Goal: Information Seeking & Learning: Learn about a topic

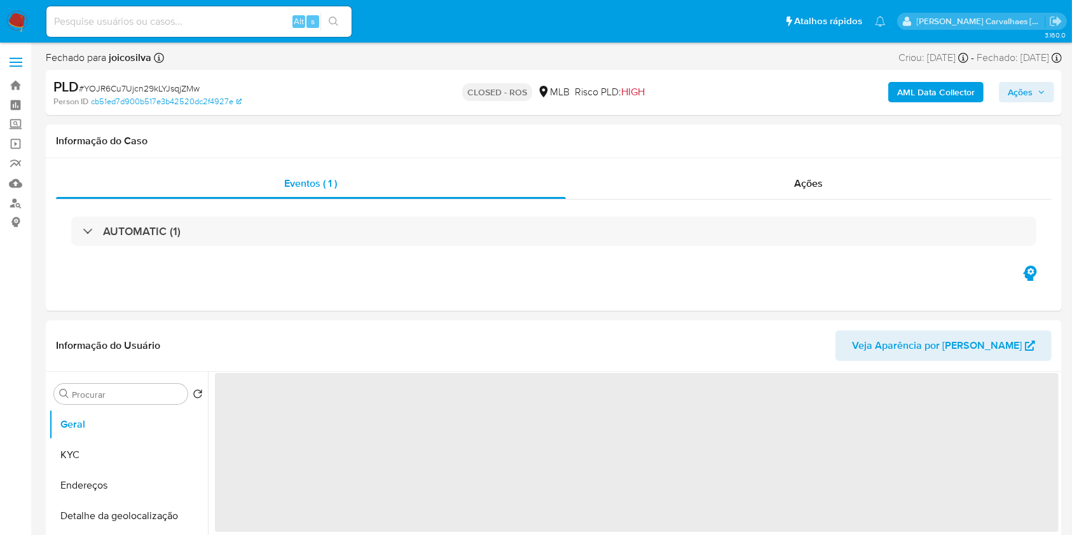
select select "10"
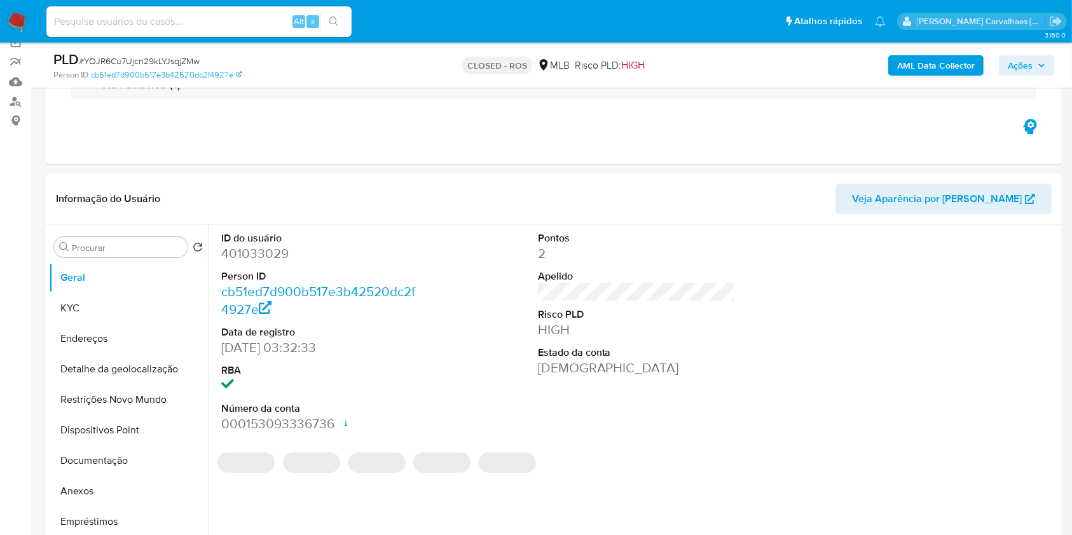
scroll to position [254, 0]
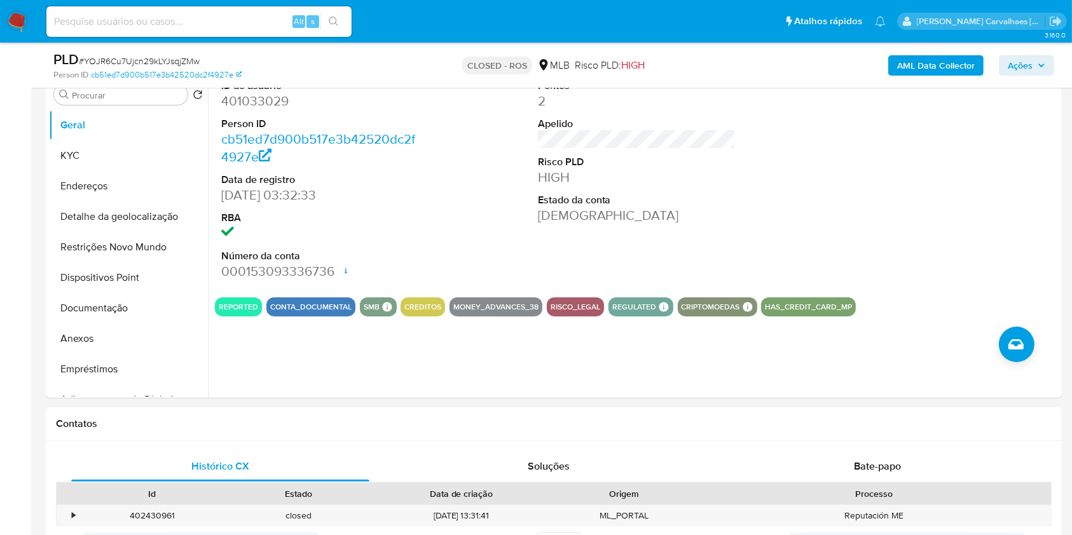
click at [12, 24] on img at bounding box center [17, 22] width 22 height 22
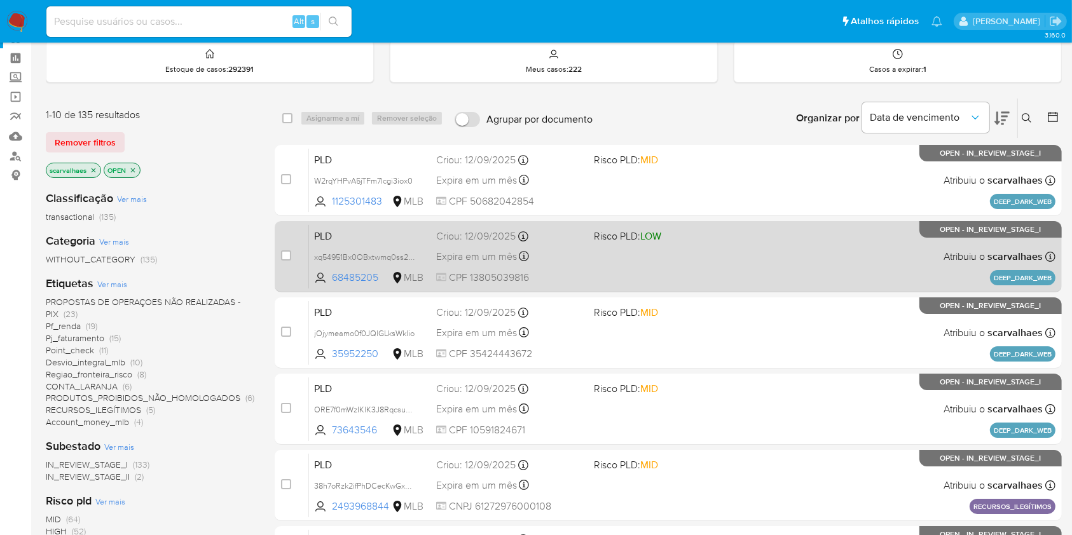
scroll to position [85, 0]
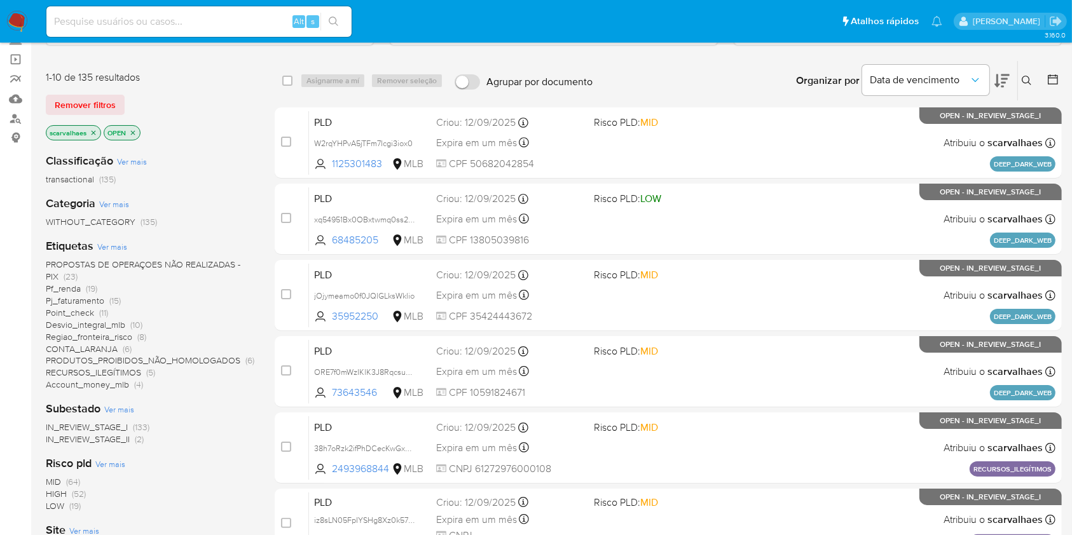
click at [114, 259] on span "PROPOSTAS DE OPERAÇOES NÃO REALIZADAS - PIX" at bounding box center [143, 270] width 194 height 25
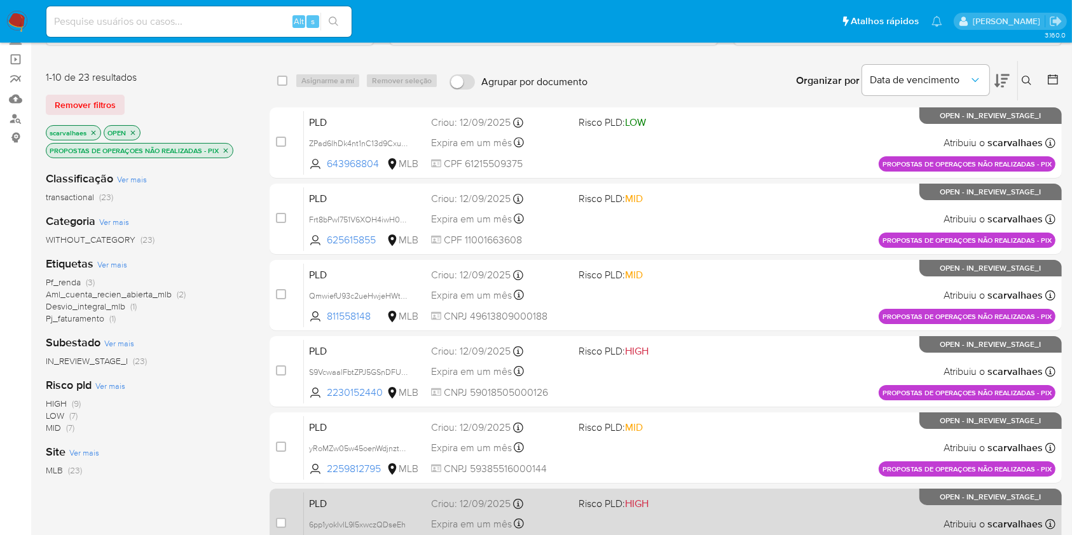
click at [667, 519] on div "PLD 6pp1yoklvlL9I5xwczQDseEh 173809153 MLB Risco PLD: HIGH Criou: 12/09/2025 Cr…" at bounding box center [679, 524] width 751 height 64
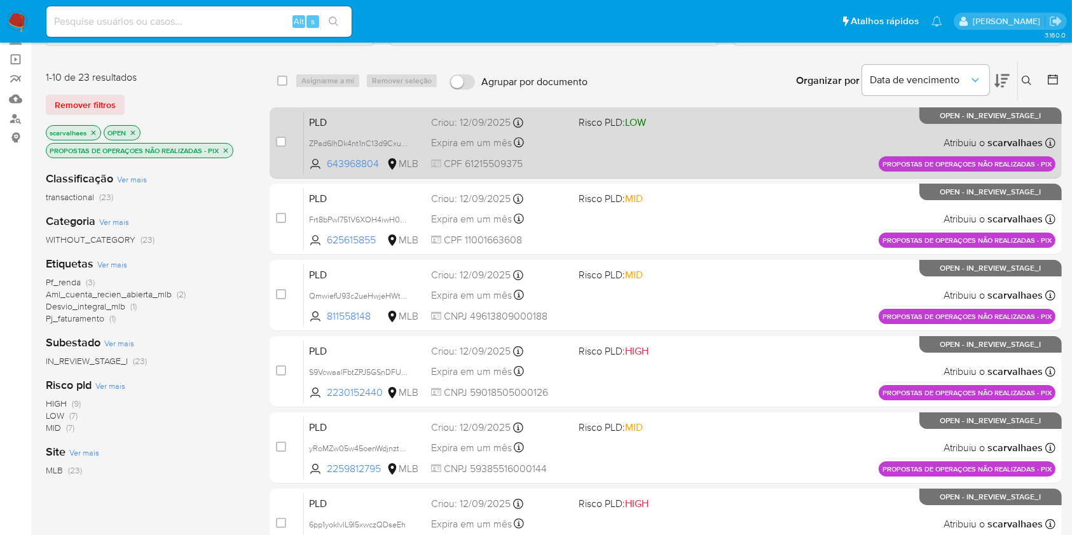
click at [659, 152] on div "PLD ZPad6IhDk4nt1nC13d9Cxunm 643968804 MLB Risco PLD: LOW Criou: 12/09/2025 Cri…" at bounding box center [679, 143] width 751 height 64
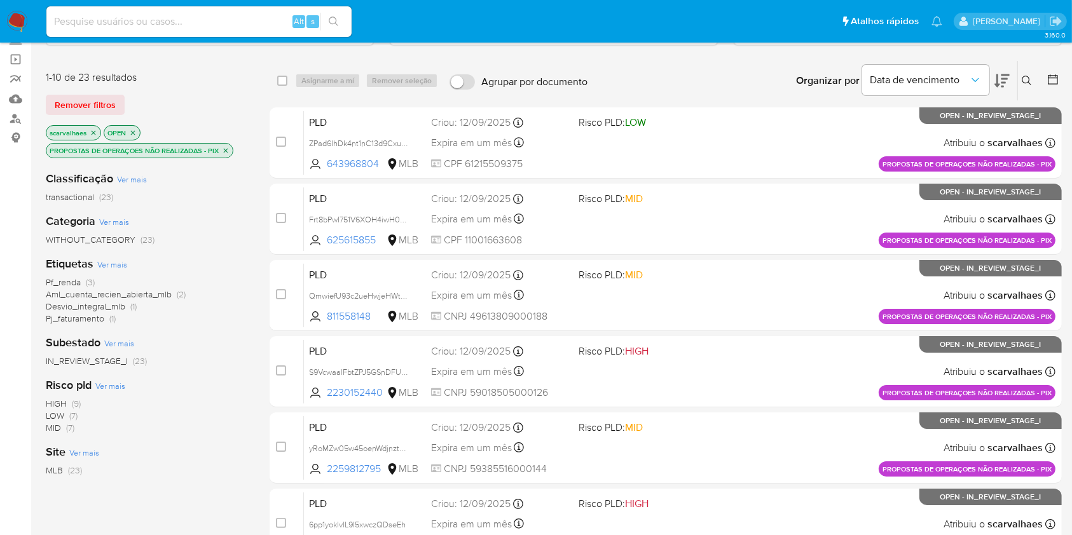
click at [224, 152] on icon "close-filter" at bounding box center [226, 151] width 8 height 8
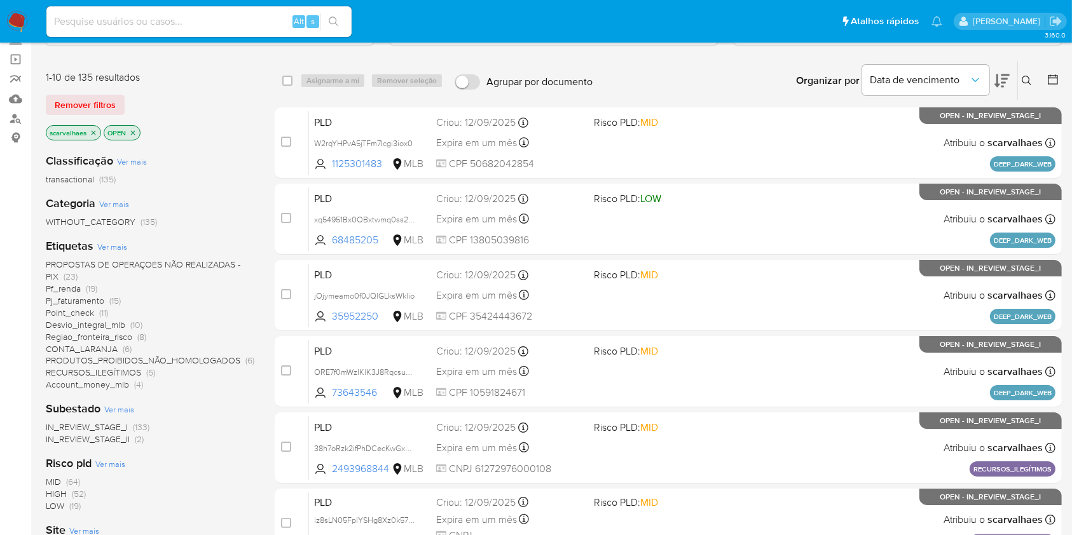
click at [71, 287] on span "Pf_renda" at bounding box center [63, 288] width 35 height 13
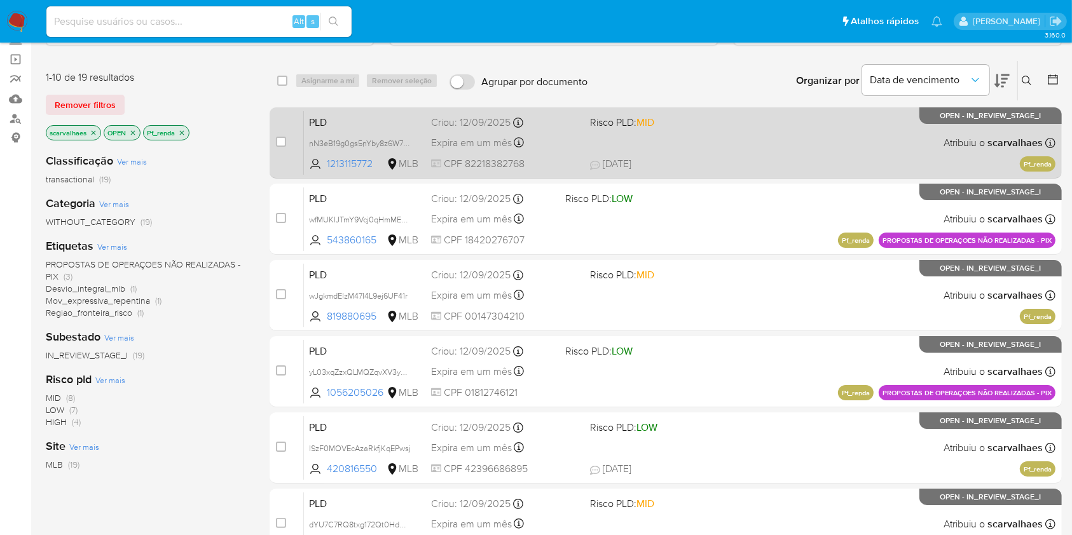
click at [651, 153] on div "PLD nN3eB19g0gs5nYby8z6W7LV1 1213115772 MLB Risco PLD: MID Criou: 12/09/2025 Cr…" at bounding box center [679, 143] width 751 height 64
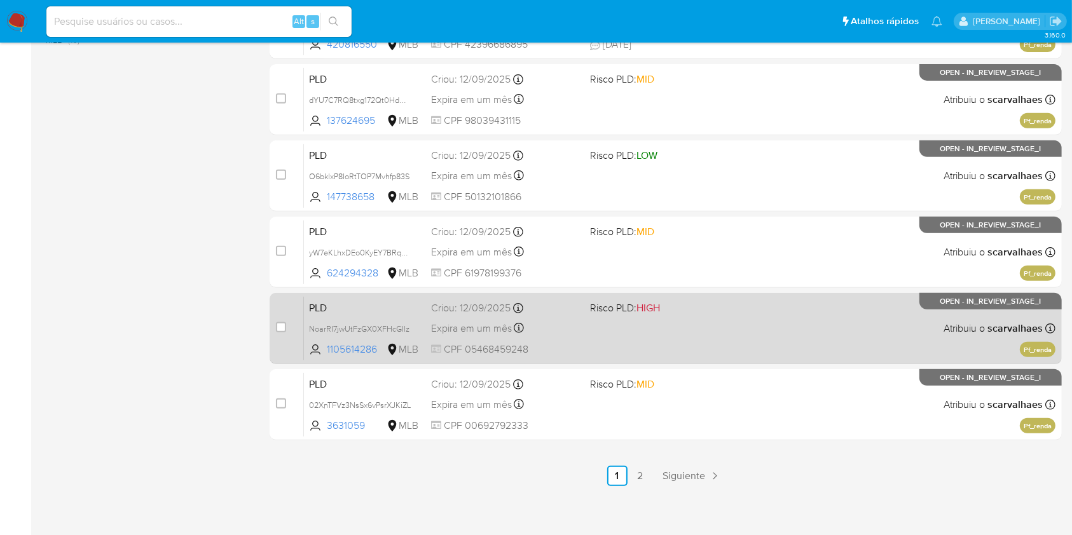
scroll to position [514, 0]
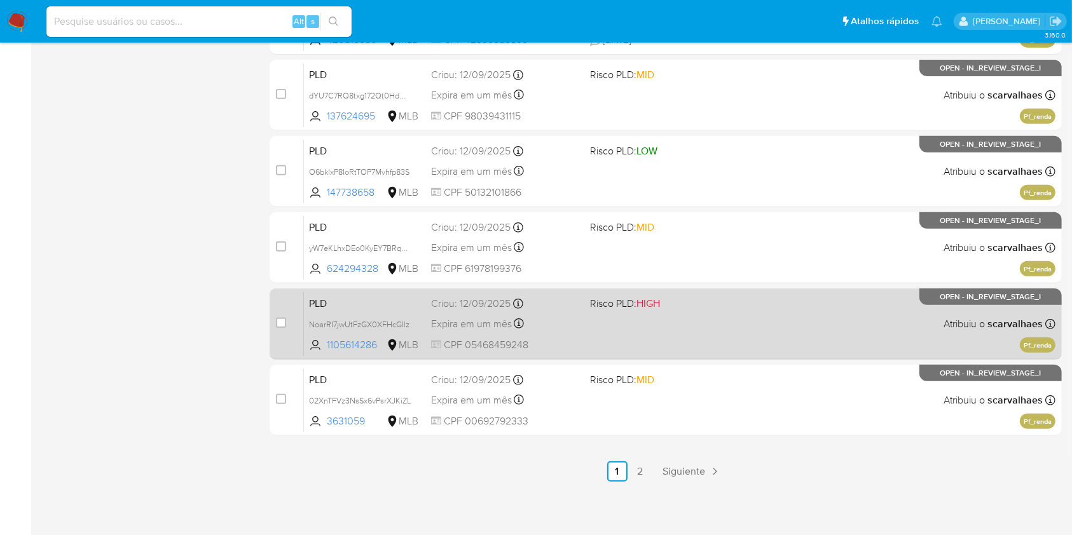
click at [691, 324] on span at bounding box center [664, 323] width 148 height 3
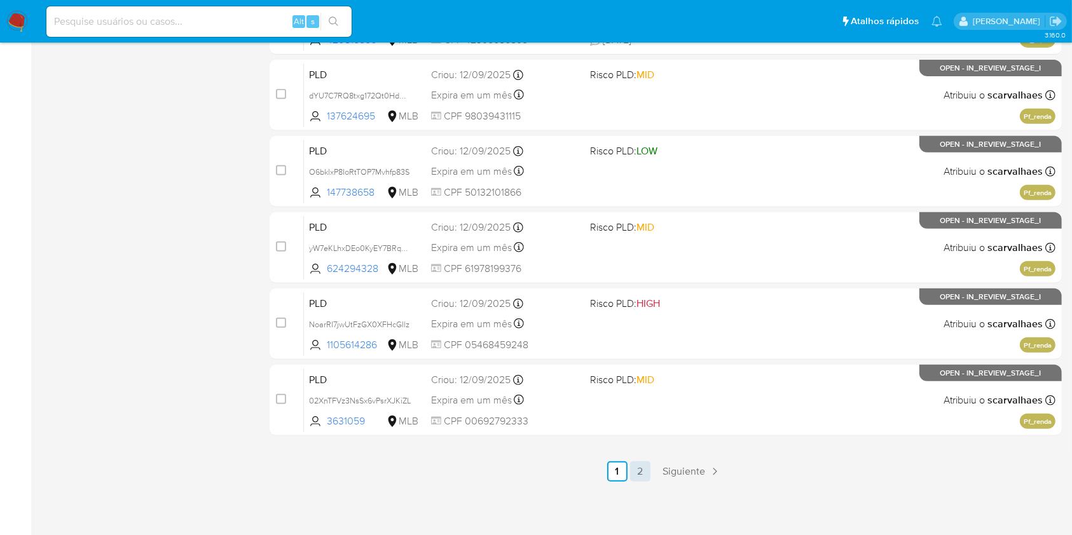
click at [639, 472] on link "2" at bounding box center [640, 471] width 20 height 20
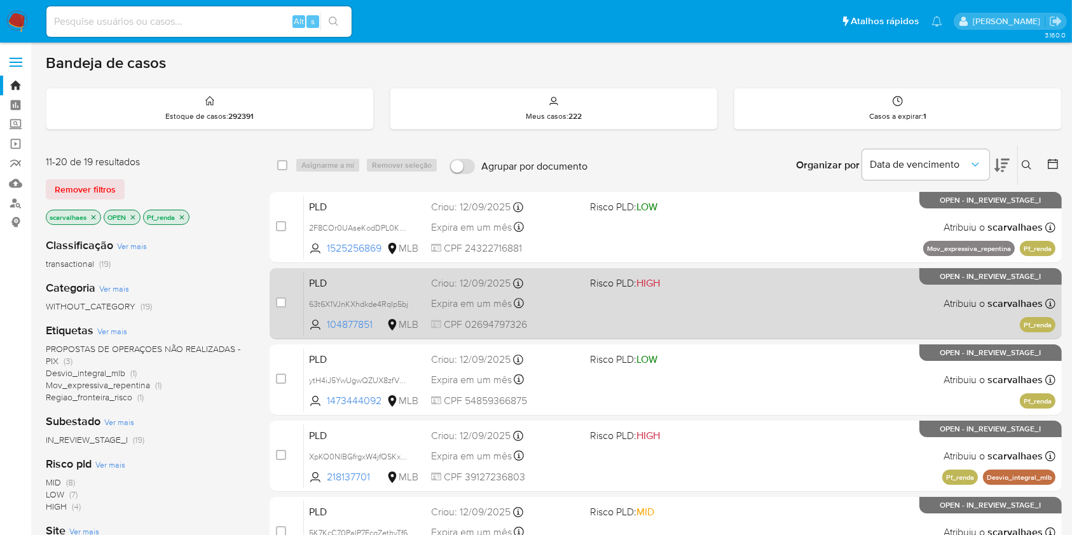
click at [623, 296] on div "PLD 63t6X1VJnKXhdkde4RqIp5bj 104877851 MLB Risco PLD: HIGH Criou: 12/09/2025 Cr…" at bounding box center [679, 303] width 751 height 64
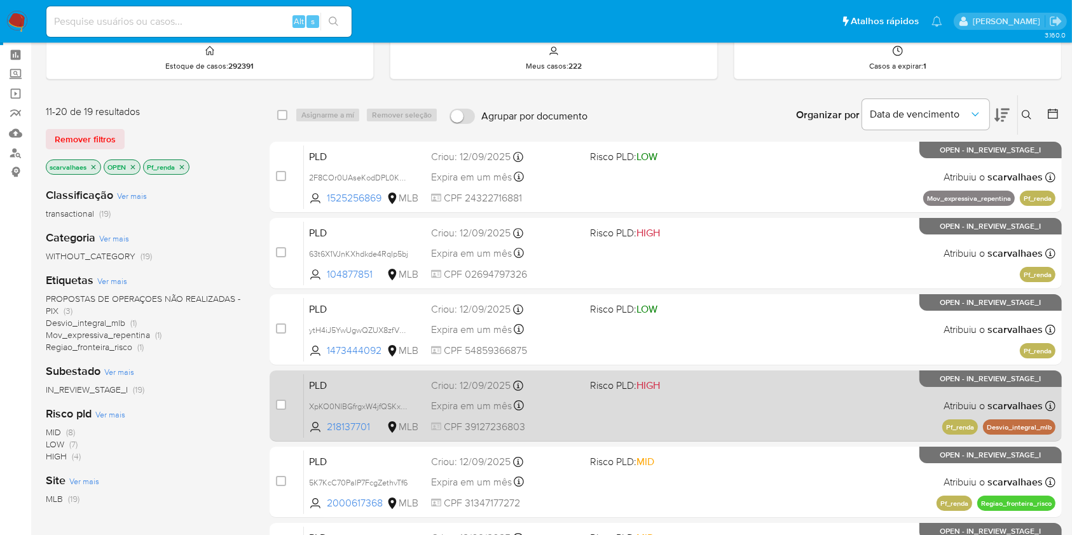
scroll to position [85, 0]
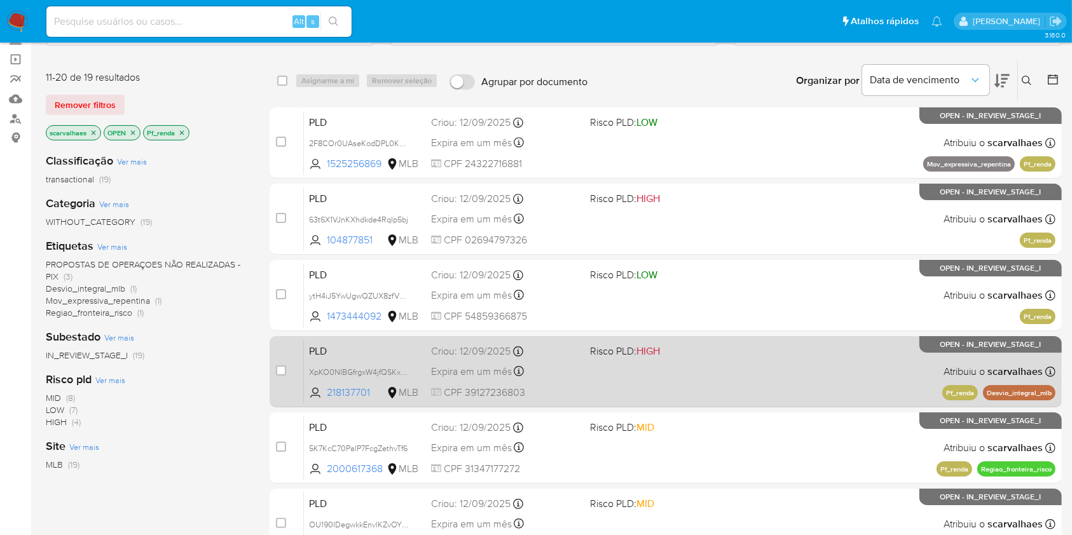
click at [657, 371] on span at bounding box center [664, 371] width 148 height 3
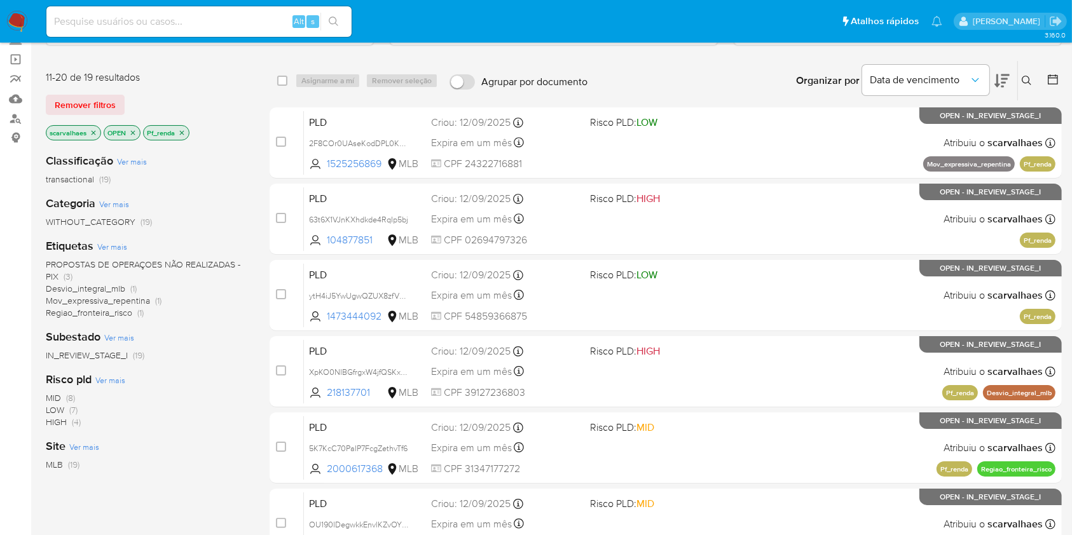
click at [181, 132] on icon "close-filter" at bounding box center [182, 132] width 4 height 4
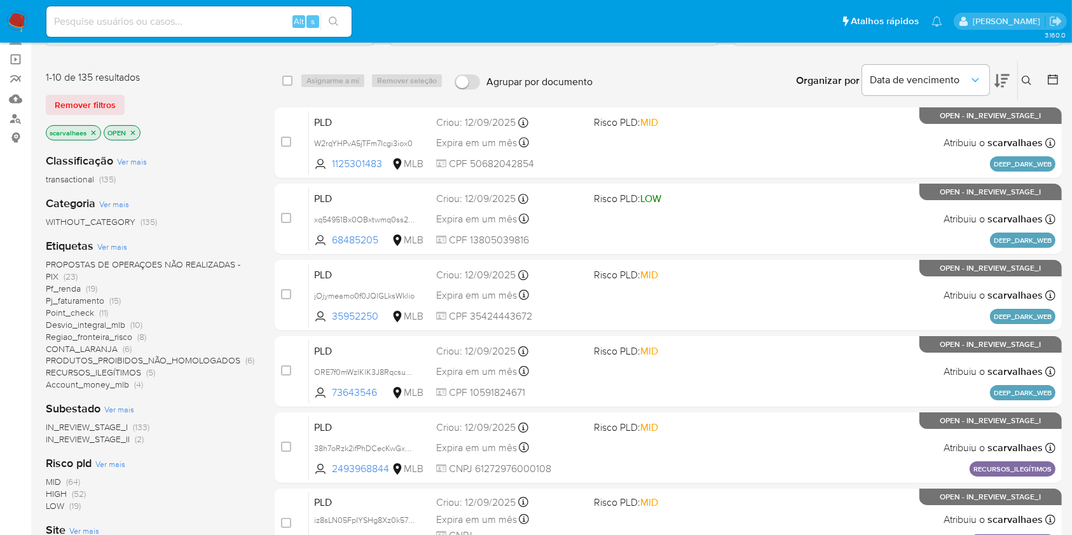
click at [100, 322] on span "Desvio_integral_mlb" at bounding box center [85, 324] width 79 height 13
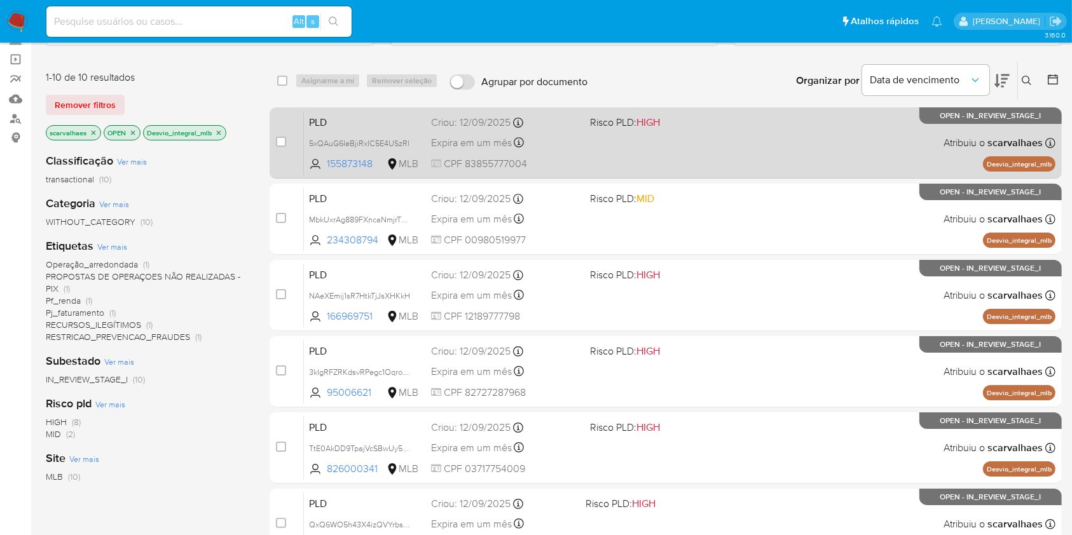
click at [657, 147] on div "PLD 5xQAuG6IeBjiRxIC5E4USzRl 155873148 MLB Risco PLD: HIGH Criou: 12/09/2025 Cr…" at bounding box center [679, 143] width 751 height 64
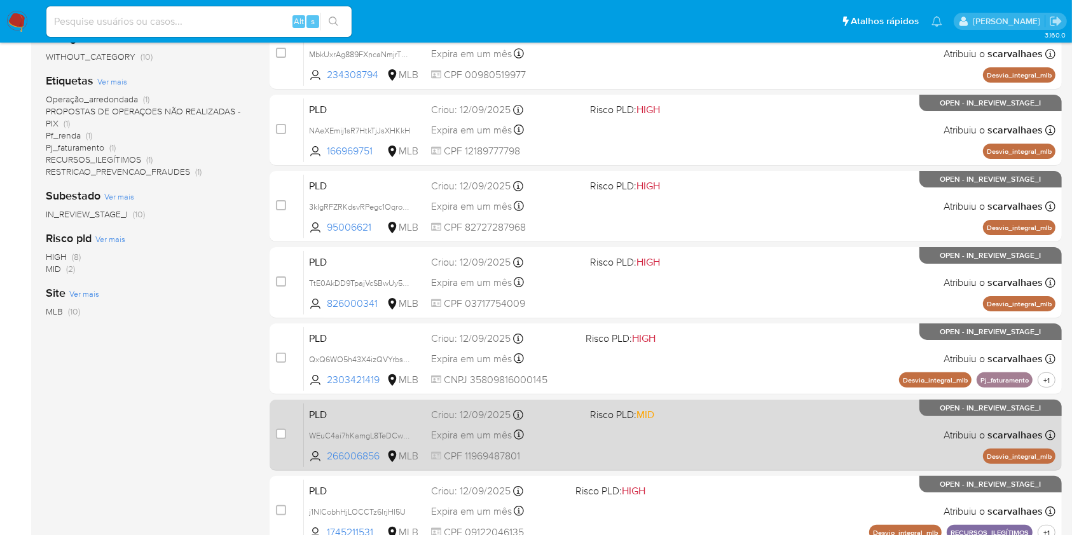
scroll to position [254, 0]
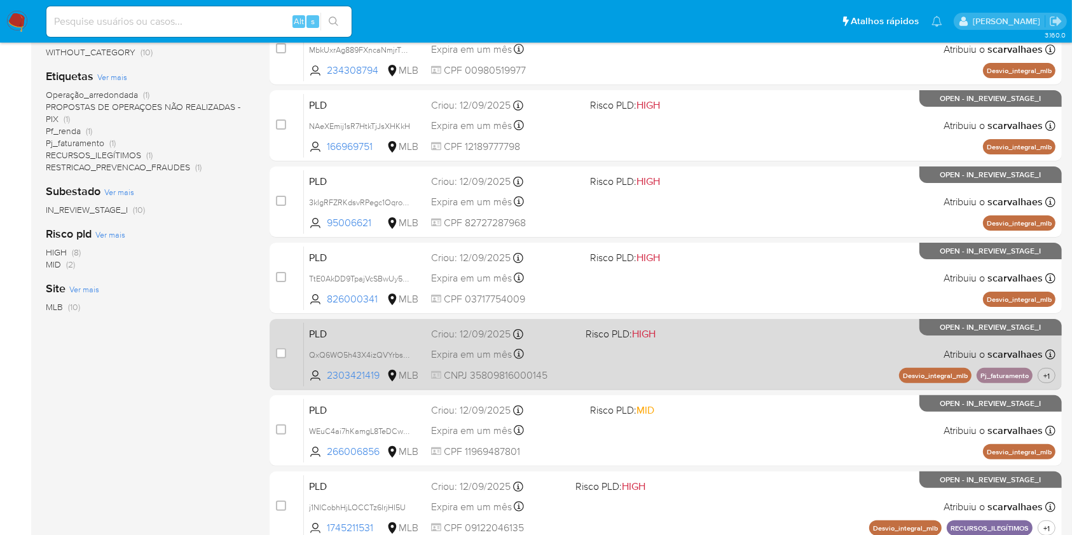
click at [686, 364] on div "PLD QxQ6WO5h43X4izQVYrbsoSAp 2303421419 MLB Risco PLD: HIGH Criou: 12/09/2025 C…" at bounding box center [679, 354] width 751 height 64
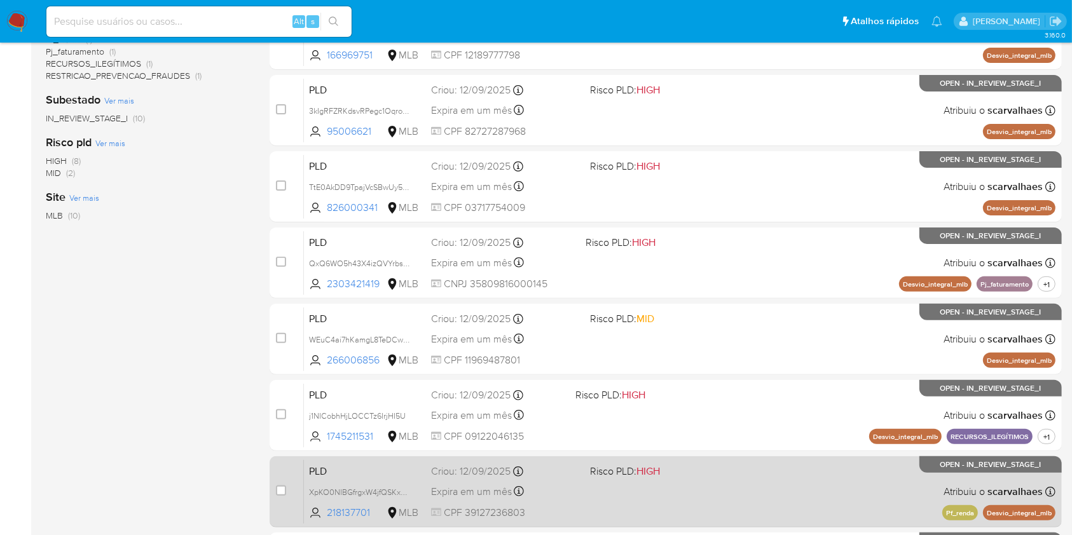
scroll to position [508, 0]
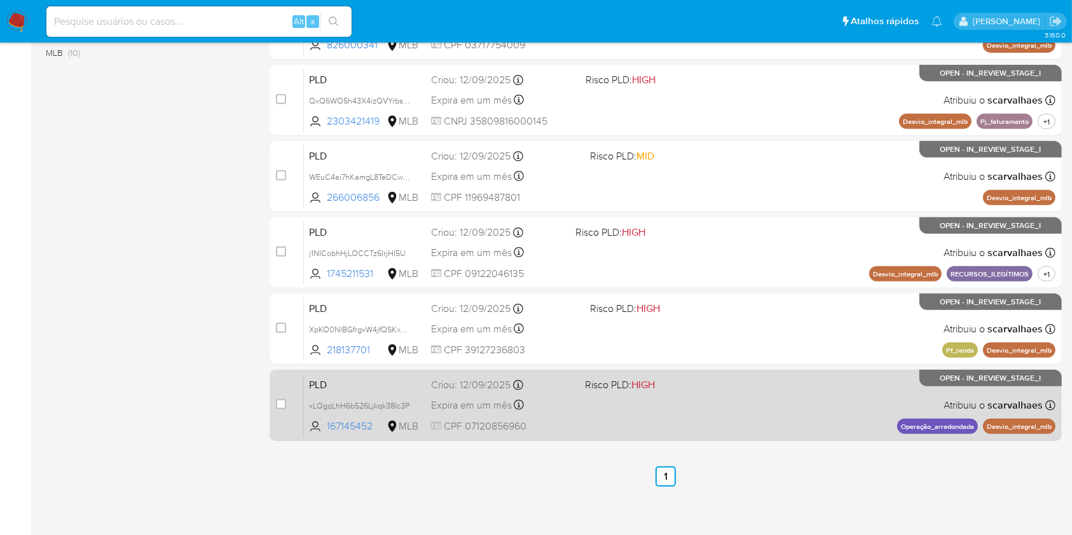
click at [618, 381] on span "Risco PLD: HIGH" at bounding box center [620, 385] width 70 height 14
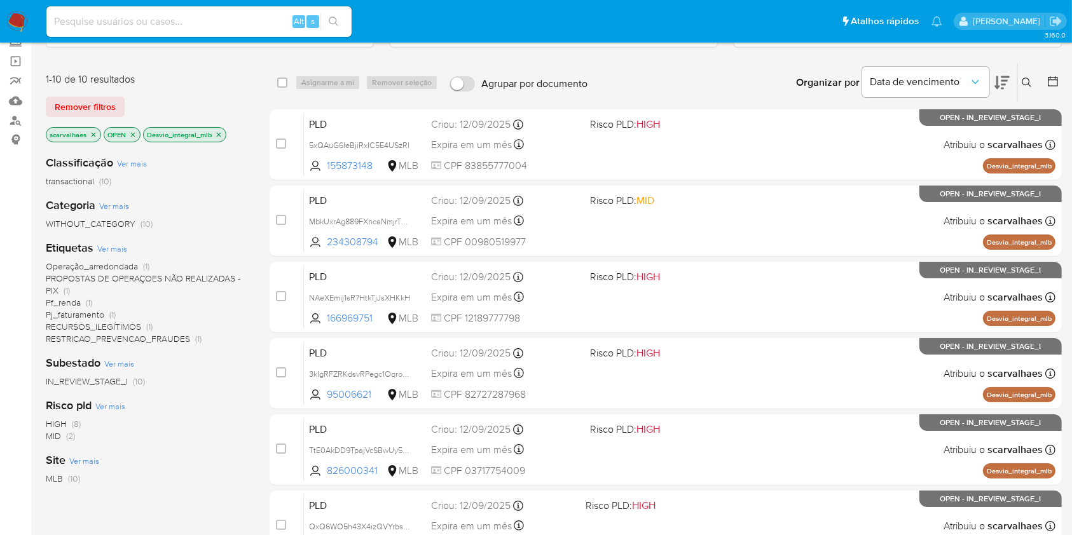
scroll to position [0, 0]
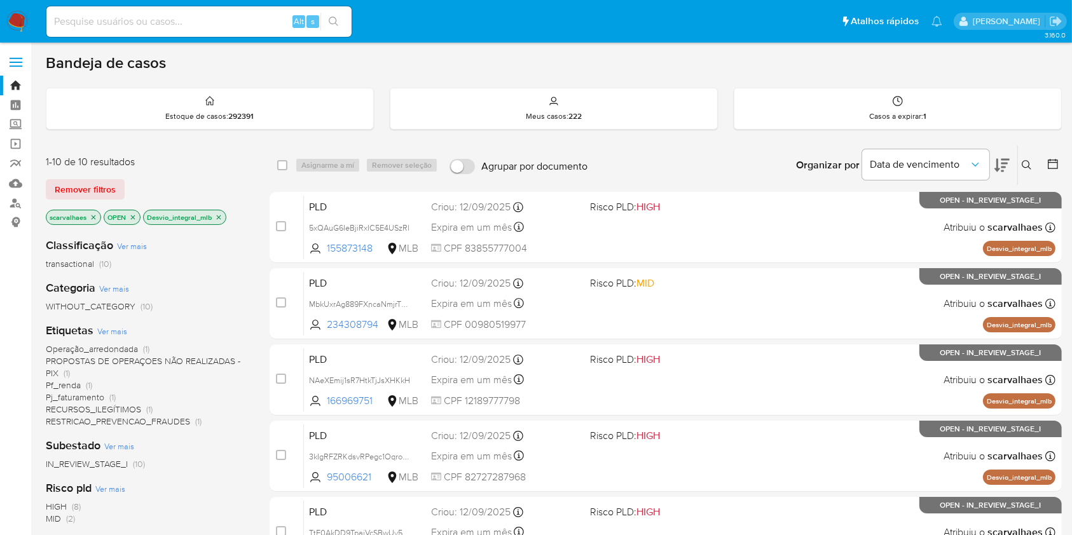
click at [216, 214] on icon "close-filter" at bounding box center [219, 218] width 8 height 8
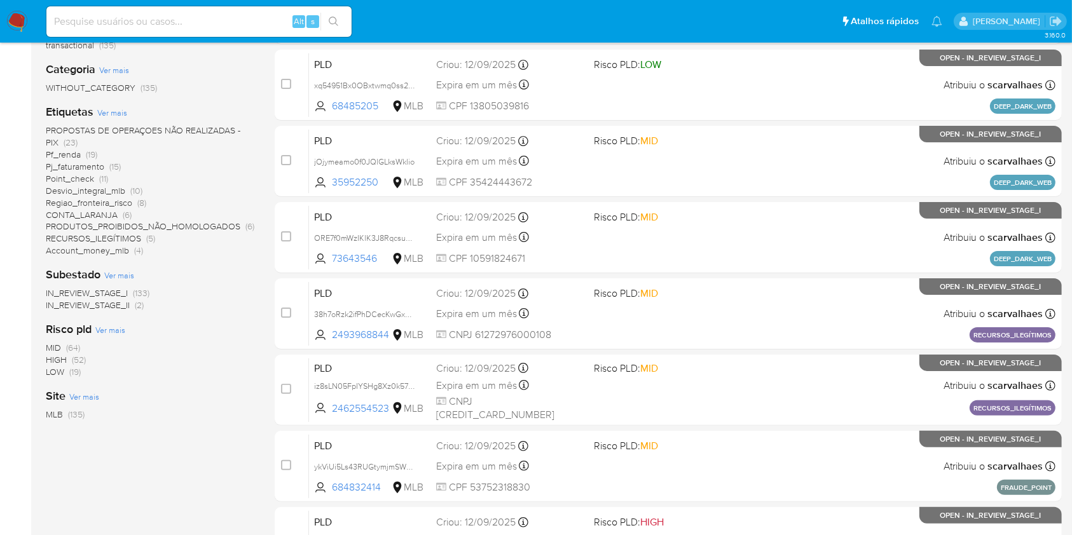
scroll to position [254, 0]
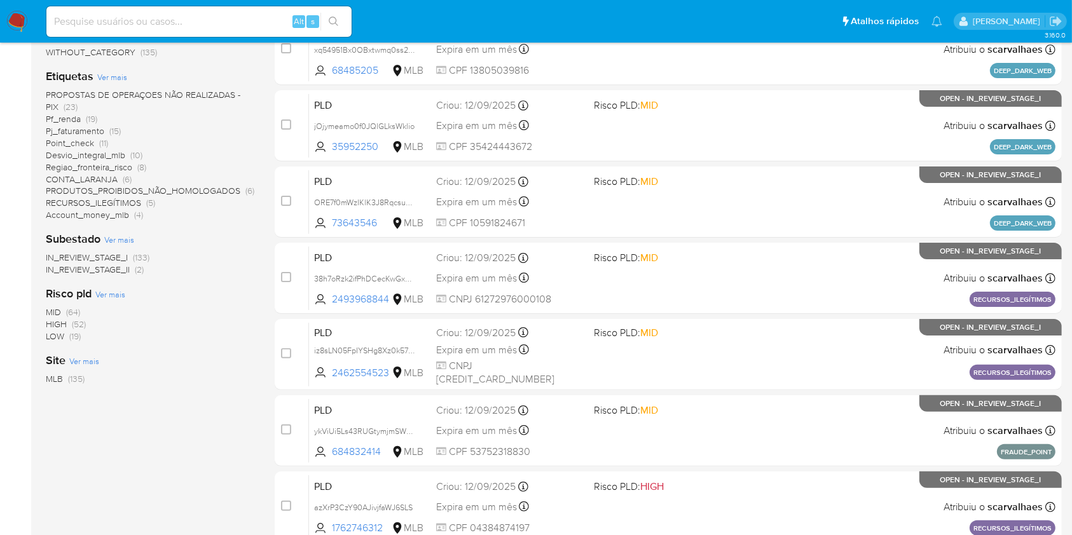
click at [101, 177] on span "CONTA_LARANJA" at bounding box center [82, 179] width 72 height 13
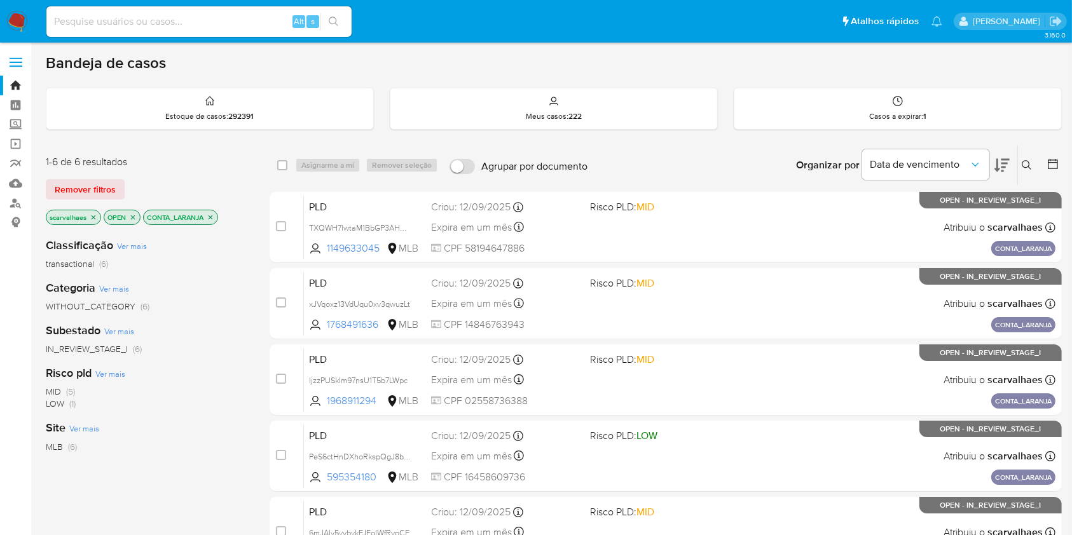
click at [208, 219] on icon "close-filter" at bounding box center [211, 218] width 8 height 8
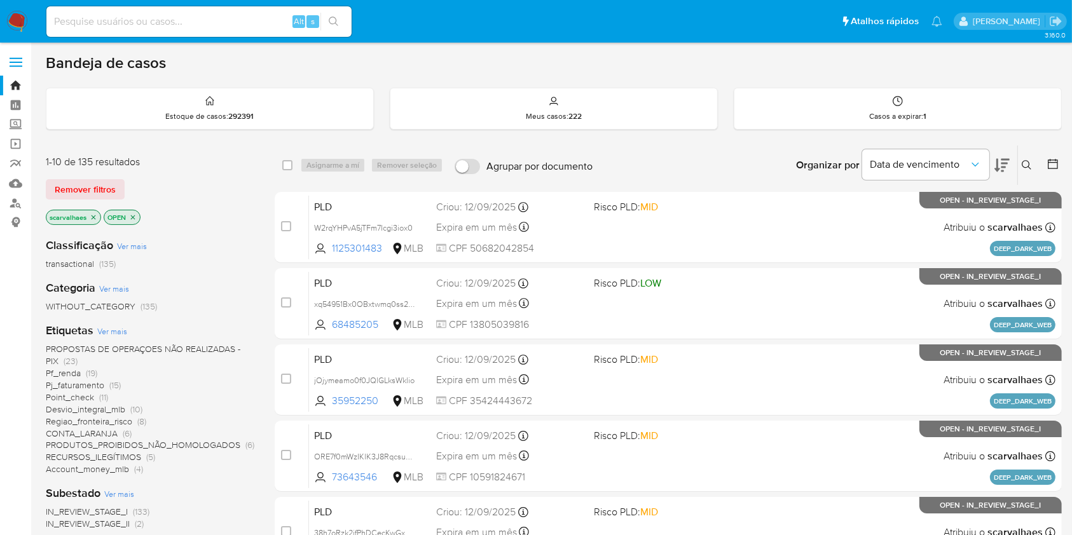
click at [999, 165] on icon at bounding box center [1001, 165] width 15 height 15
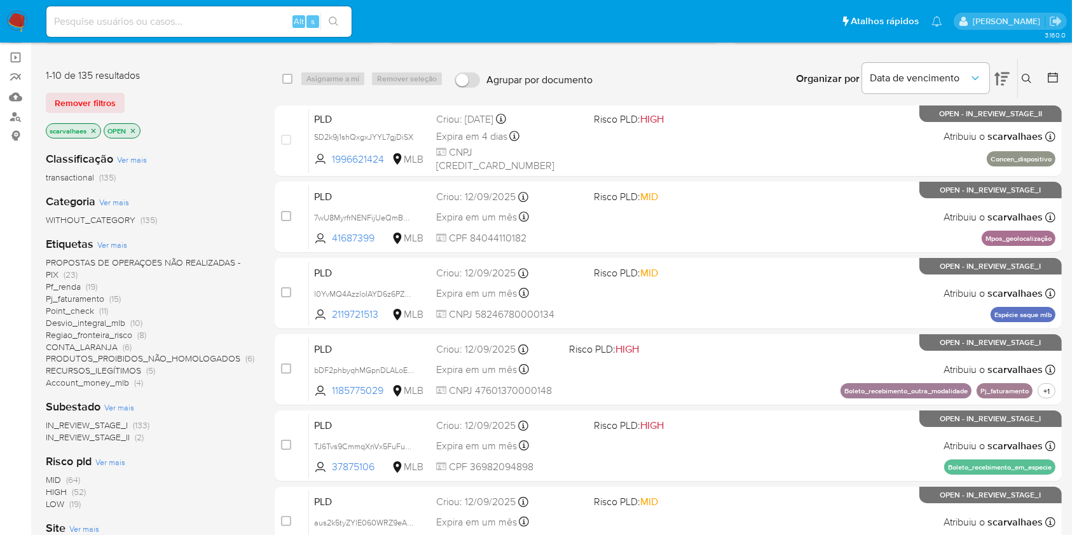
scroll to position [85, 0]
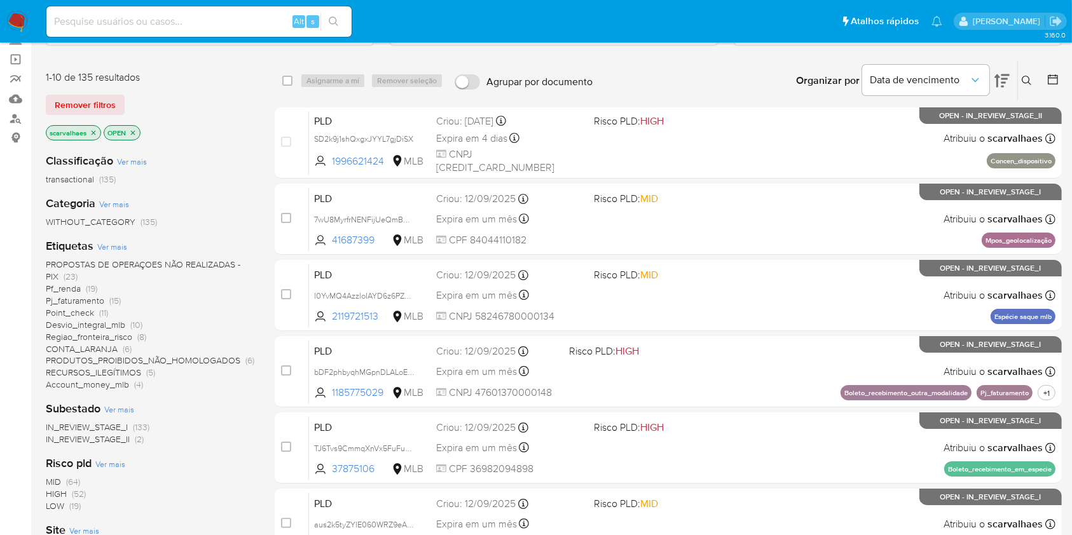
click at [86, 302] on span "Pj_faturamento" at bounding box center [75, 300] width 58 height 13
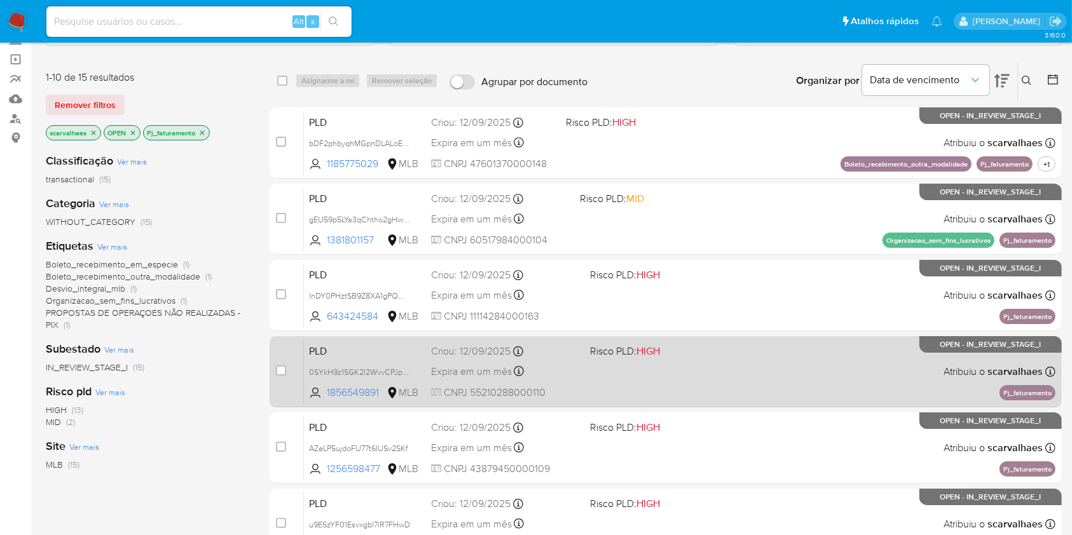
click at [671, 367] on div "PLD 0SYkH9z1SGK2l2WvvCPJp2pa 1856549891 MLB Risco PLD: HIGH Criou: 12/09/2025 C…" at bounding box center [679, 371] width 751 height 64
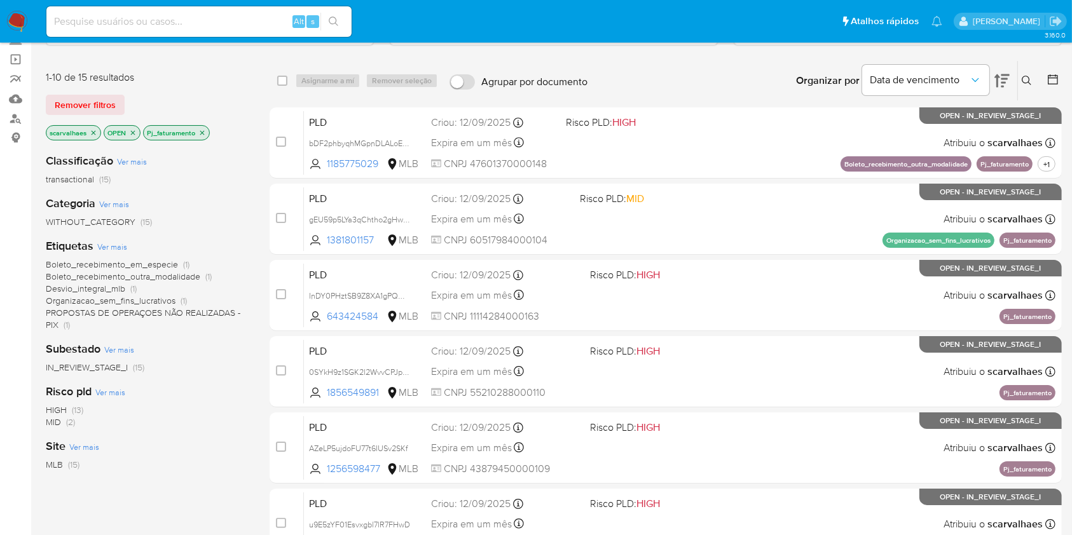
click at [203, 130] on icon "close-filter" at bounding box center [202, 133] width 8 height 8
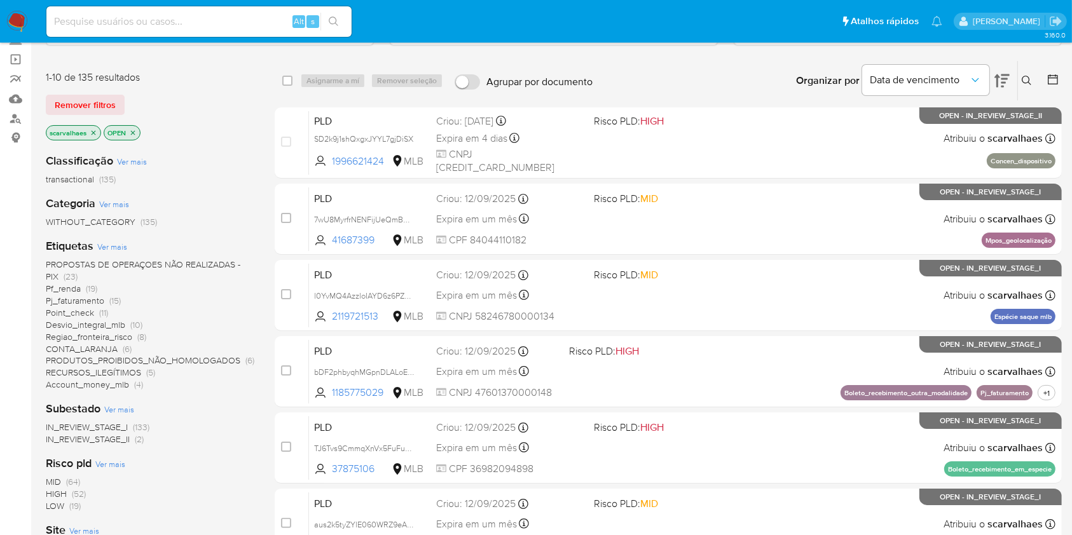
click at [133, 373] on span "RECURSOS_ILEGÍTIMOS" at bounding box center [93, 372] width 95 height 13
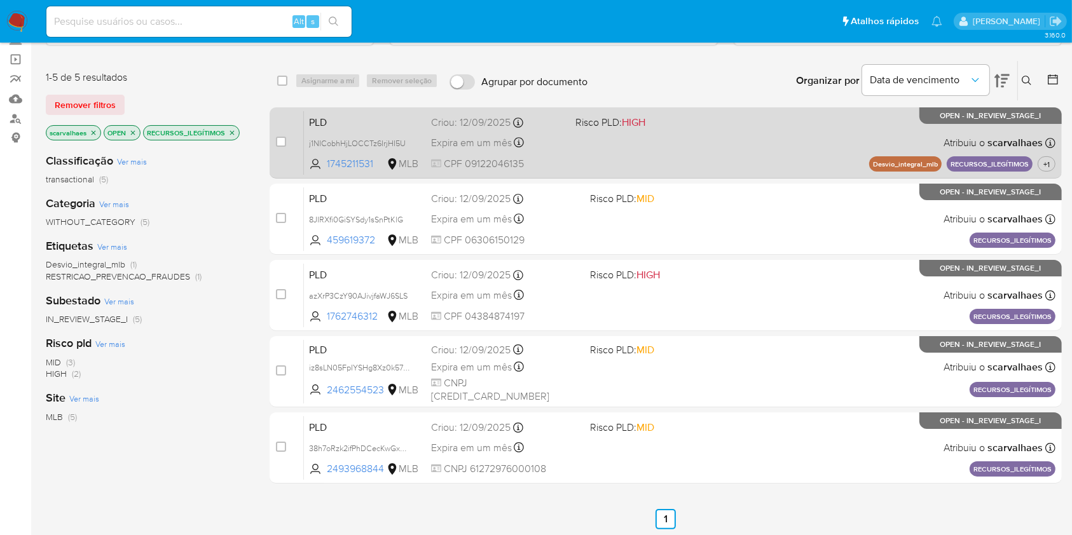
click at [656, 130] on div "PLD j1NICobhHjLOCCTz6IrjHI5U 1745211531 MLB Risco PLD: HIGH Criou: 12/09/2025 C…" at bounding box center [679, 143] width 751 height 64
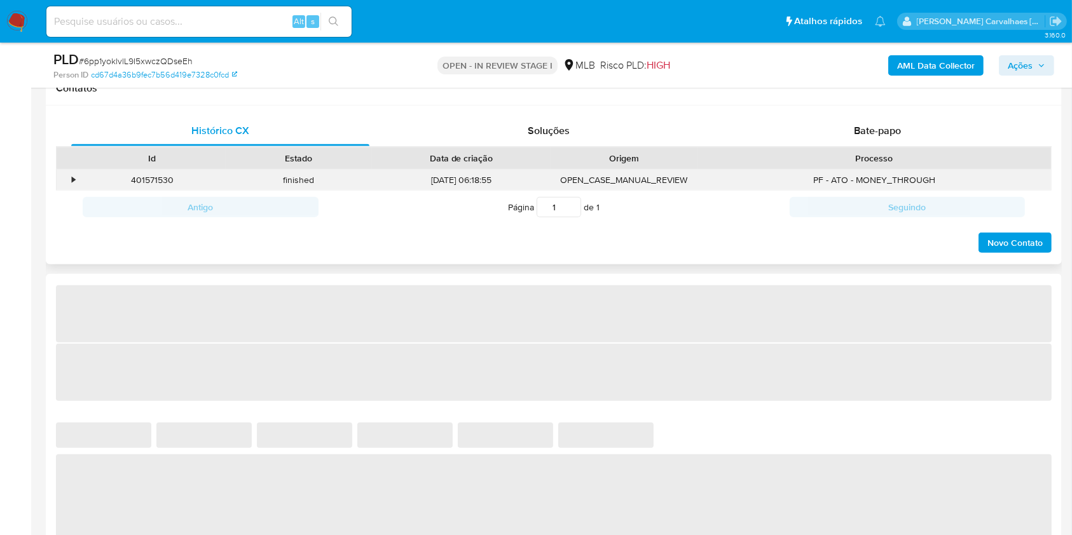
select select "10"
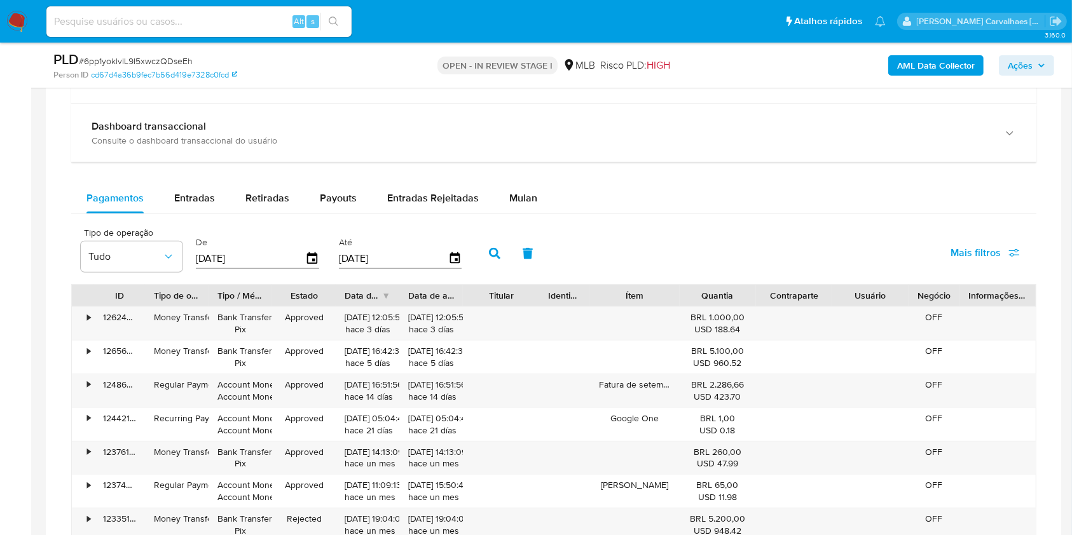
scroll to position [884, 0]
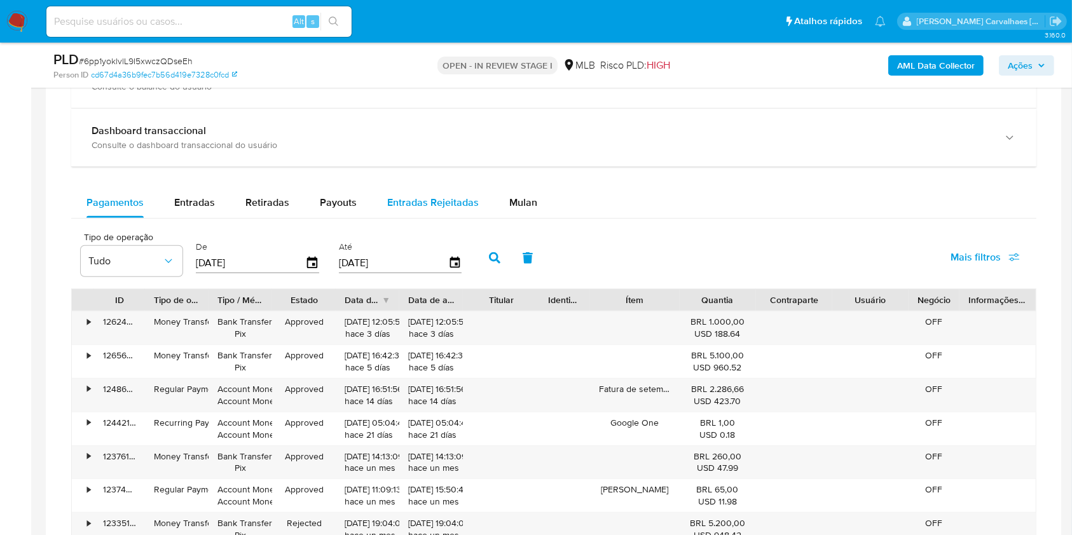
click at [428, 201] on span "Entradas Rejeitadas" at bounding box center [433, 202] width 92 height 15
select select "10"
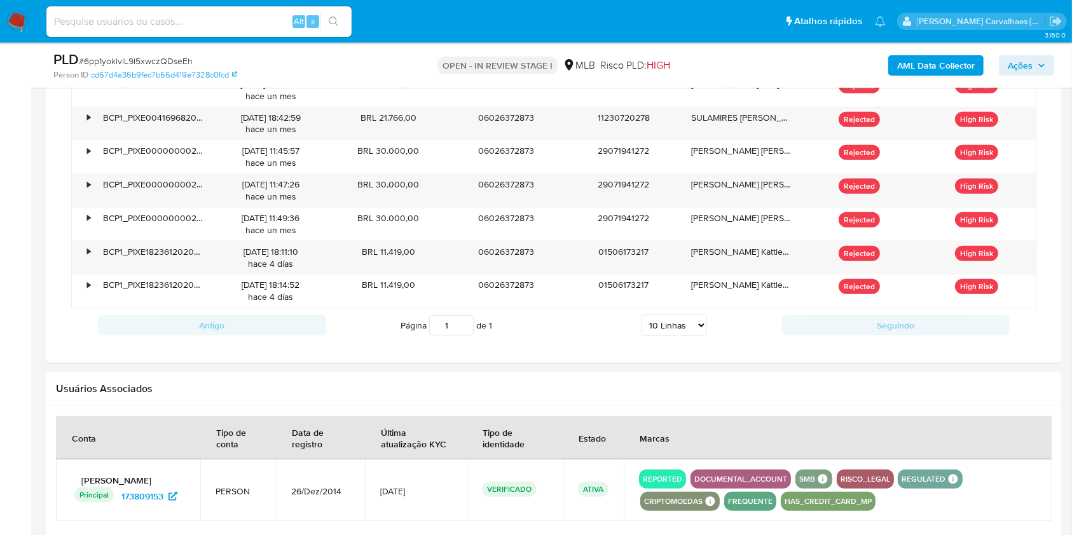
scroll to position [969, 0]
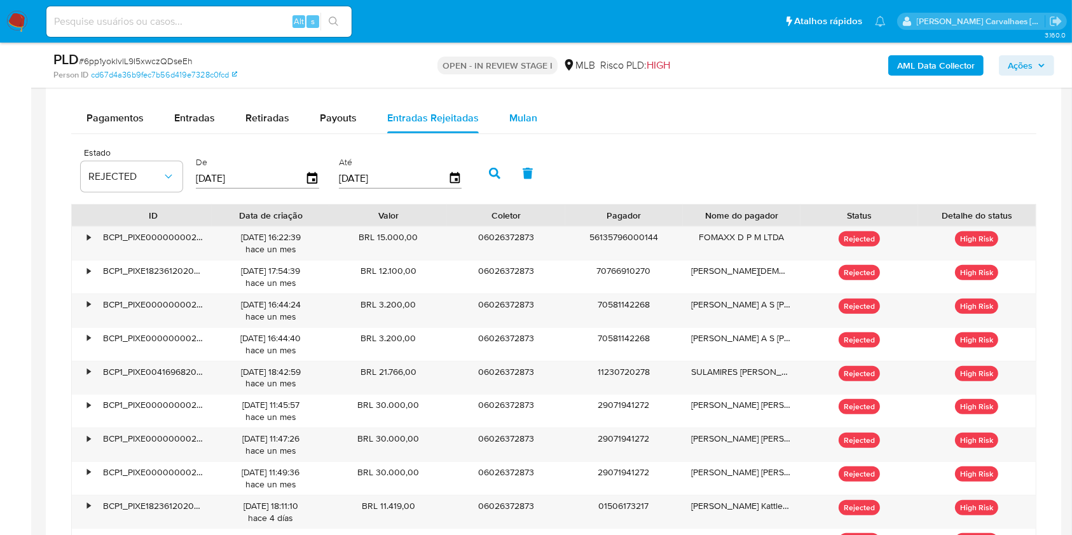
click at [519, 118] on span "Mulan" at bounding box center [523, 118] width 28 height 15
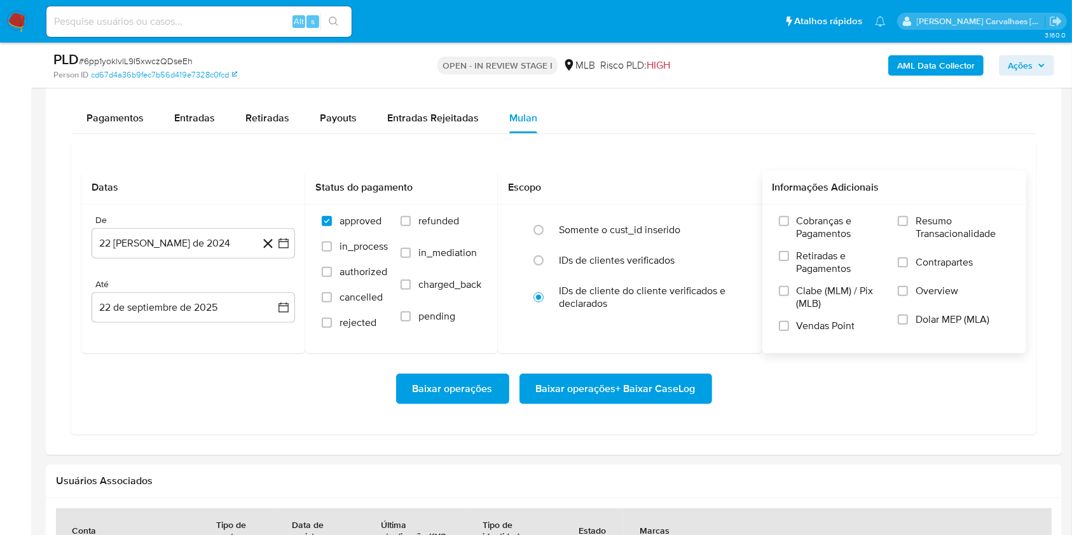
click at [896, 222] on div "Cobranças e Pagamentos Retiradas e Pagamentos Clabe (MLM) / Pix (MLB) Vendas Po…" at bounding box center [894, 278] width 244 height 127
click at [906, 220] on input "Resumo Transacionalidade" at bounding box center [902, 221] width 10 height 10
click at [290, 242] on button "22 [PERSON_NAME] de 2024" at bounding box center [193, 243] width 203 height 31
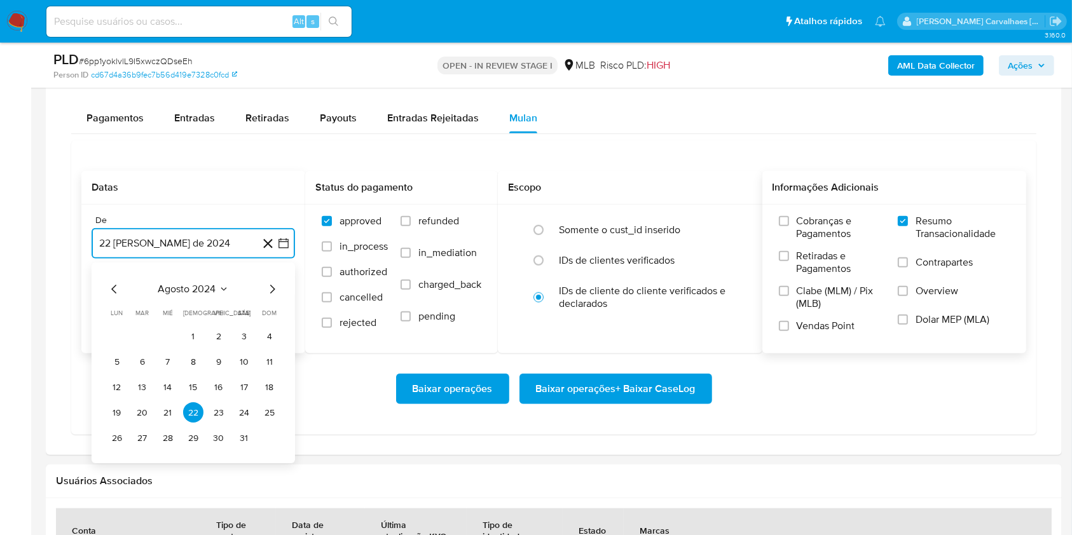
click at [268, 291] on icon "Mes siguiente" at bounding box center [271, 289] width 15 height 15
click at [270, 291] on icon "Mes siguiente" at bounding box center [271, 289] width 15 height 15
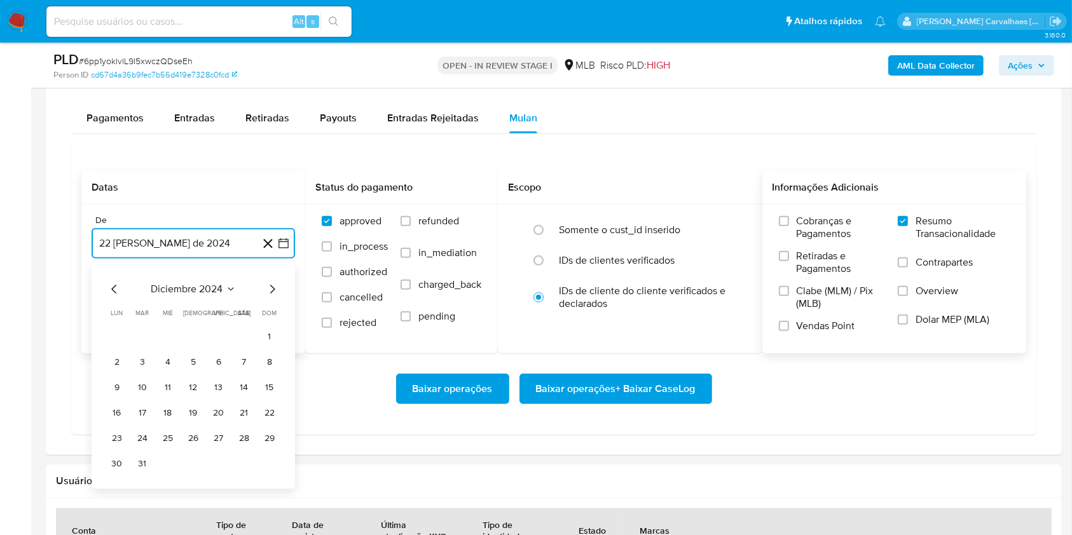
click at [270, 291] on icon "Mes siguiente" at bounding box center [271, 289] width 15 height 15
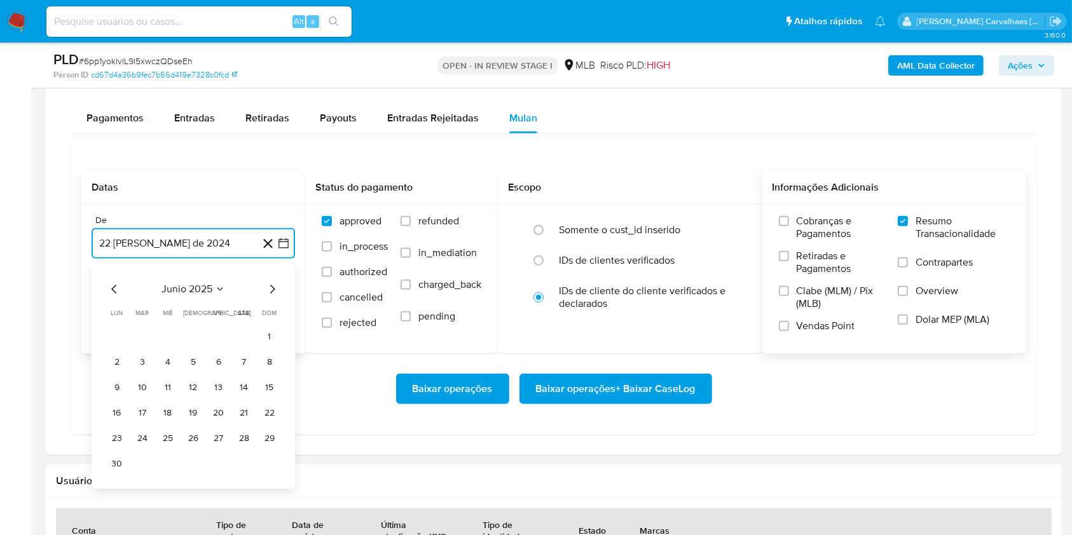
click at [270, 291] on icon "Mes siguiente" at bounding box center [271, 289] width 15 height 15
click at [140, 416] on button "22" at bounding box center [142, 413] width 20 height 20
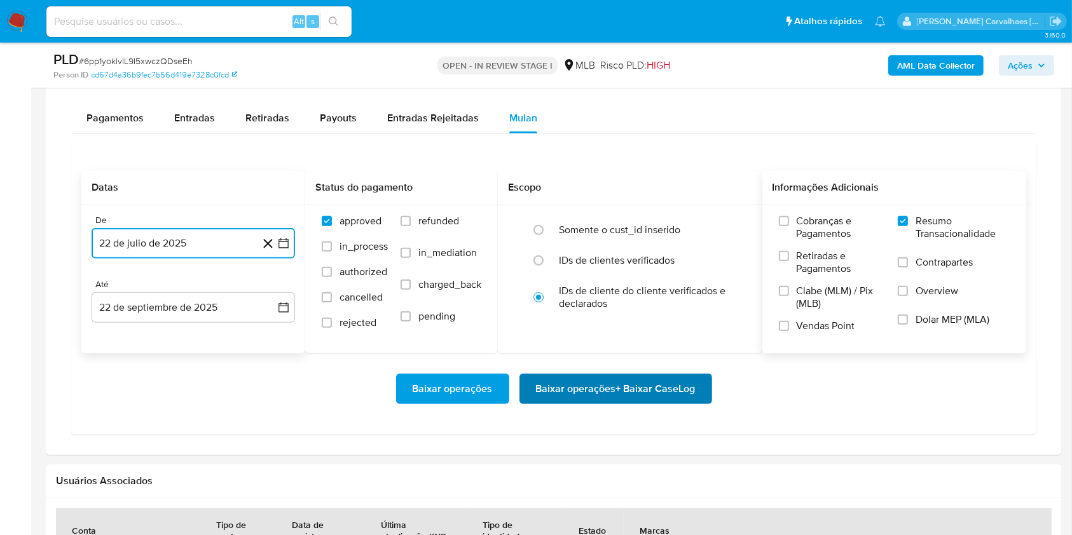
click at [593, 393] on span "Baixar operações + Baixar CaseLog" at bounding box center [616, 389] width 160 height 28
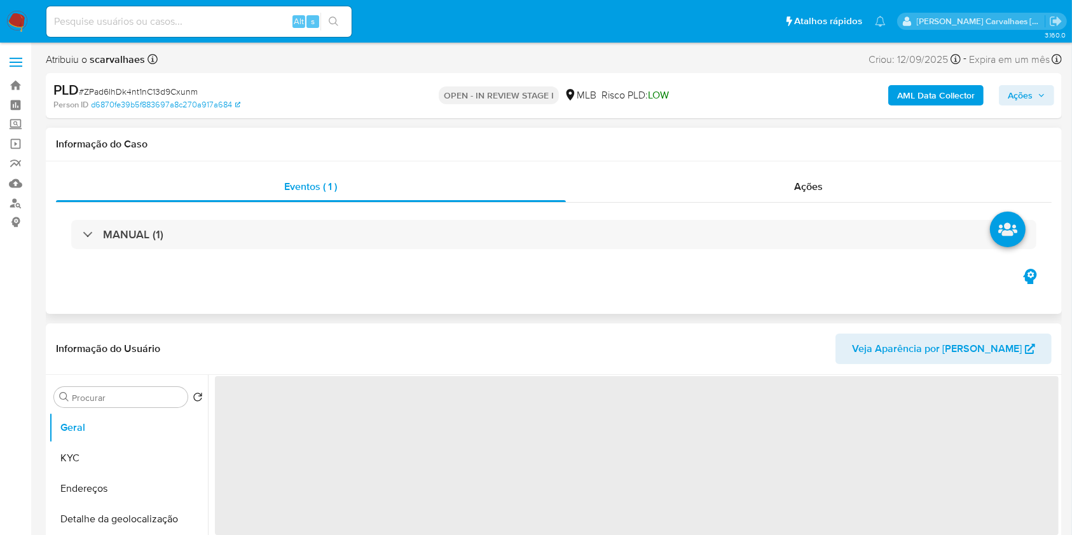
select select "10"
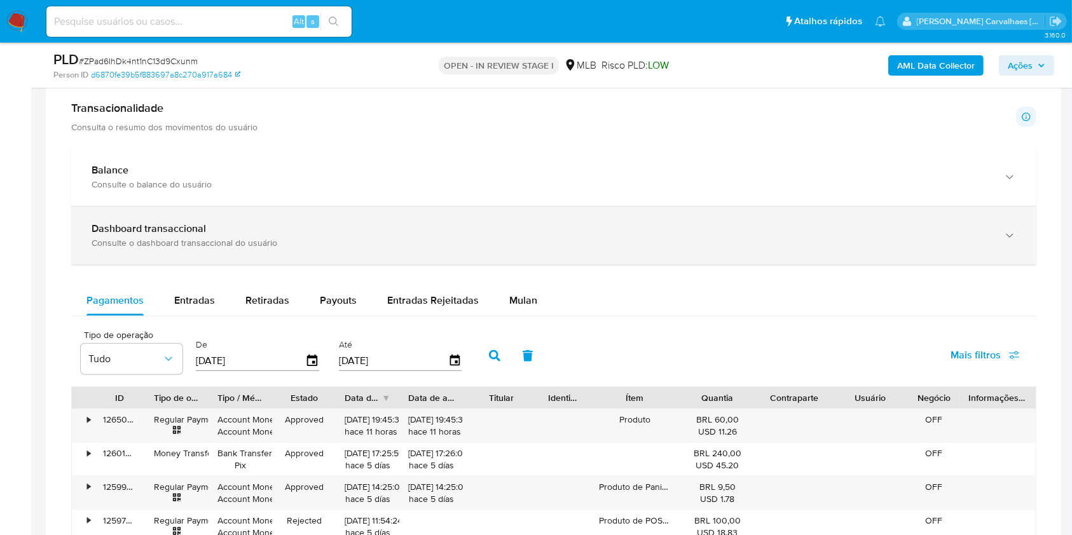
scroll to position [847, 0]
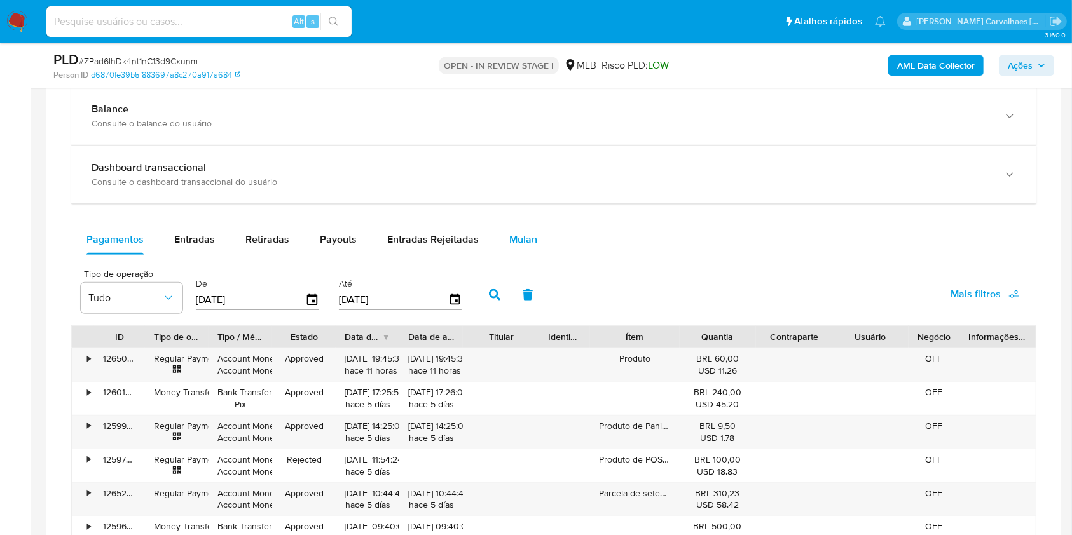
click at [522, 238] on span "Mulan" at bounding box center [523, 239] width 28 height 15
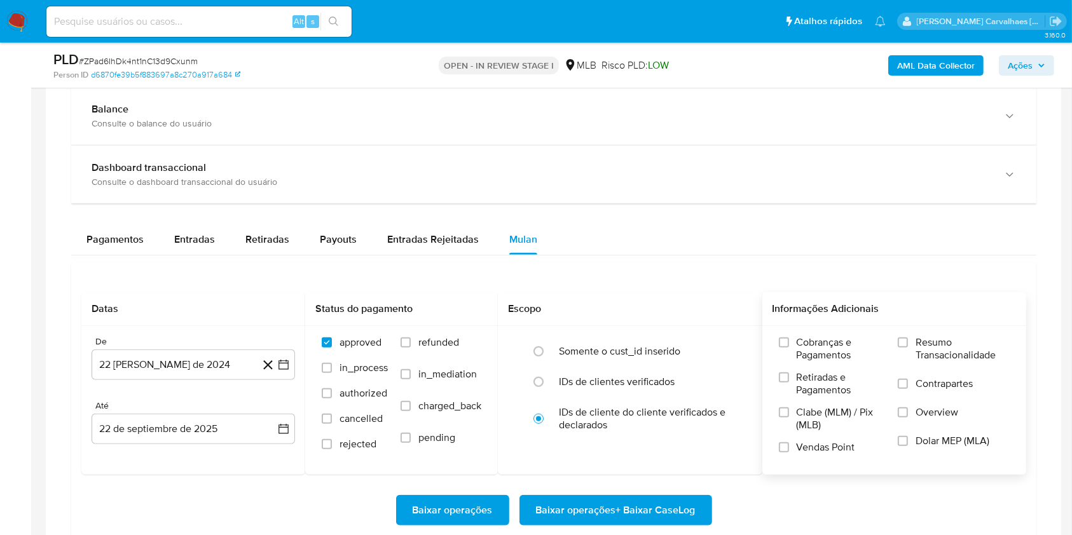
click at [899, 348] on label "Resumo Transacionalidade" at bounding box center [953, 356] width 112 height 41
click at [899, 348] on input "Resumo Transacionalidade" at bounding box center [902, 342] width 10 height 10
click at [290, 365] on button "22 [PERSON_NAME] de 2024" at bounding box center [193, 365] width 203 height 31
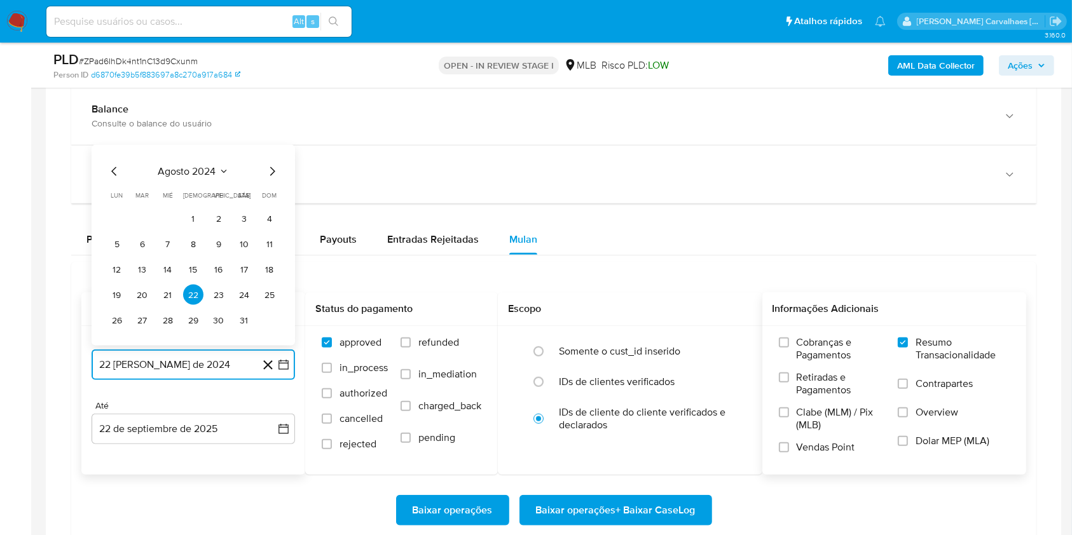
click at [270, 173] on icon "Mes siguiente" at bounding box center [271, 171] width 15 height 15
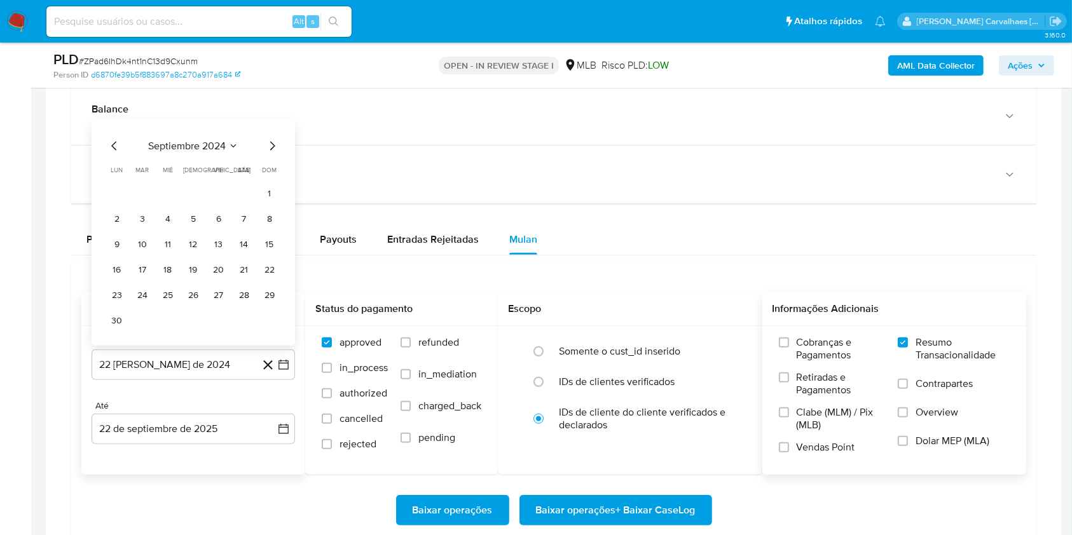
click at [270, 173] on span "dom" at bounding box center [269, 170] width 15 height 10
click at [269, 153] on icon "Mes siguiente" at bounding box center [271, 146] width 15 height 15
click at [269, 153] on div "septiembre 2024 septiembre 2024 lun lunes mar martes mié miércoles jue jueves v…" at bounding box center [193, 232] width 203 height 226
click at [269, 153] on div "octubre 2024 octubre 2024 lun lunes mar martes mié miércoles jue jueves vie vie…" at bounding box center [193, 245] width 203 height 201
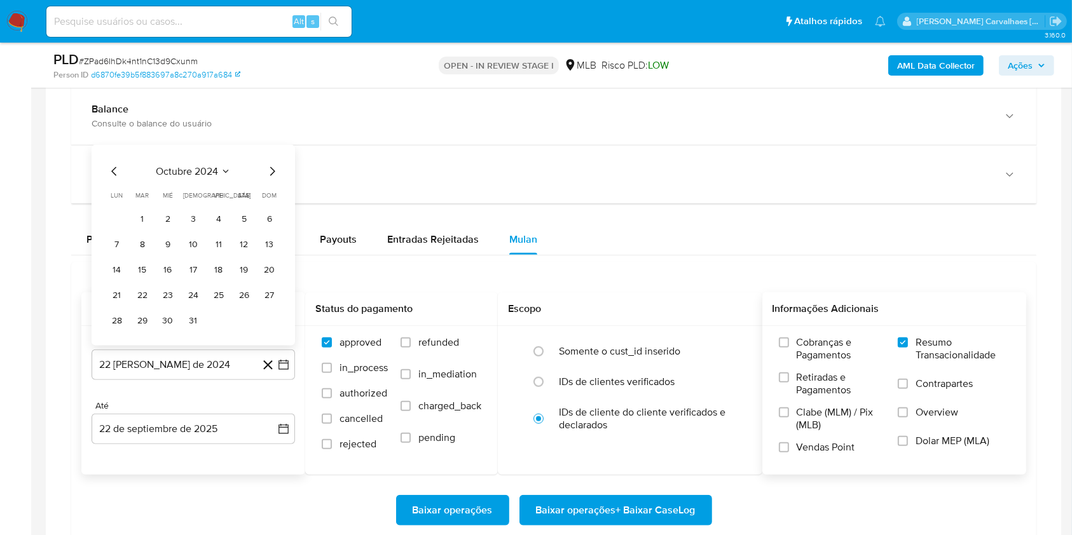
click at [271, 170] on icon "Mes siguiente" at bounding box center [271, 171] width 15 height 15
click at [271, 170] on span "dom" at bounding box center [269, 170] width 15 height 10
click at [269, 149] on icon "Mes siguiente" at bounding box center [271, 146] width 15 height 15
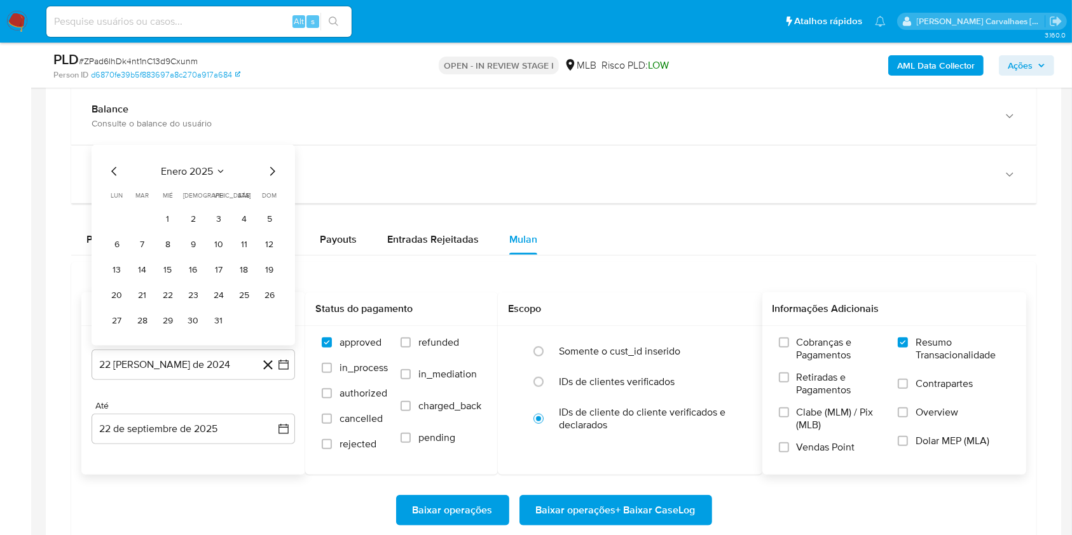
click at [271, 168] on icon "Mes siguiente" at bounding box center [272, 171] width 5 height 9
click at [268, 151] on icon "Mes siguiente" at bounding box center [271, 146] width 15 height 15
click at [270, 150] on div "abril 2025 abril 2025 lun lunes mar martes mié miércoles jue jueves vie viernes…" at bounding box center [193, 245] width 203 height 201
click at [271, 172] on icon "Mes siguiente" at bounding box center [271, 171] width 15 height 15
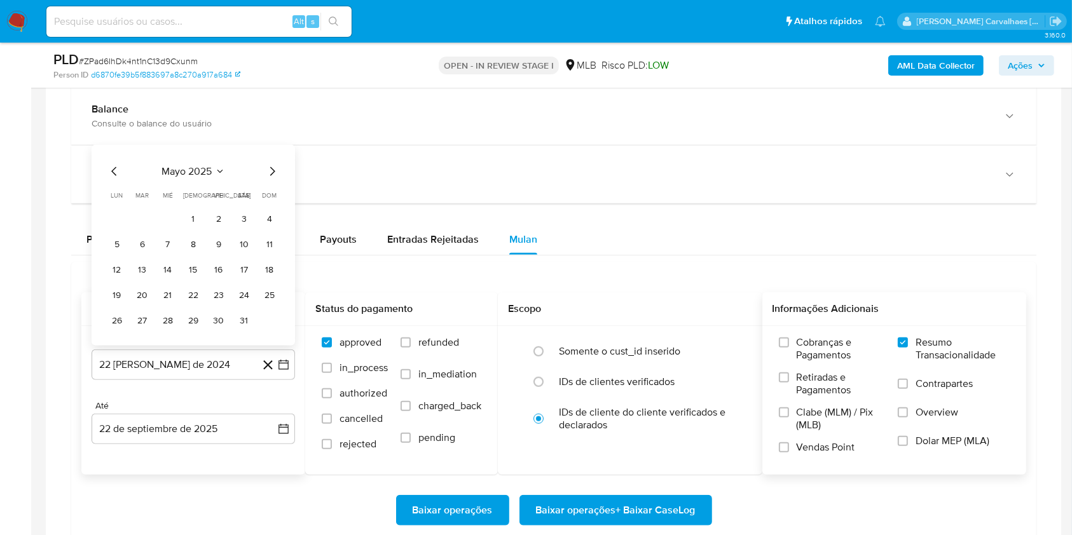
click at [270, 172] on icon "Mes siguiente" at bounding box center [271, 171] width 15 height 15
click at [270, 150] on icon "Mes siguiente" at bounding box center [271, 146] width 15 height 15
click at [140, 297] on button "22" at bounding box center [142, 295] width 20 height 20
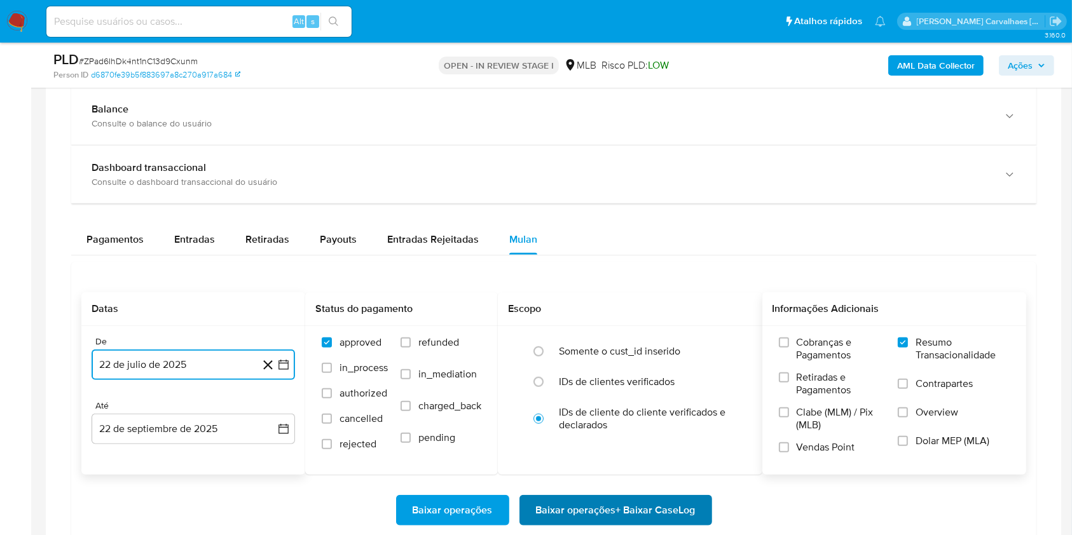
click at [567, 510] on span "Baixar operações + Baixar CaseLog" at bounding box center [616, 510] width 160 height 28
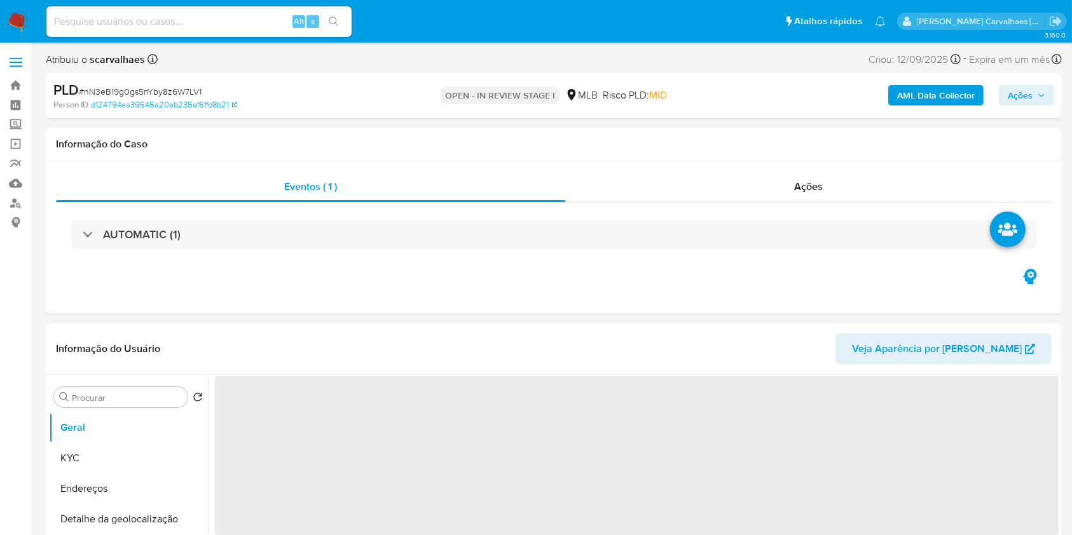
select select "10"
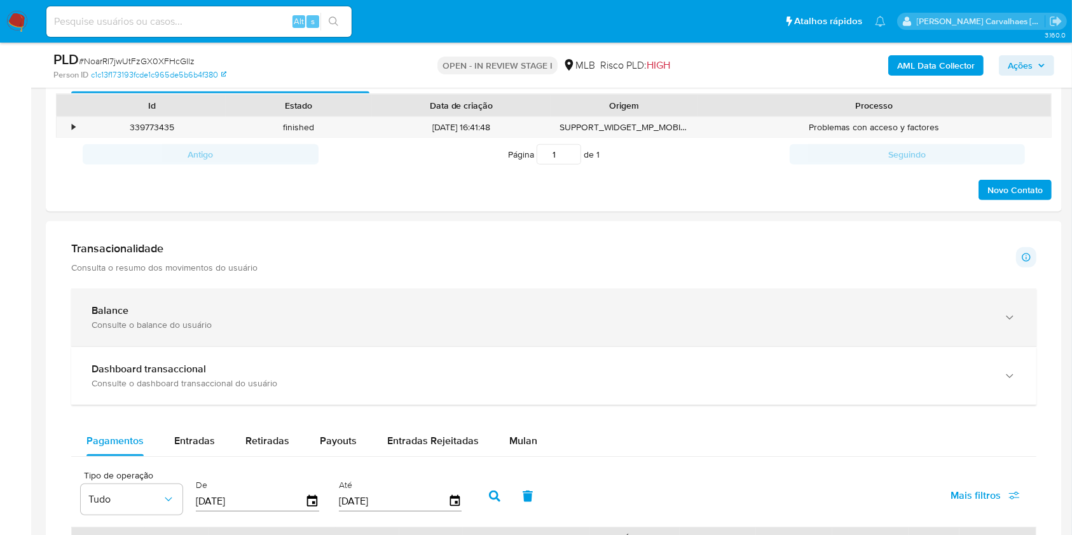
scroll to position [763, 0]
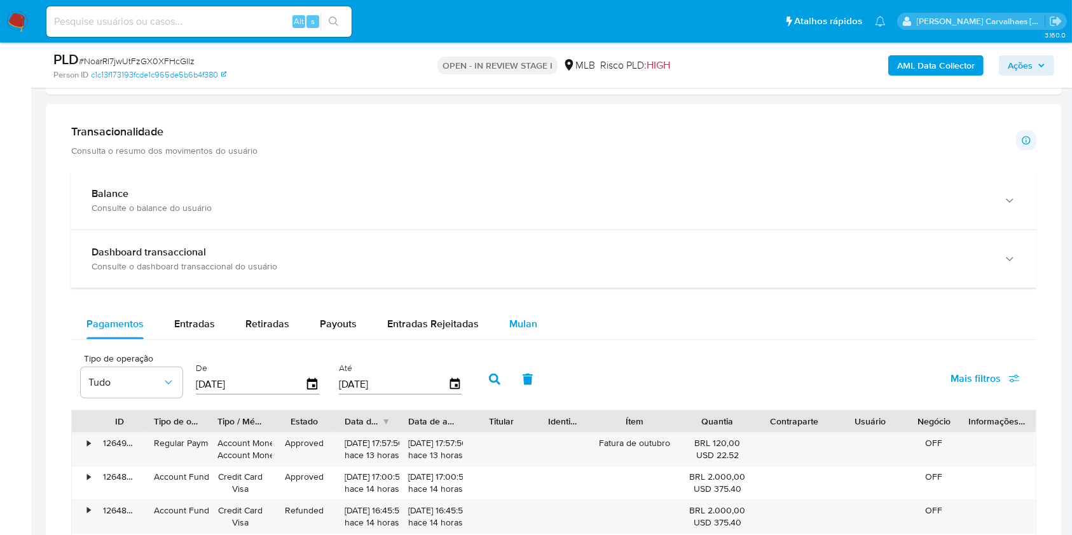
click at [515, 322] on span "Mulan" at bounding box center [523, 324] width 28 height 15
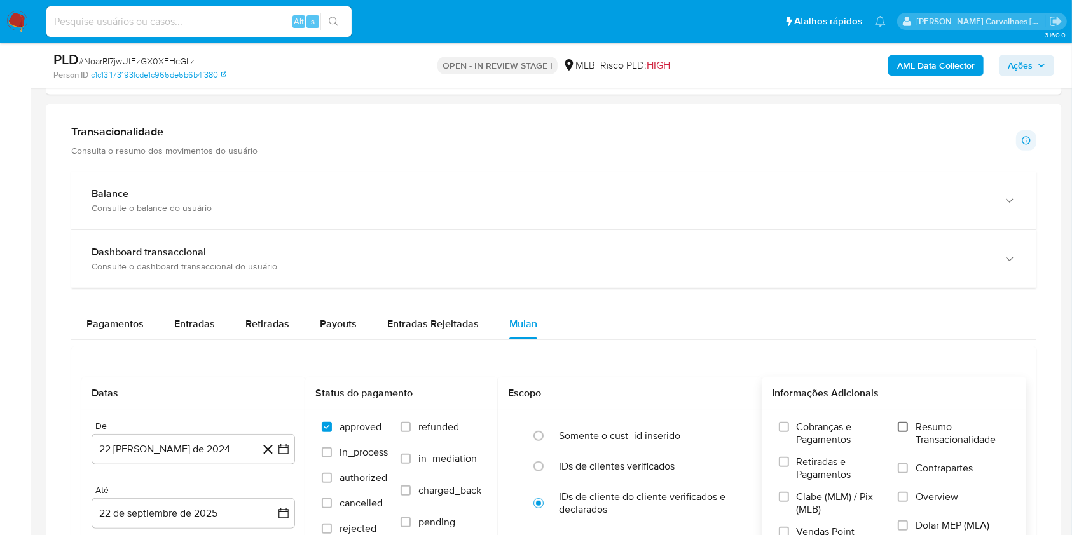
click at [903, 430] on input "Resumo Transacionalidade" at bounding box center [902, 427] width 10 height 10
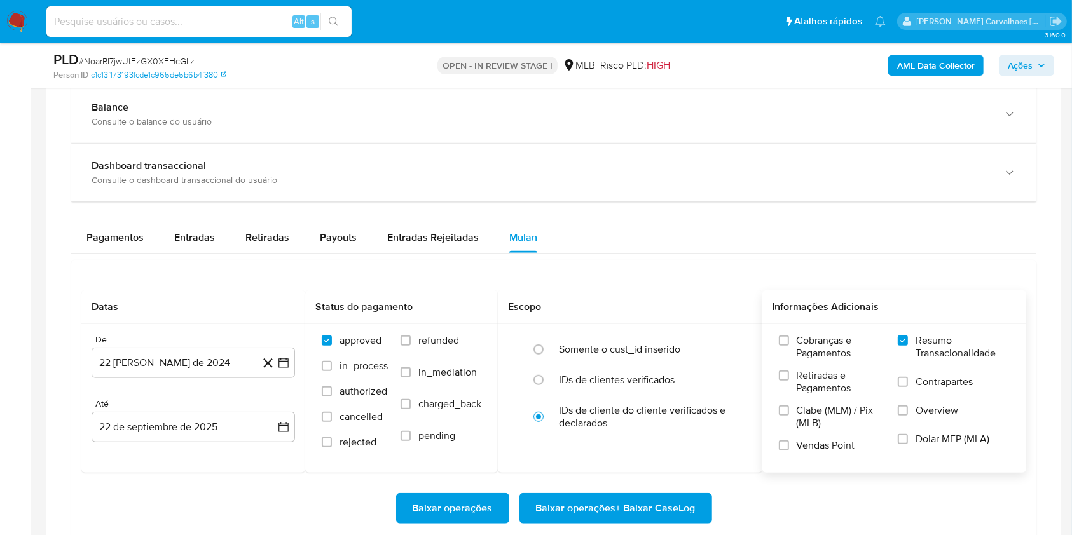
scroll to position [932, 0]
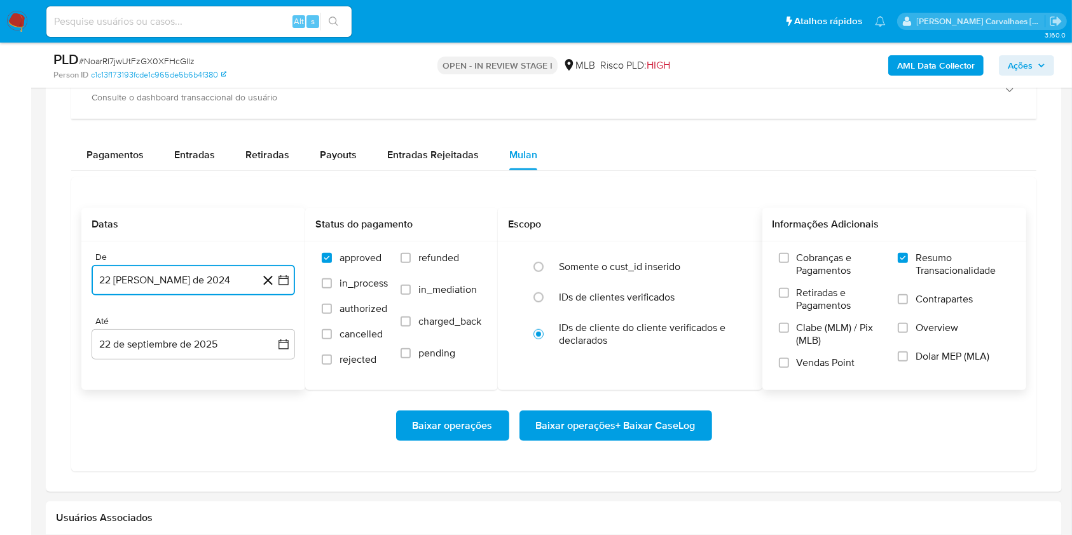
click at [287, 276] on icon "button" at bounding box center [283, 280] width 13 height 13
click at [272, 322] on icon "Mes siguiente" at bounding box center [271, 326] width 15 height 15
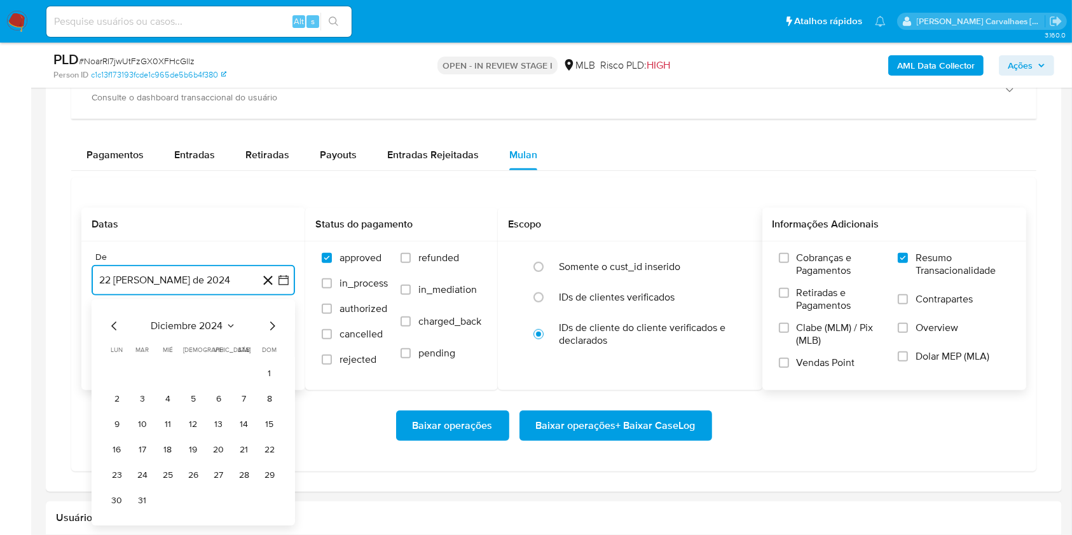
click at [272, 322] on icon "Mes siguiente" at bounding box center [271, 326] width 15 height 15
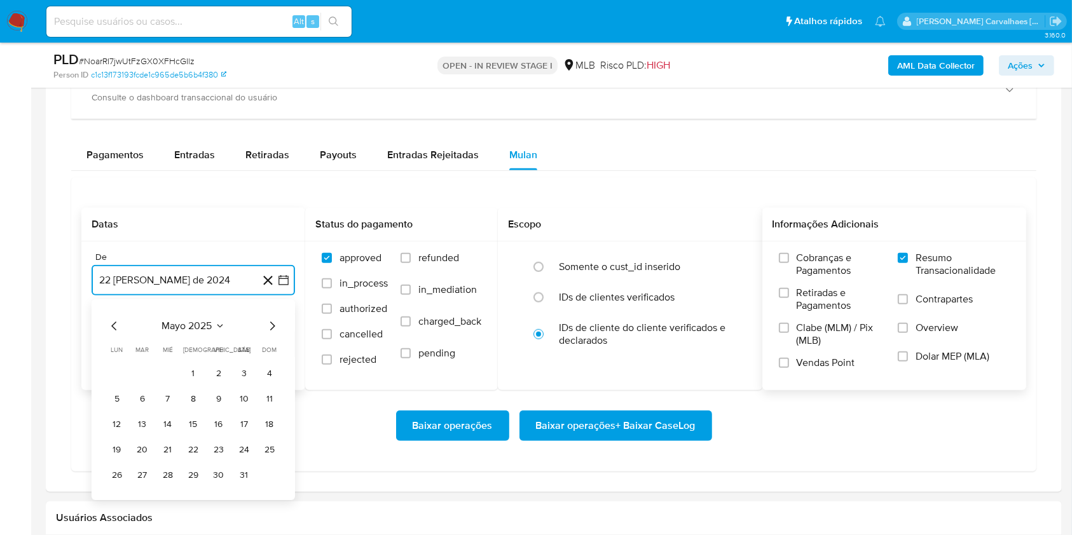
click at [272, 322] on icon "Mes siguiente" at bounding box center [271, 326] width 15 height 15
click at [110, 323] on icon "Mes anterior" at bounding box center [114, 326] width 15 height 15
click at [142, 451] on button "22" at bounding box center [142, 450] width 20 height 20
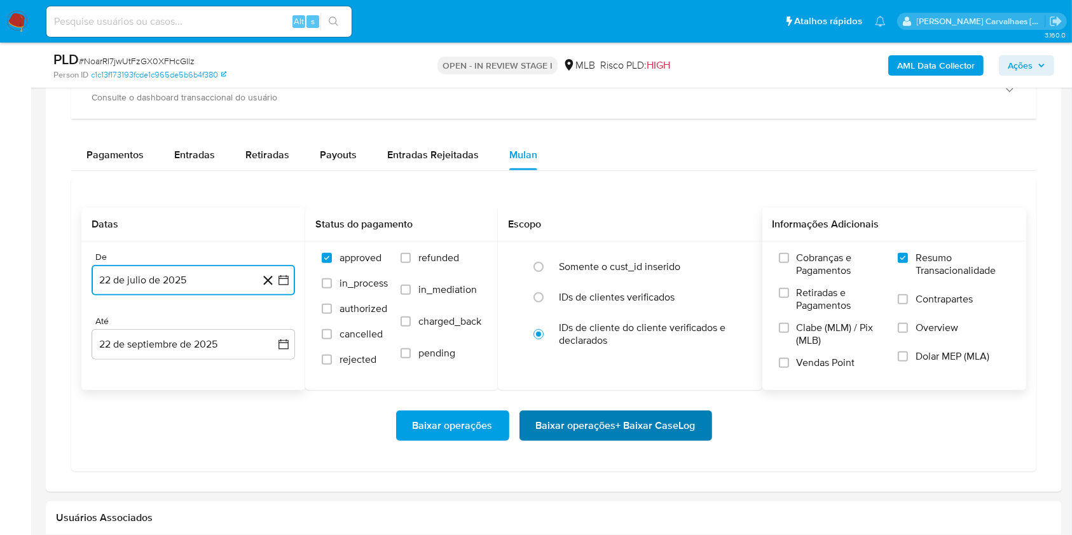
click at [601, 429] on span "Baixar operações + Baixar CaseLog" at bounding box center [616, 426] width 160 height 28
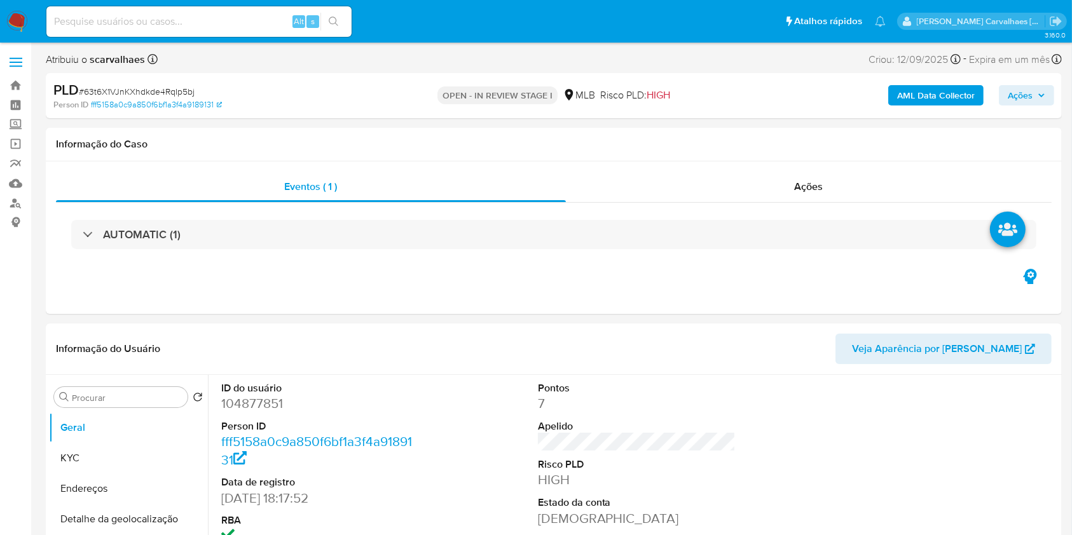
select select "10"
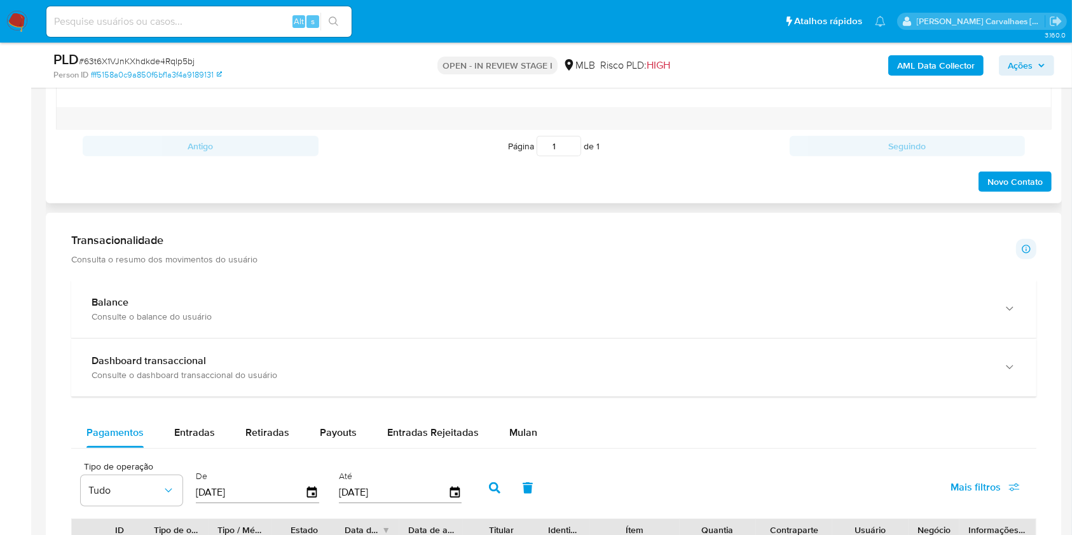
scroll to position [847, 0]
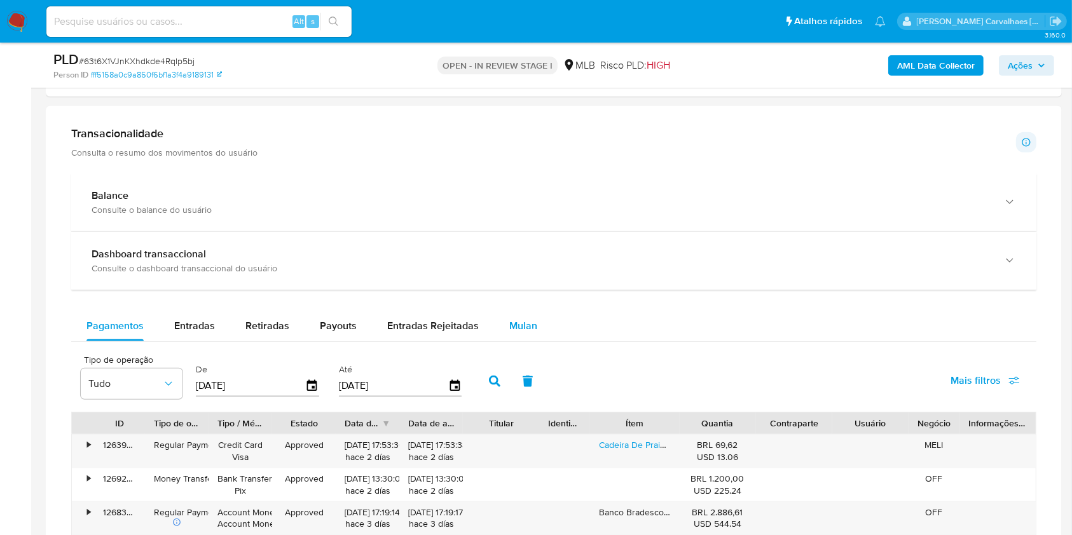
click at [528, 321] on span "Mulan" at bounding box center [523, 325] width 28 height 15
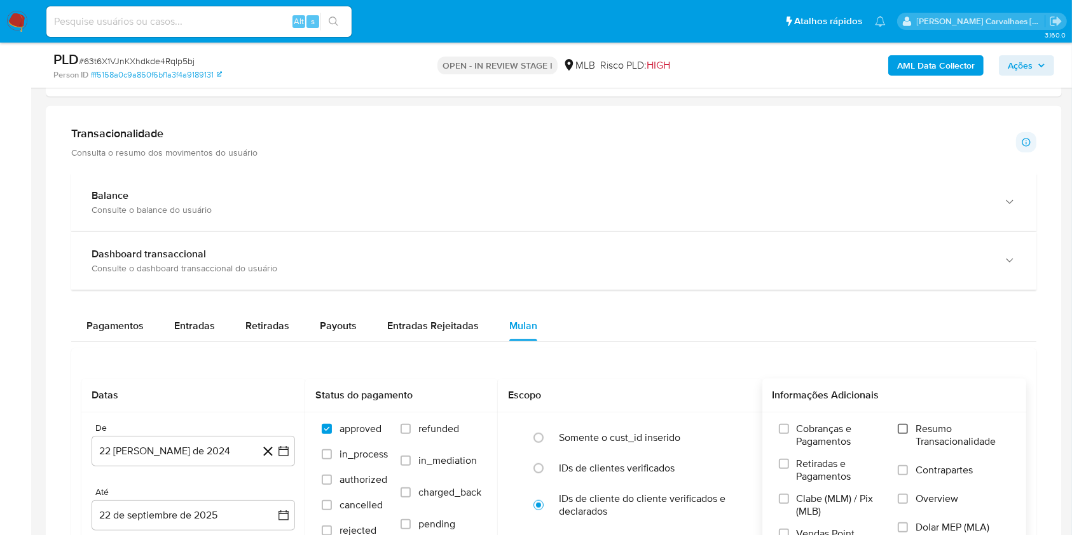
click at [906, 432] on input "Resumo Transacionalidade" at bounding box center [902, 429] width 10 height 10
click at [290, 450] on button "22 [PERSON_NAME] de 2024" at bounding box center [193, 451] width 203 height 31
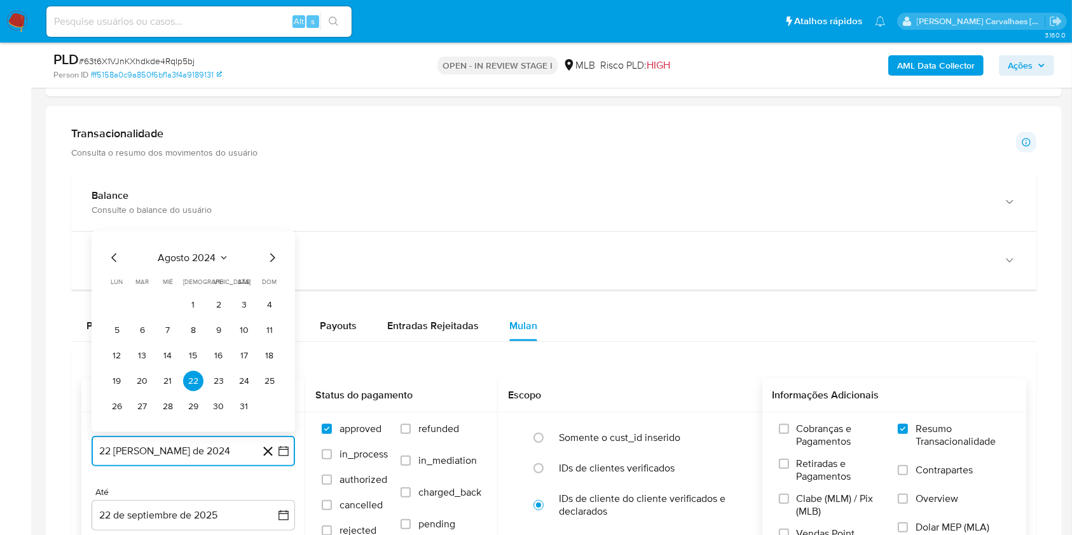
click at [270, 254] on icon "Mes siguiente" at bounding box center [272, 258] width 5 height 9
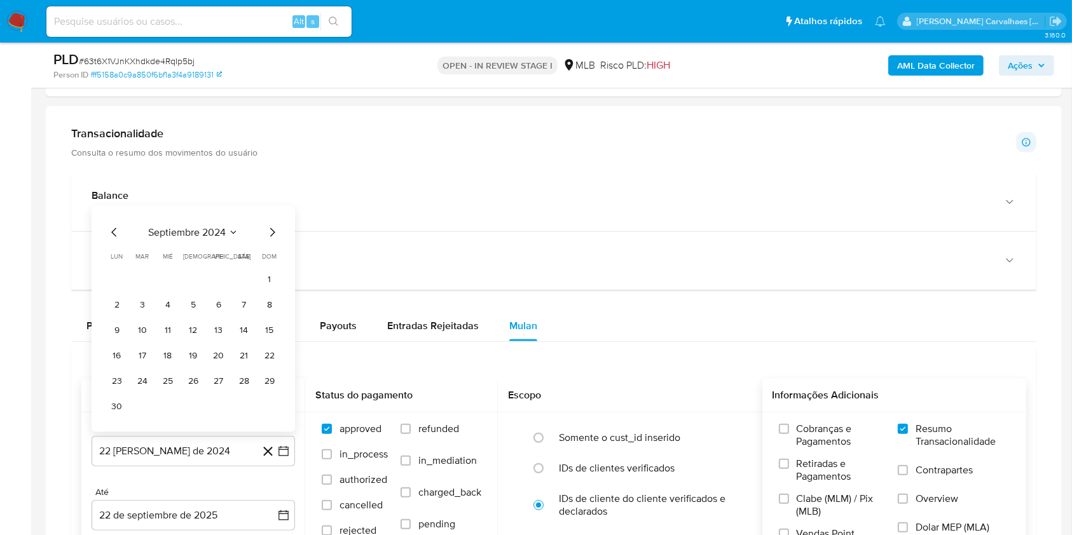
click at [269, 253] on span "dom" at bounding box center [269, 257] width 15 height 10
click at [269, 233] on icon "Mes siguiente" at bounding box center [271, 232] width 15 height 15
click at [272, 263] on icon "Mes siguiente" at bounding box center [271, 257] width 15 height 15
click at [272, 257] on icon "Mes siguiente" at bounding box center [271, 257] width 15 height 15
click at [269, 229] on icon "Mes siguiente" at bounding box center [271, 232] width 15 height 15
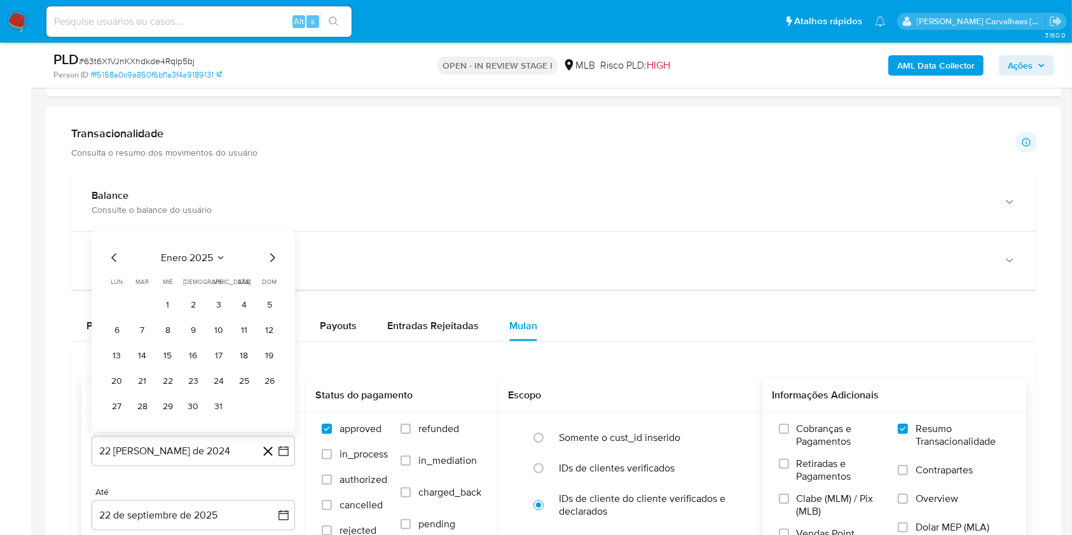
click at [271, 254] on icon "Mes siguiente" at bounding box center [272, 258] width 5 height 9
click at [271, 254] on span "dom" at bounding box center [269, 257] width 15 height 10
click at [276, 233] on icon "Mes siguiente" at bounding box center [271, 232] width 15 height 15
click at [274, 250] on icon "Mes siguiente" at bounding box center [271, 257] width 15 height 15
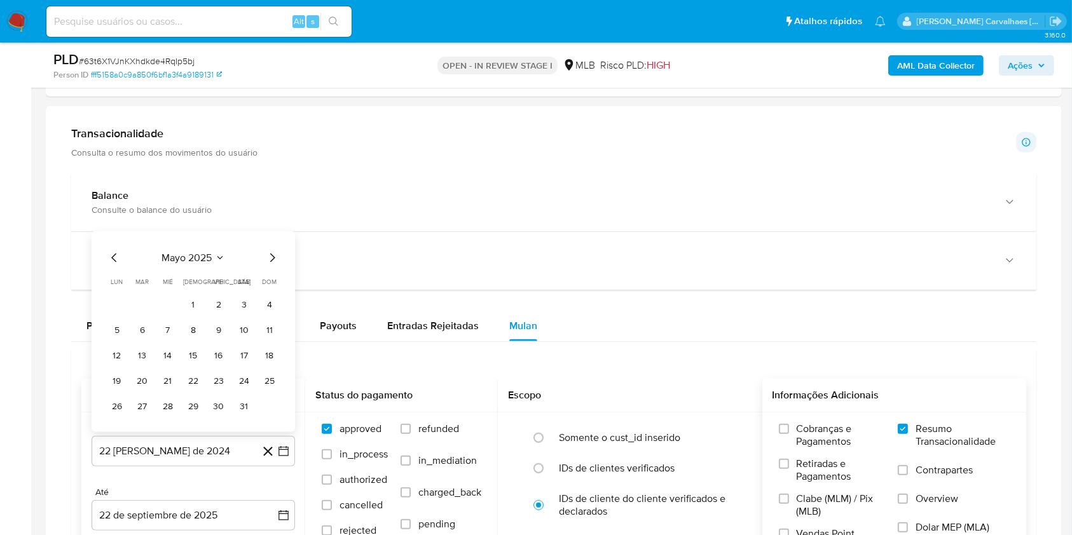
click at [273, 250] on icon "Mes siguiente" at bounding box center [271, 257] width 15 height 15
click at [269, 236] on icon "Mes siguiente" at bounding box center [271, 232] width 15 height 15
click at [144, 378] on button "22" at bounding box center [142, 381] width 20 height 20
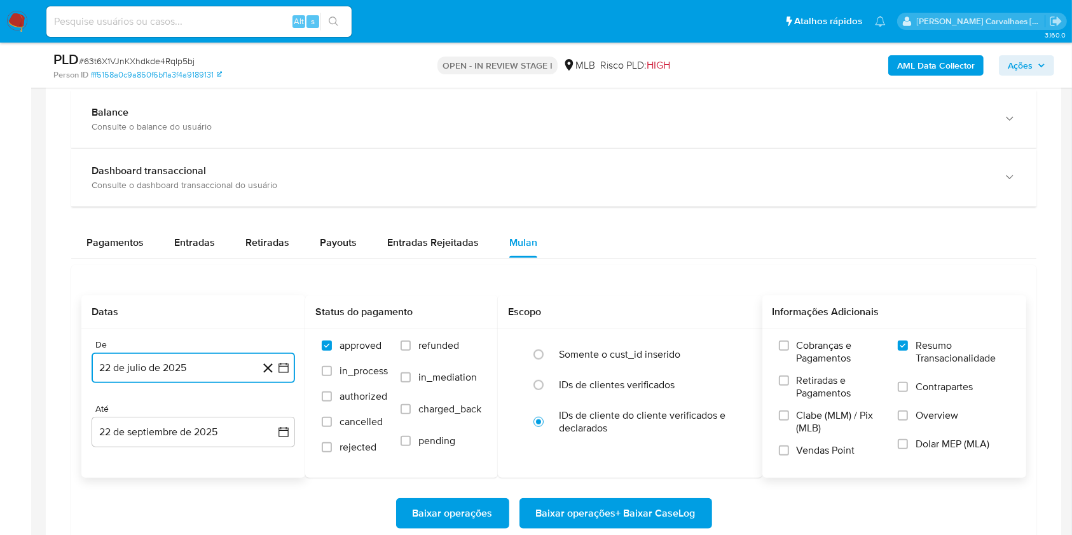
scroll to position [1017, 0]
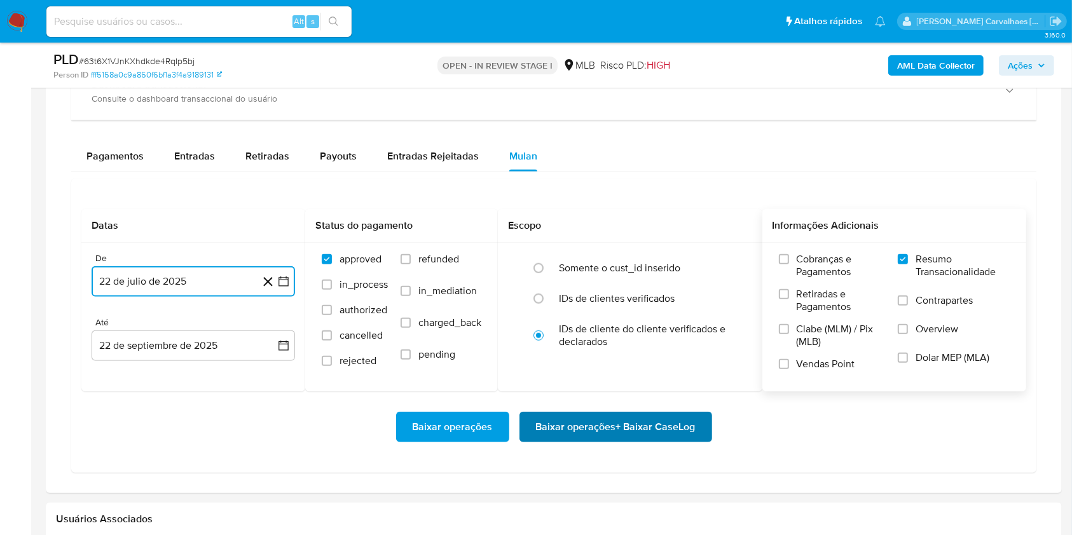
click at [682, 422] on span "Baixar operações + Baixar CaseLog" at bounding box center [616, 427] width 160 height 28
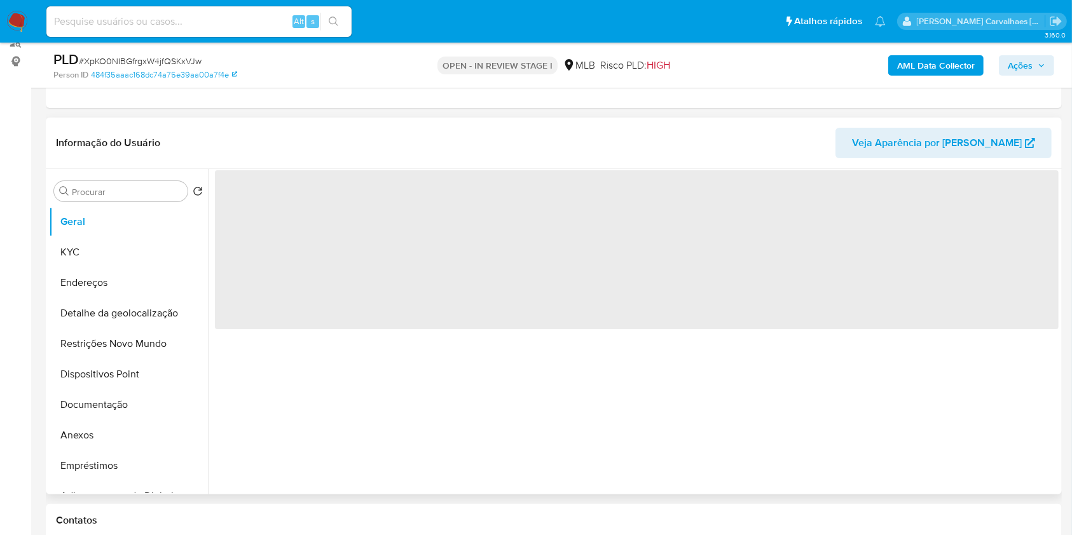
scroll to position [254, 0]
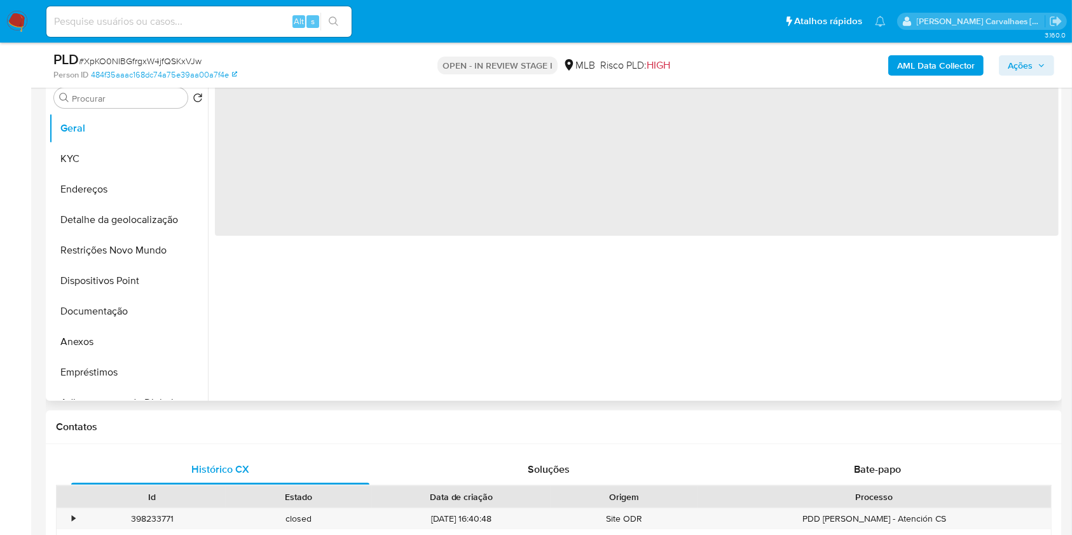
select select "10"
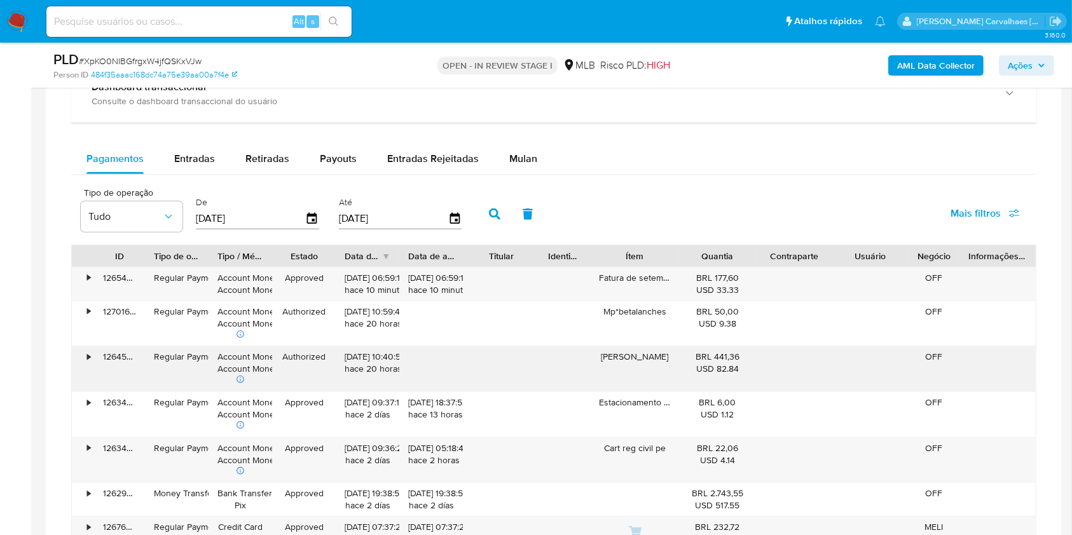
scroll to position [1017, 0]
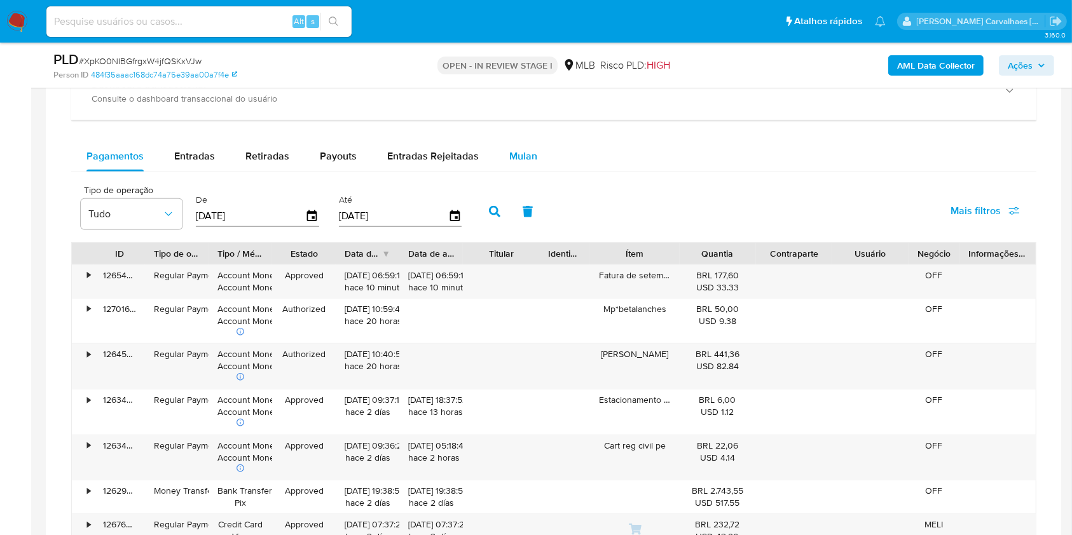
click at [517, 155] on span "Mulan" at bounding box center [523, 156] width 28 height 15
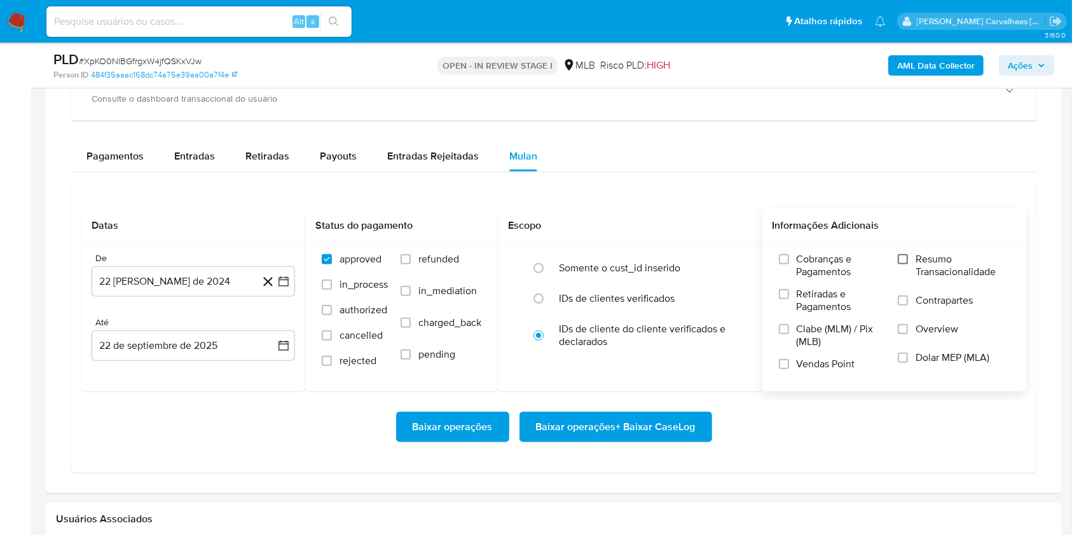
click at [906, 257] on input "Resumo Transacionalidade" at bounding box center [902, 259] width 10 height 10
click at [285, 284] on icon "button" at bounding box center [283, 281] width 13 height 13
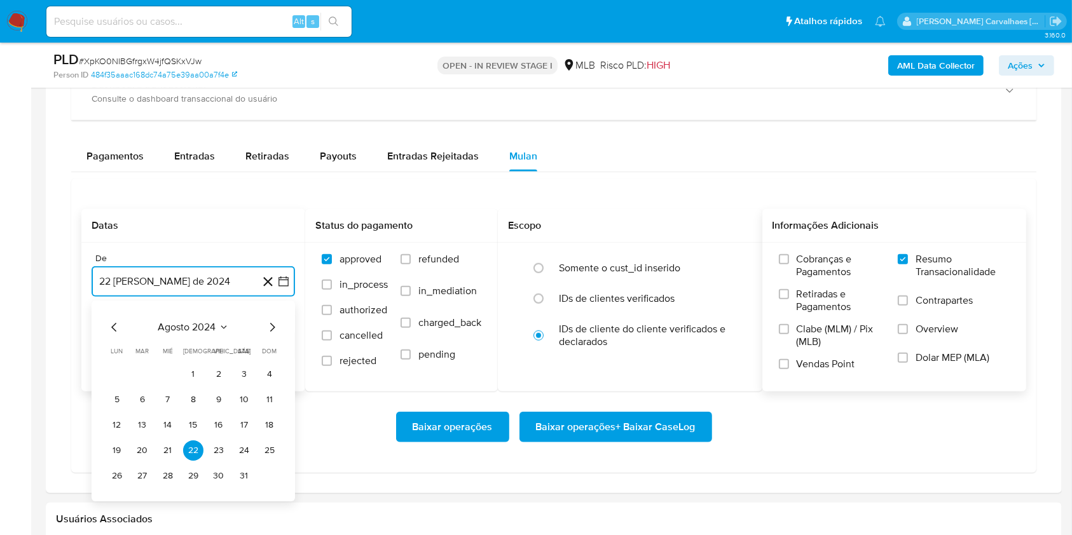
click at [269, 328] on icon "Mes siguiente" at bounding box center [271, 327] width 15 height 15
click at [271, 328] on icon "Mes siguiente" at bounding box center [271, 327] width 15 height 15
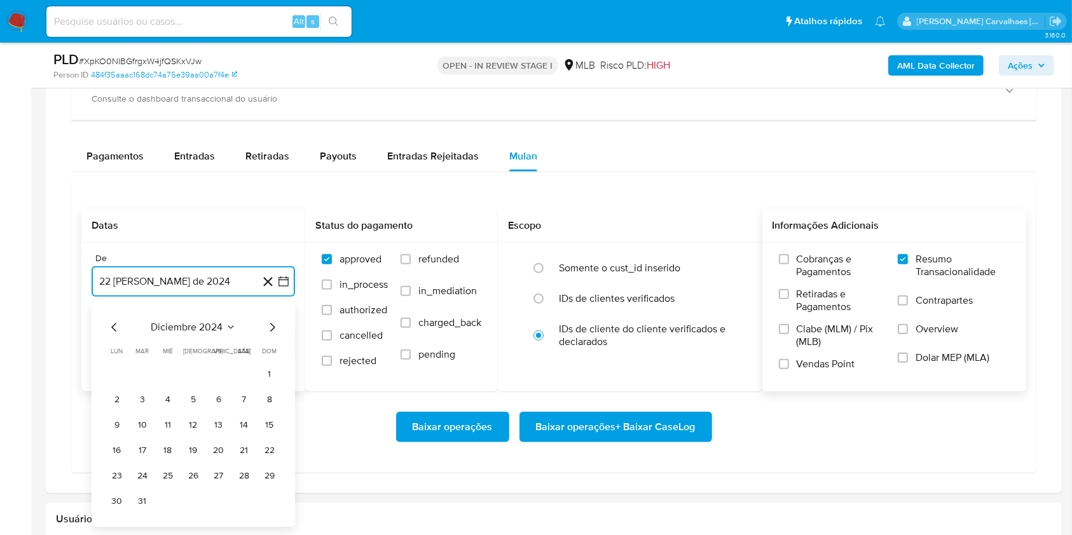
click at [271, 328] on icon "Mes siguiente" at bounding box center [271, 327] width 15 height 15
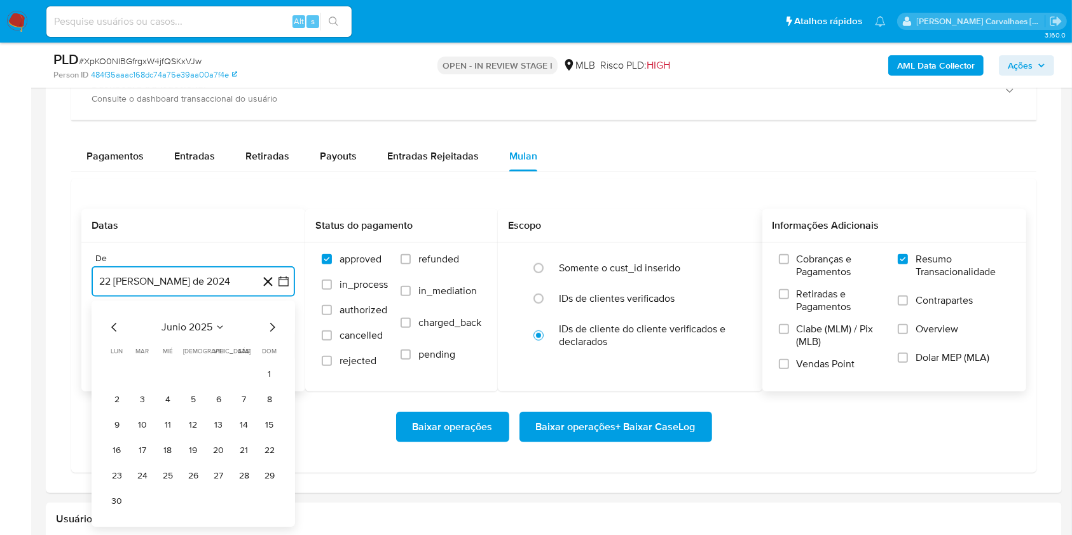
click at [271, 328] on icon "Mes siguiente" at bounding box center [271, 327] width 15 height 15
click at [147, 449] on button "22" at bounding box center [142, 450] width 20 height 20
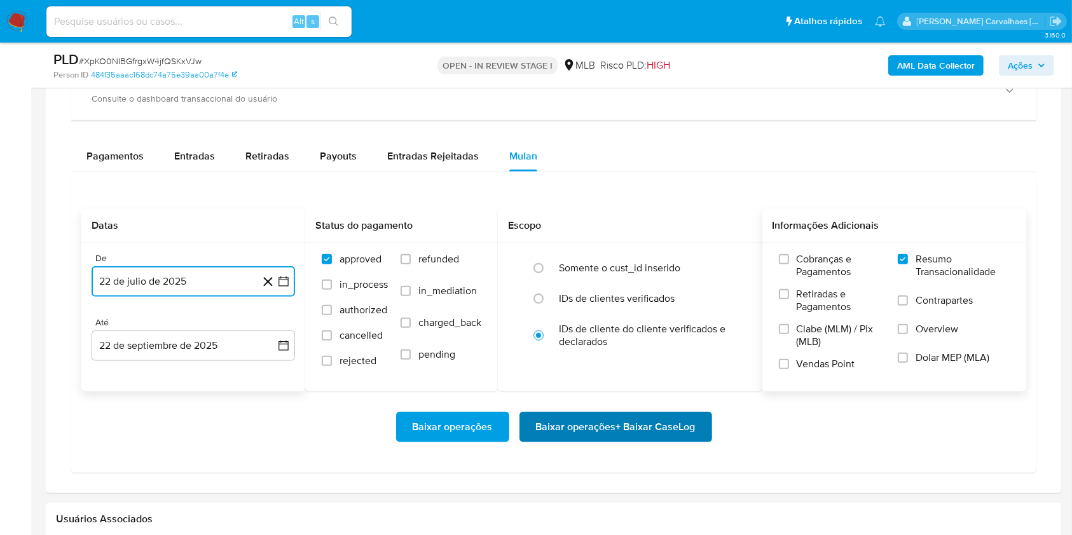
click at [556, 433] on span "Baixar operações + Baixar CaseLog" at bounding box center [616, 427] width 160 height 28
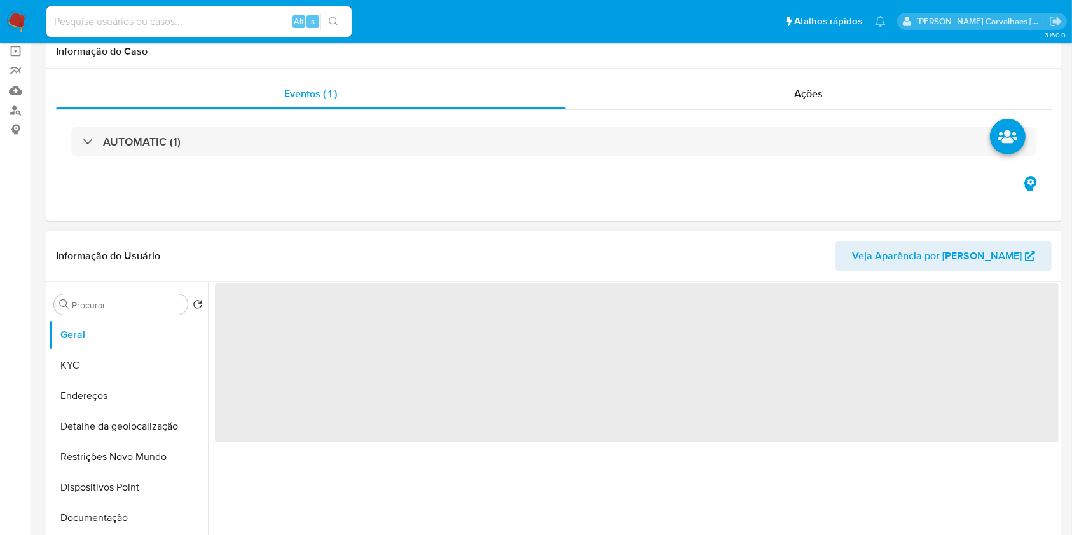
scroll to position [169, 0]
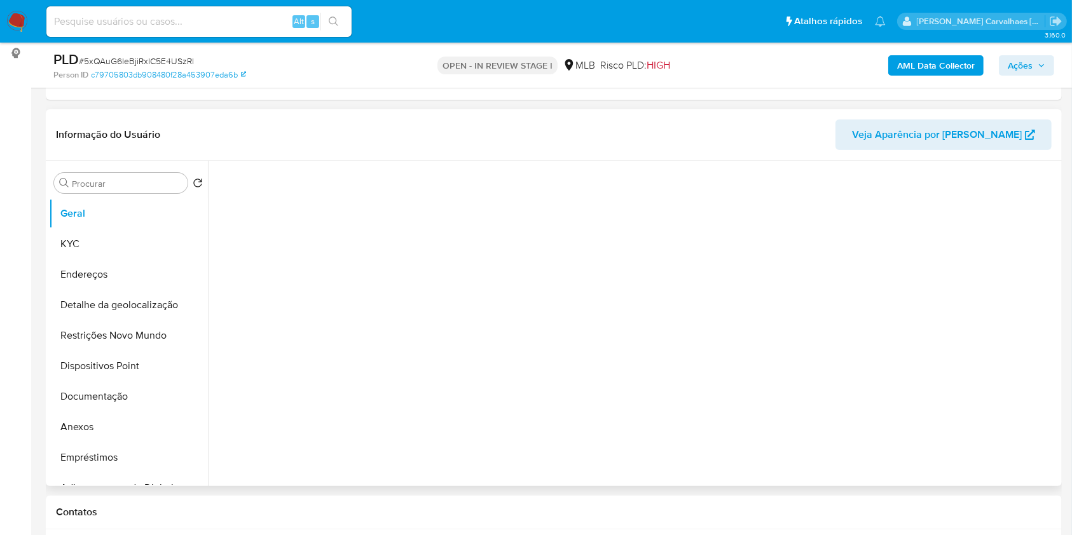
select select "10"
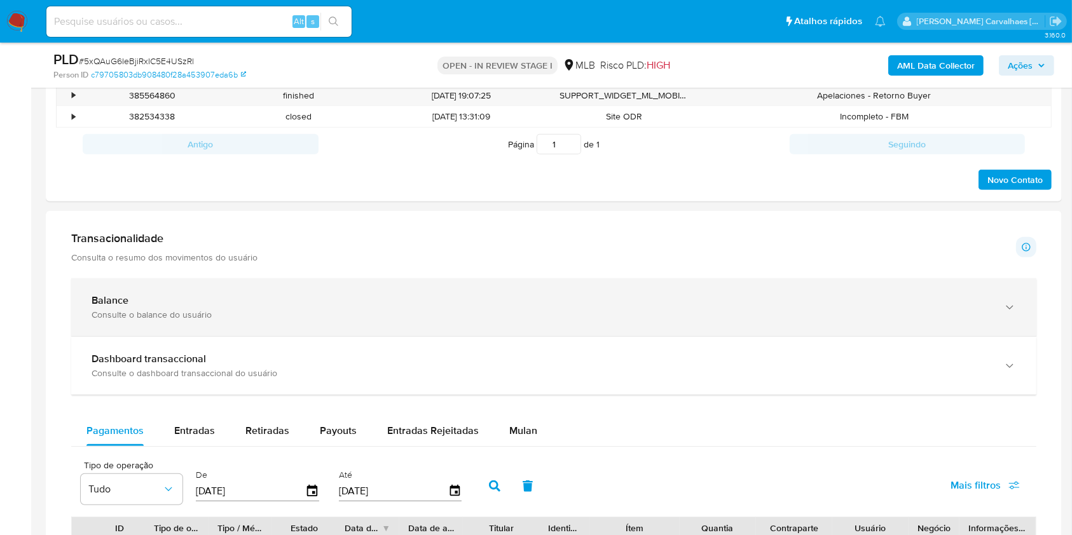
scroll to position [847, 0]
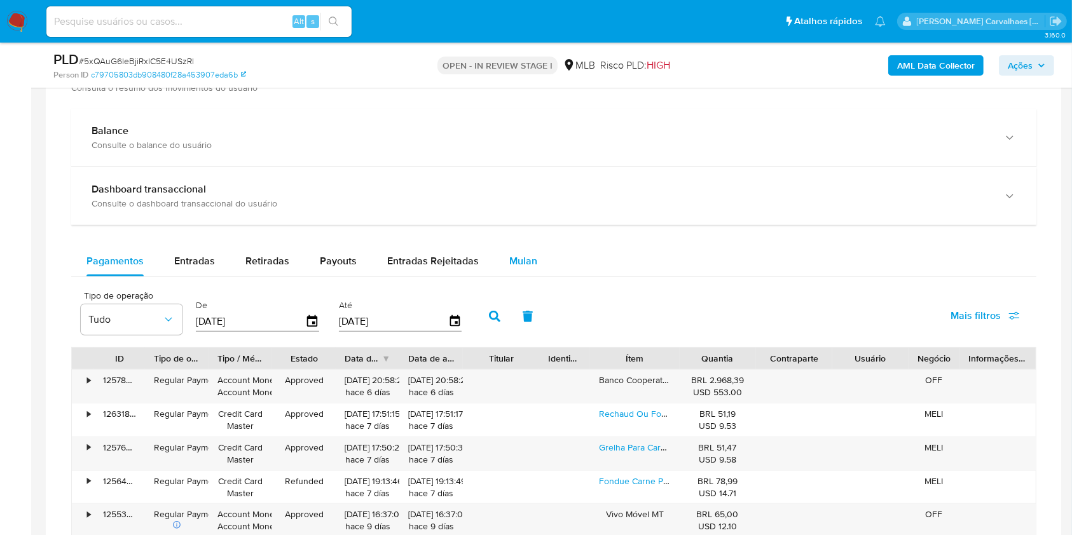
click at [515, 265] on span "Mulan" at bounding box center [523, 261] width 28 height 15
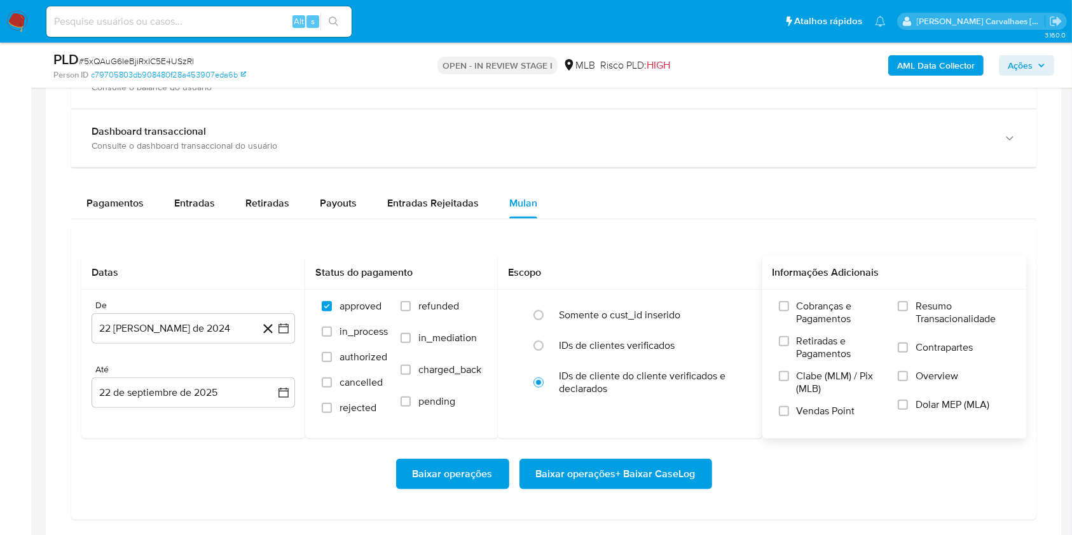
scroll to position [932, 0]
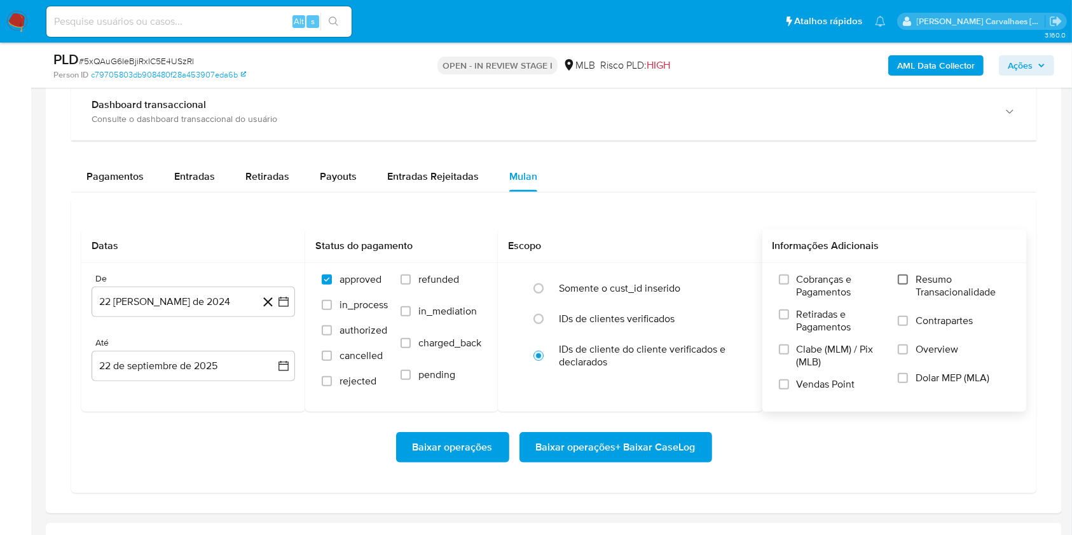
click at [899, 282] on input "Resumo Transacionalidade" at bounding box center [902, 280] width 10 height 10
click at [282, 303] on icon "button" at bounding box center [283, 302] width 13 height 13
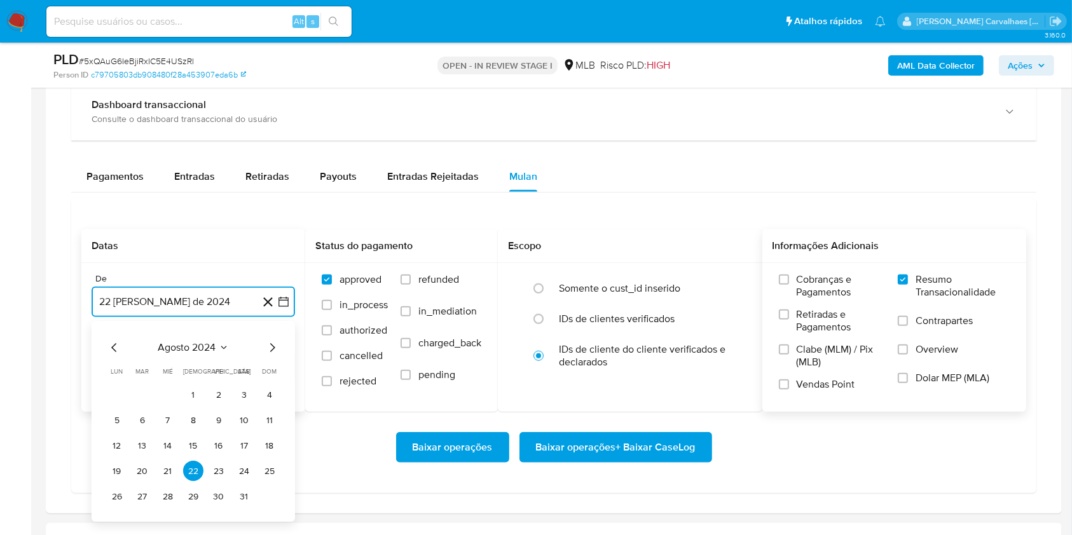
click at [273, 347] on icon "Mes siguiente" at bounding box center [271, 348] width 15 height 15
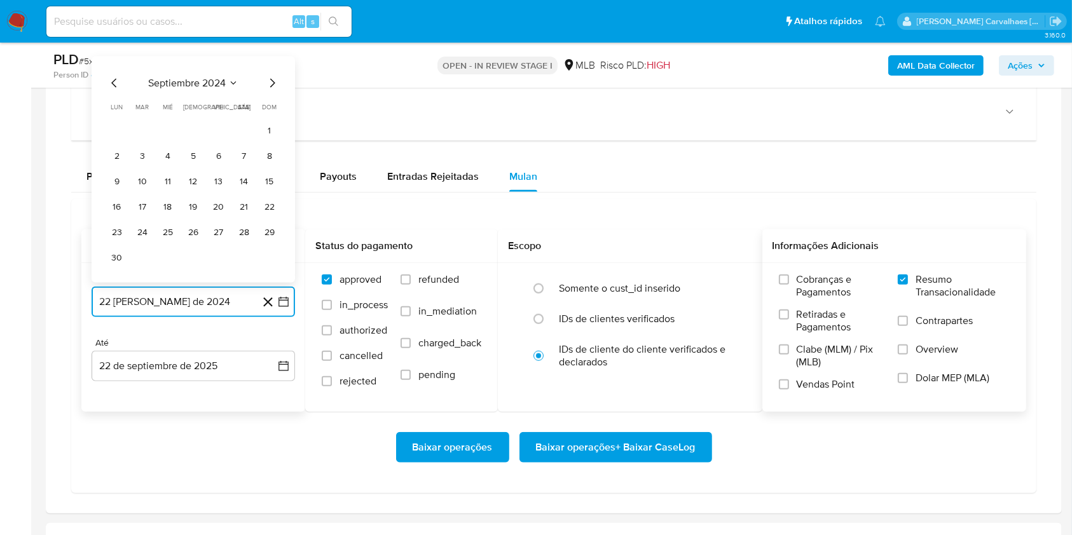
click at [275, 84] on icon "Mes siguiente" at bounding box center [271, 83] width 15 height 15
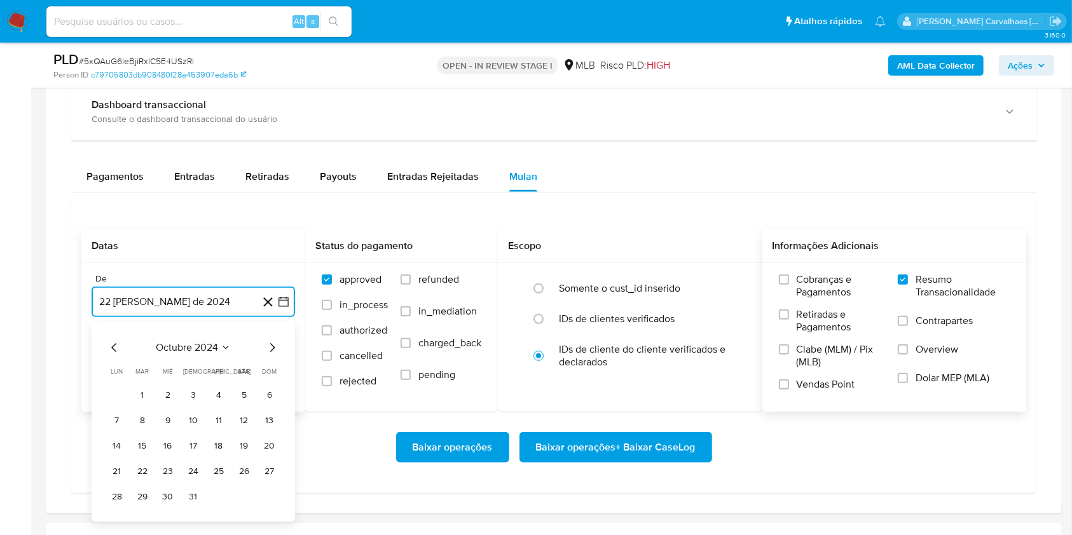
click at [274, 347] on icon "Mes siguiente" at bounding box center [272, 347] width 5 height 9
click at [268, 345] on icon "Mes siguiente" at bounding box center [271, 348] width 15 height 15
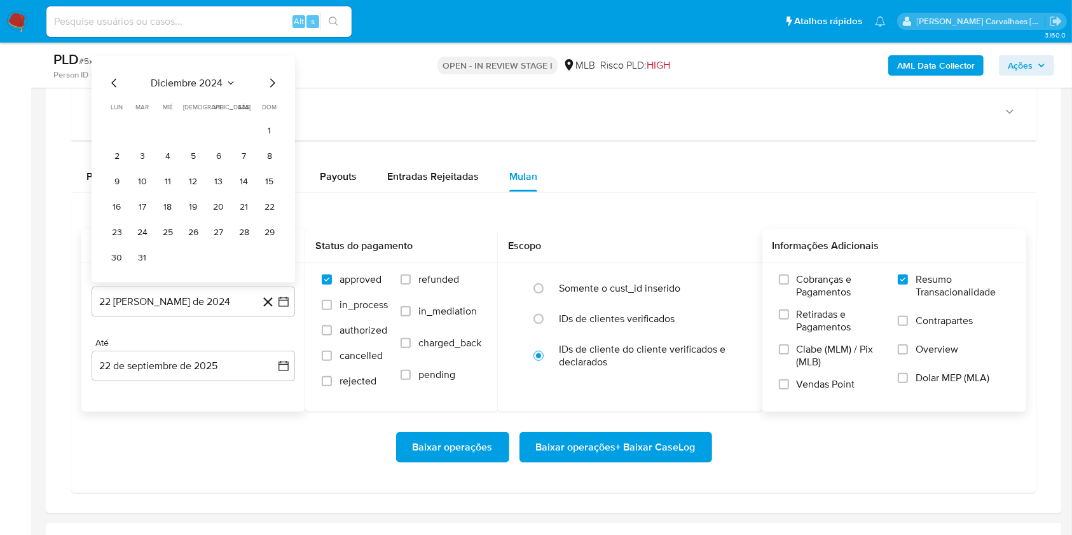
click at [268, 345] on div "Até" at bounding box center [193, 342] width 203 height 11
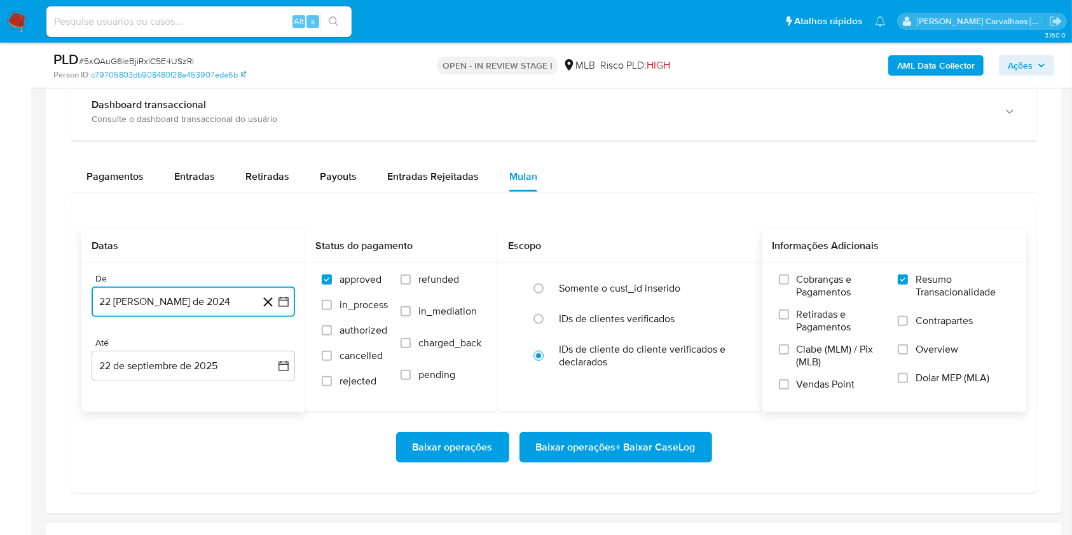
click at [280, 303] on icon "button" at bounding box center [283, 302] width 13 height 13
click at [272, 346] on icon "Mes siguiente" at bounding box center [271, 348] width 15 height 15
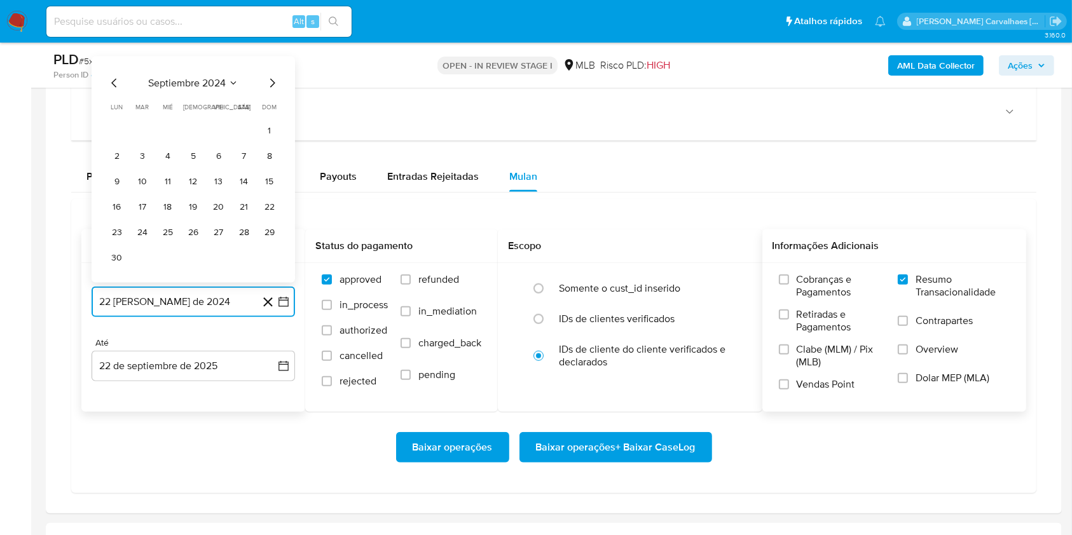
click at [271, 85] on icon "Mes siguiente" at bounding box center [272, 83] width 5 height 9
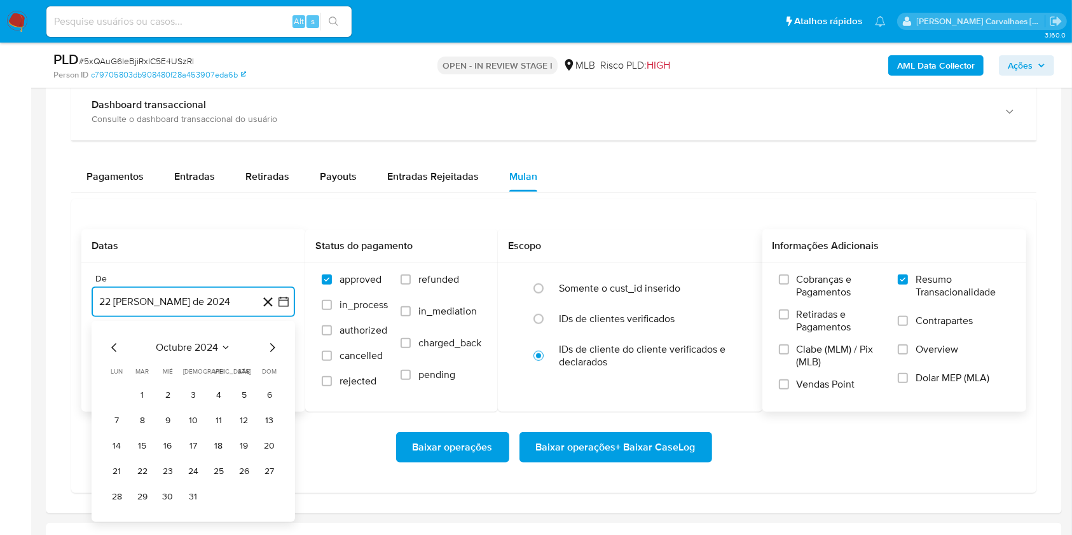
click at [272, 348] on icon "Mes siguiente" at bounding box center [271, 348] width 15 height 15
click at [270, 347] on icon "Mes siguiente" at bounding box center [271, 348] width 15 height 15
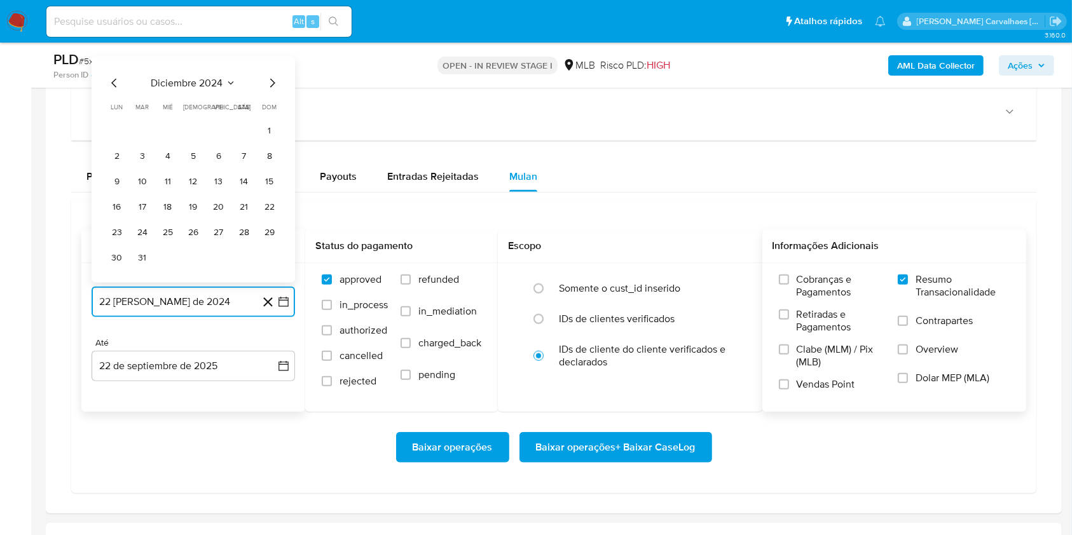
click at [273, 84] on icon "Mes siguiente" at bounding box center [272, 83] width 5 height 9
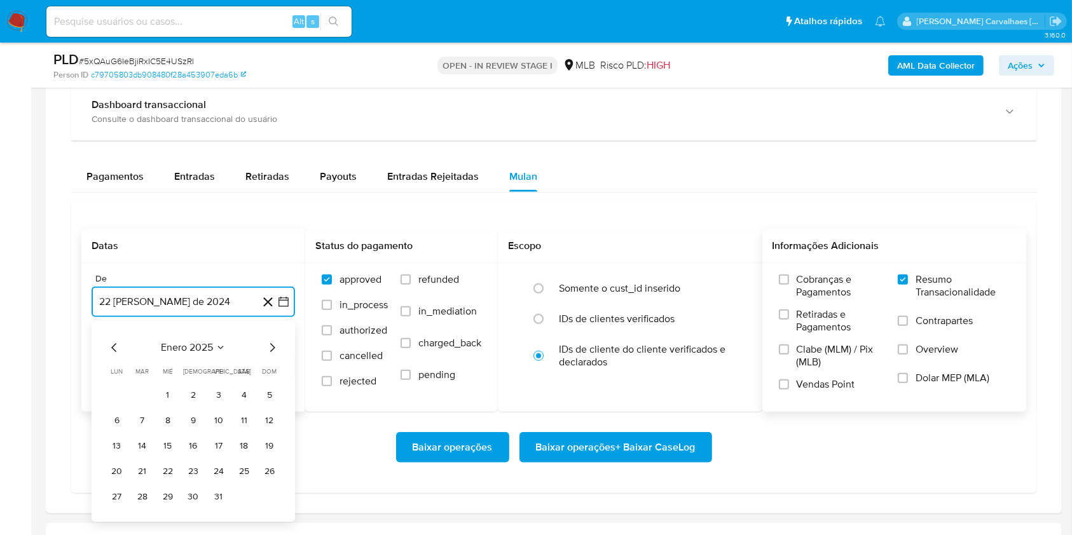
click at [266, 344] on icon "Mes siguiente" at bounding box center [271, 348] width 15 height 15
click at [268, 344] on icon "Mes siguiente" at bounding box center [271, 348] width 15 height 15
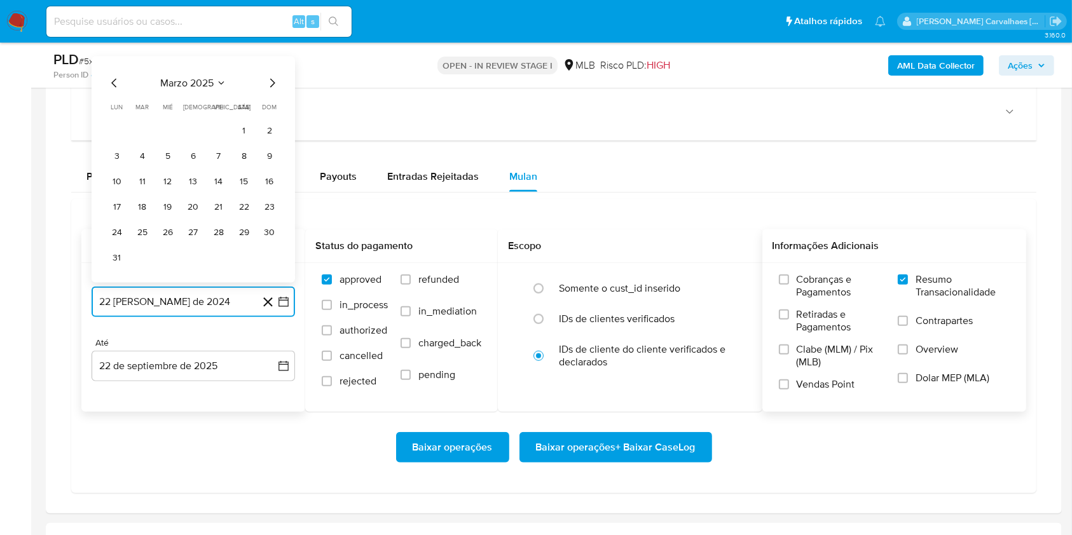
click at [268, 85] on icon "Mes siguiente" at bounding box center [271, 83] width 15 height 15
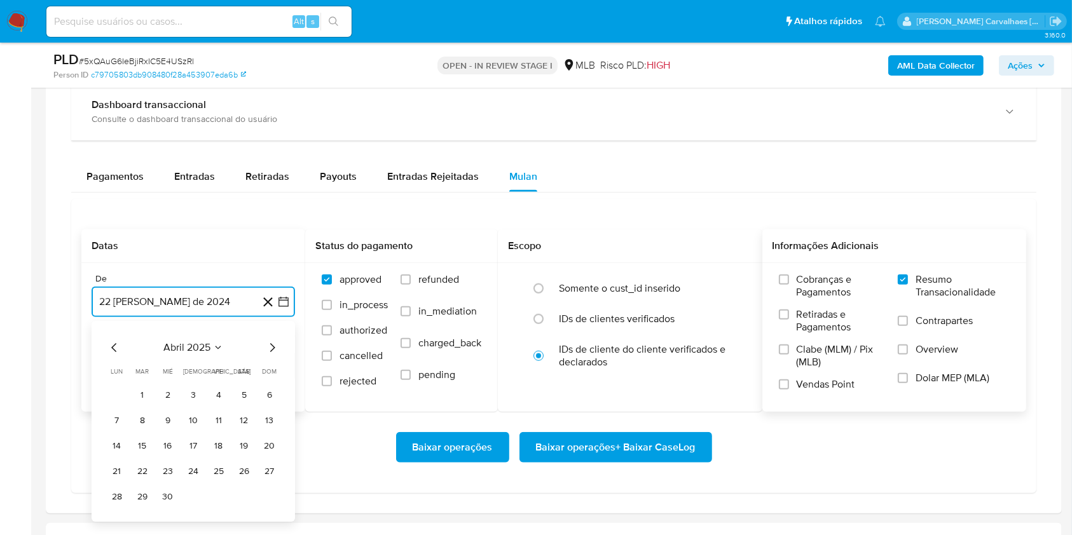
click at [269, 343] on icon "Mes siguiente" at bounding box center [271, 348] width 15 height 15
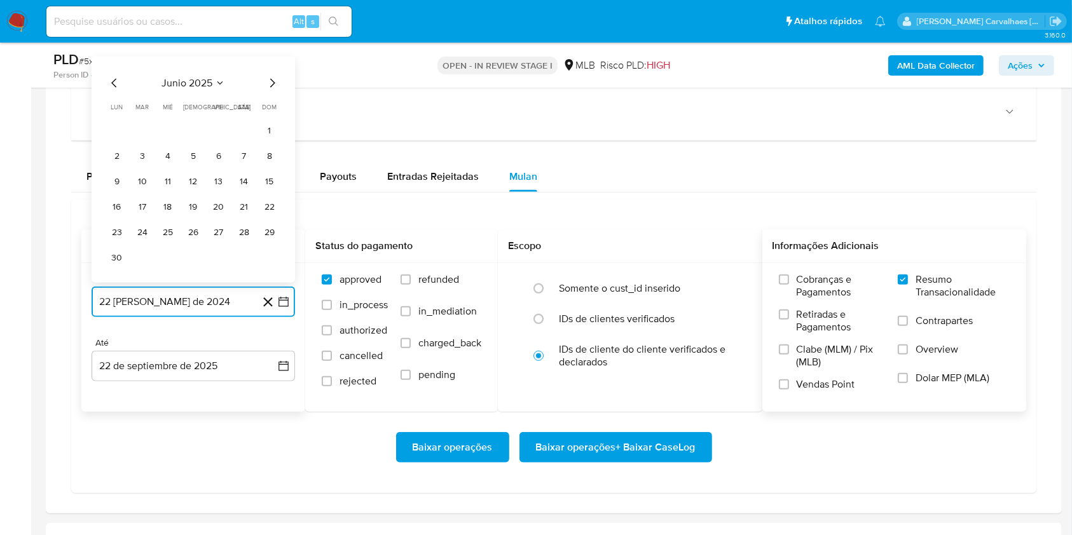
click at [271, 83] on icon "Mes siguiente" at bounding box center [271, 83] width 15 height 15
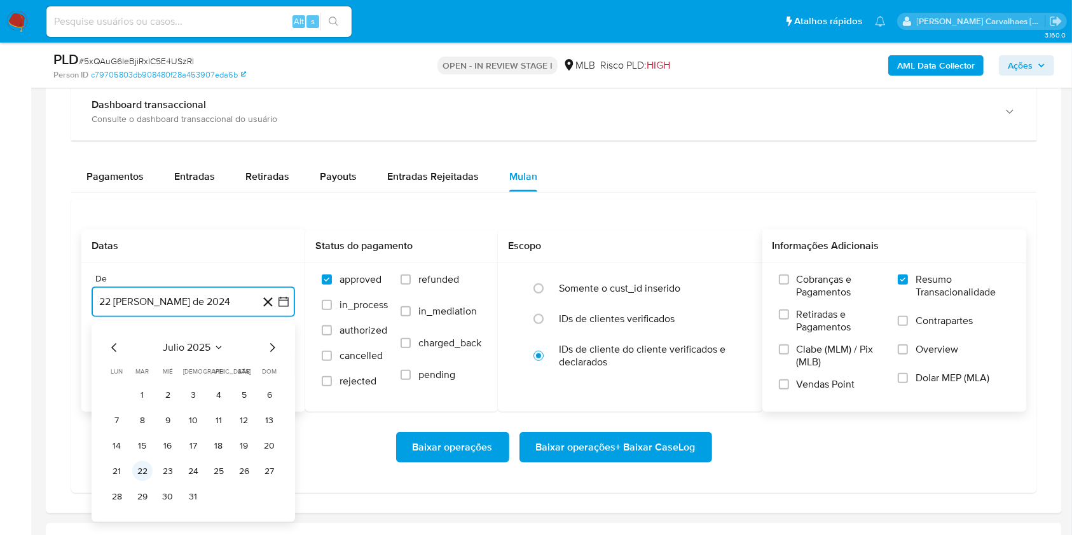
click at [144, 467] on button "22" at bounding box center [142, 471] width 20 height 20
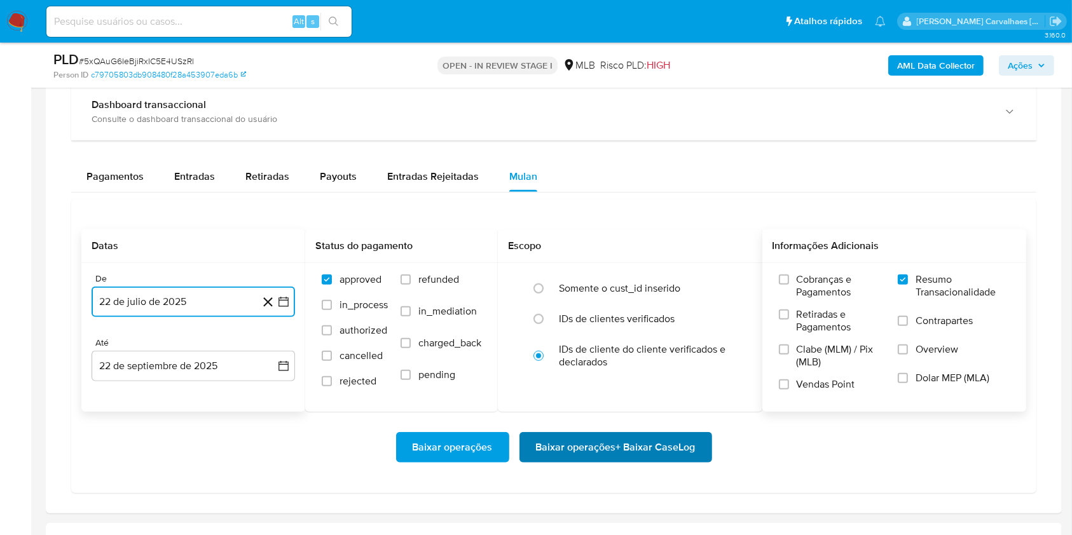
click at [585, 440] on span "Baixar operações + Baixar CaseLog" at bounding box center [616, 447] width 160 height 28
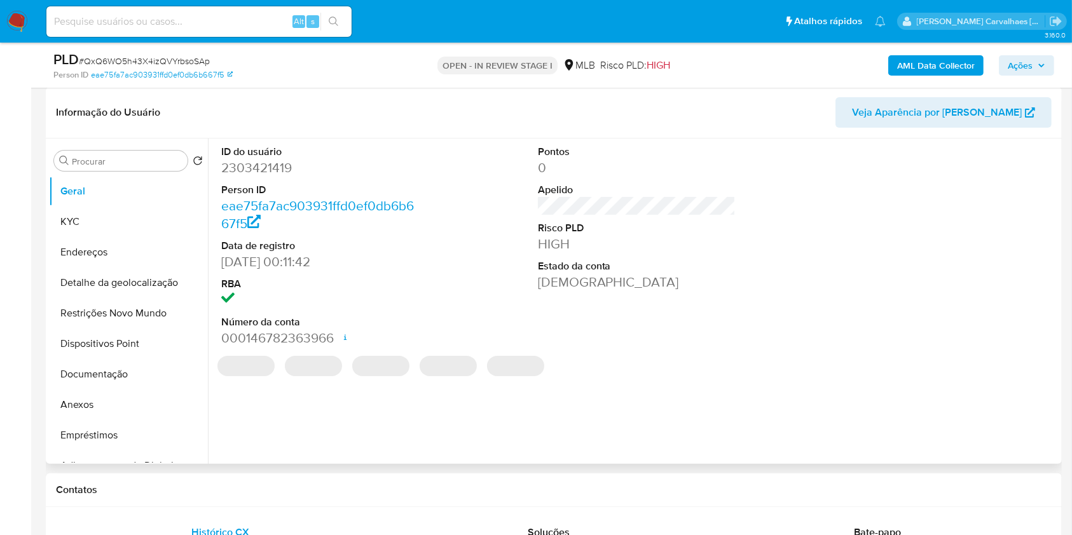
scroll to position [254, 0]
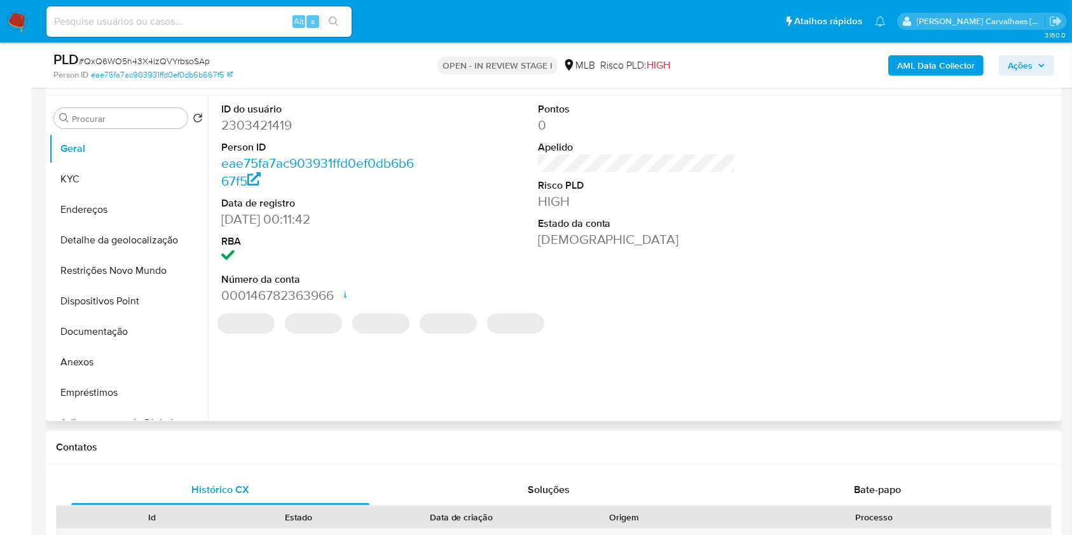
select select "10"
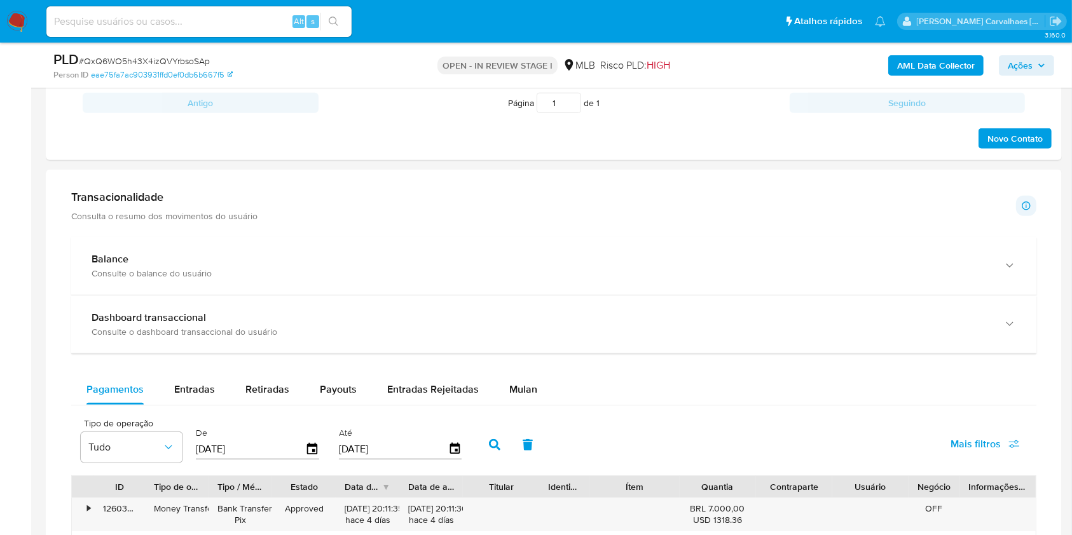
scroll to position [847, 0]
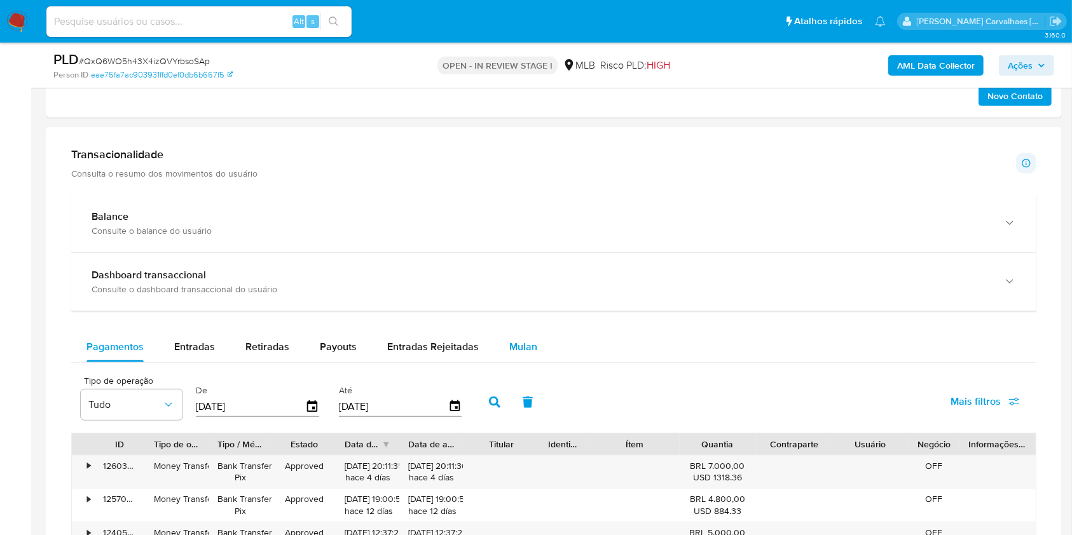
click at [521, 353] on span "Mulan" at bounding box center [523, 346] width 28 height 15
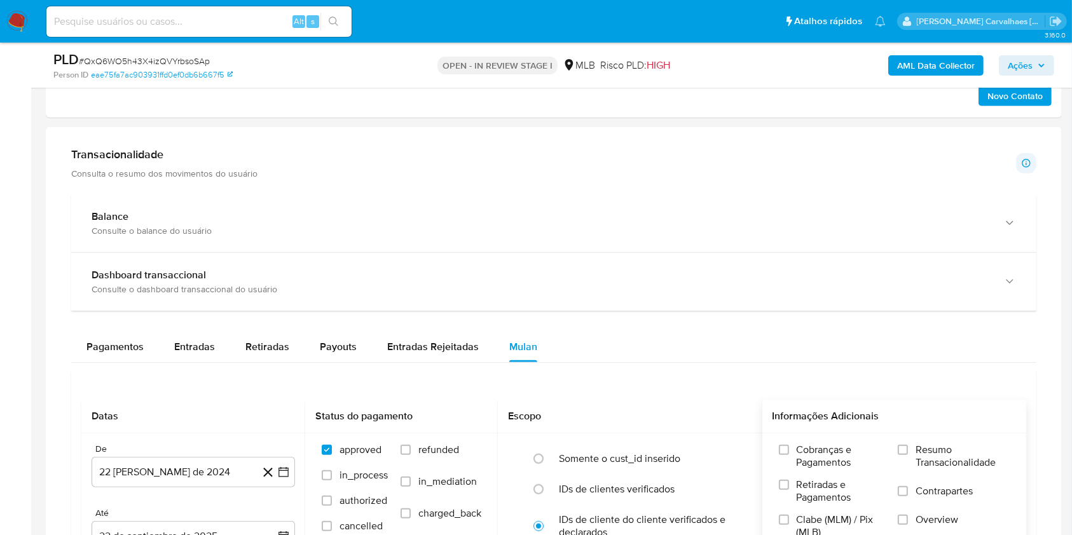
click at [908, 445] on input "Resumo Transacionalidade" at bounding box center [902, 450] width 10 height 10
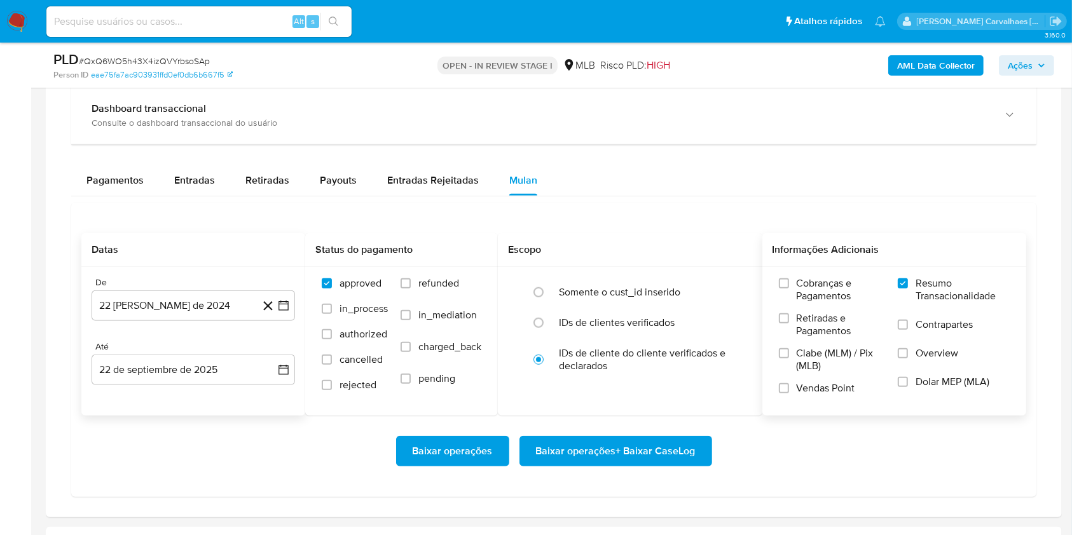
scroll to position [1017, 0]
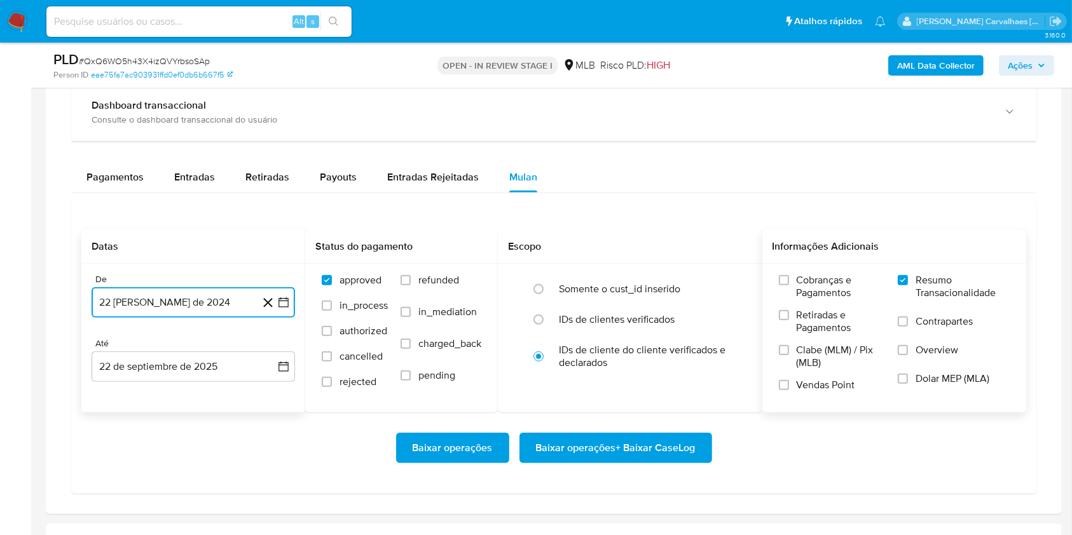
click at [282, 308] on button "22 [PERSON_NAME] de 2024" at bounding box center [193, 302] width 203 height 31
click at [273, 346] on icon "Mes siguiente" at bounding box center [272, 348] width 5 height 9
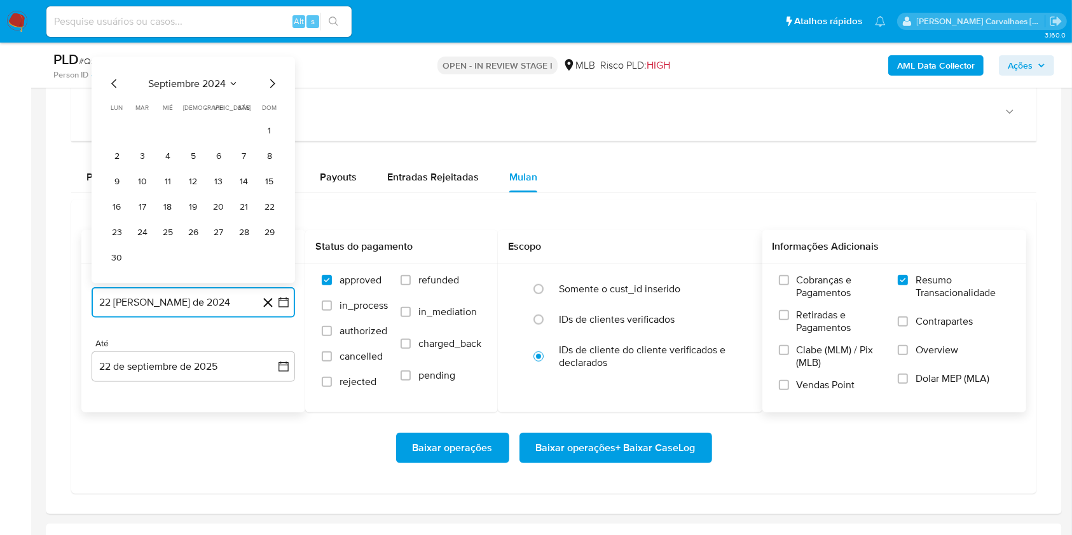
click at [273, 82] on icon "Mes siguiente" at bounding box center [271, 83] width 15 height 15
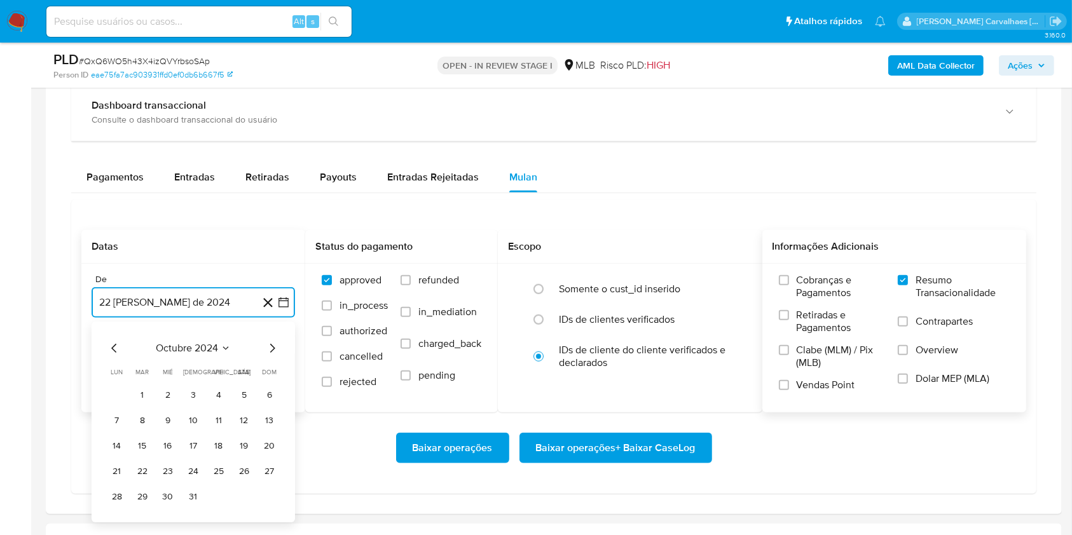
click at [273, 346] on icon "Mes siguiente" at bounding box center [272, 348] width 5 height 9
click at [273, 344] on icon "Mes siguiente" at bounding box center [271, 348] width 15 height 15
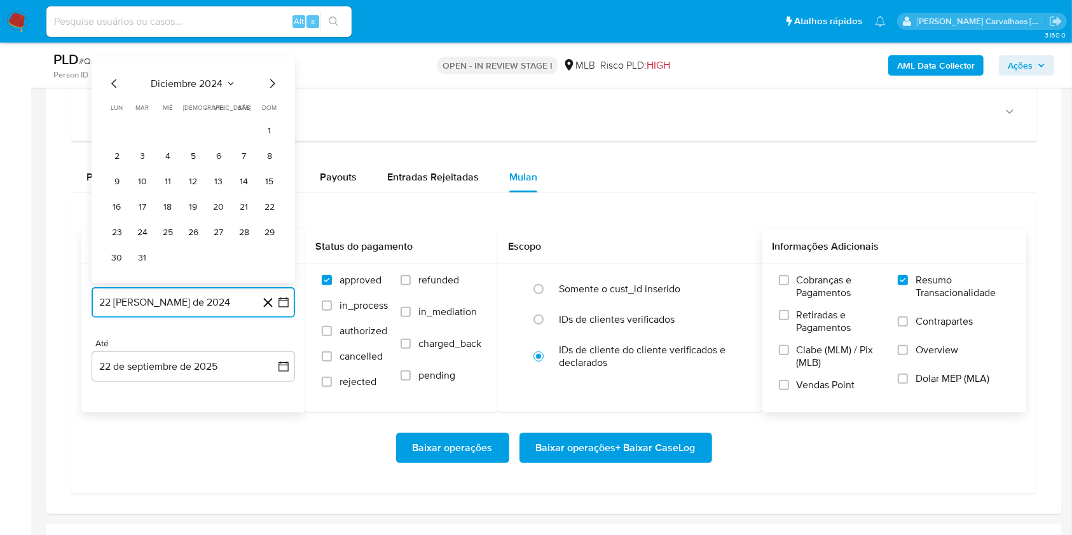
click at [269, 81] on icon "Mes siguiente" at bounding box center [271, 83] width 15 height 15
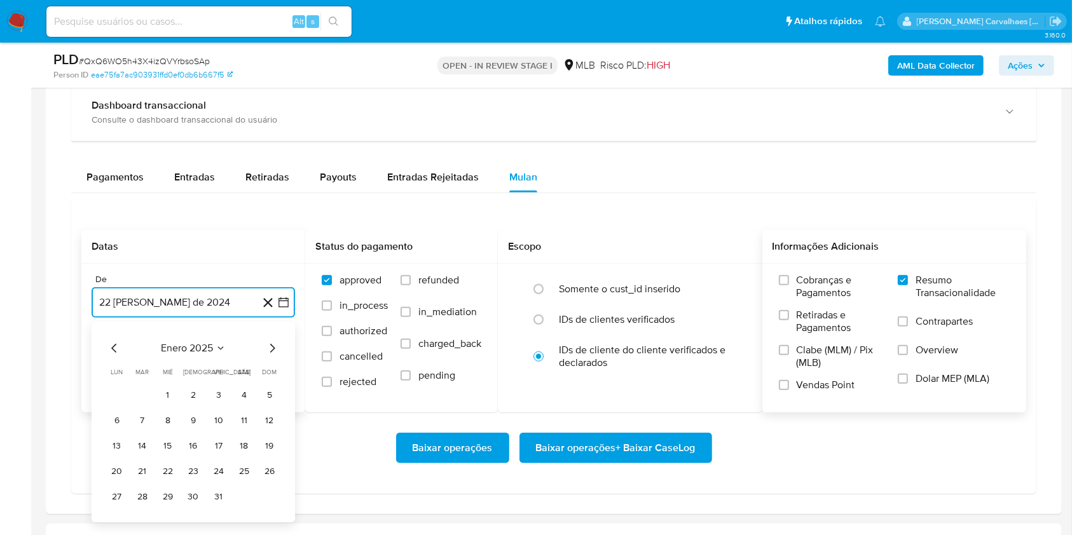
click at [269, 347] on icon "Mes siguiente" at bounding box center [271, 348] width 15 height 15
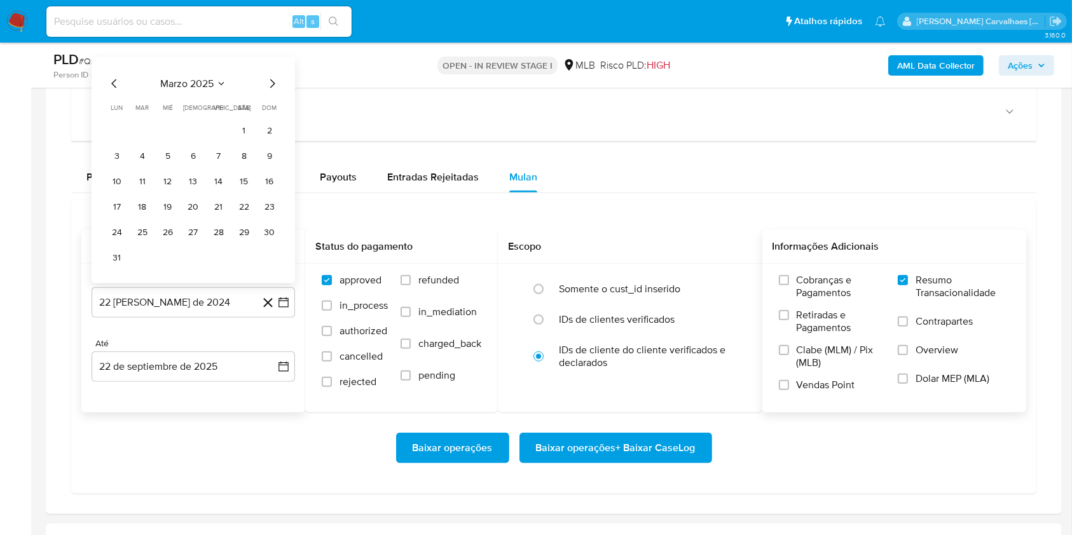
click at [245, 79] on div "marzo 2025" at bounding box center [193, 83] width 173 height 15
click at [268, 84] on icon "Mes siguiente" at bounding box center [271, 83] width 15 height 15
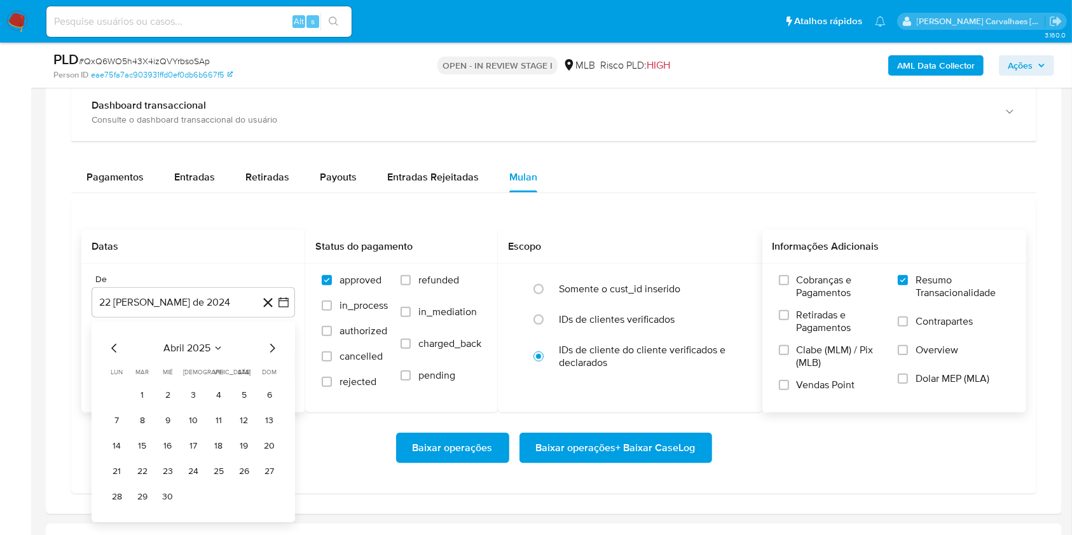
click at [275, 346] on icon "Mes siguiente" at bounding box center [271, 348] width 15 height 15
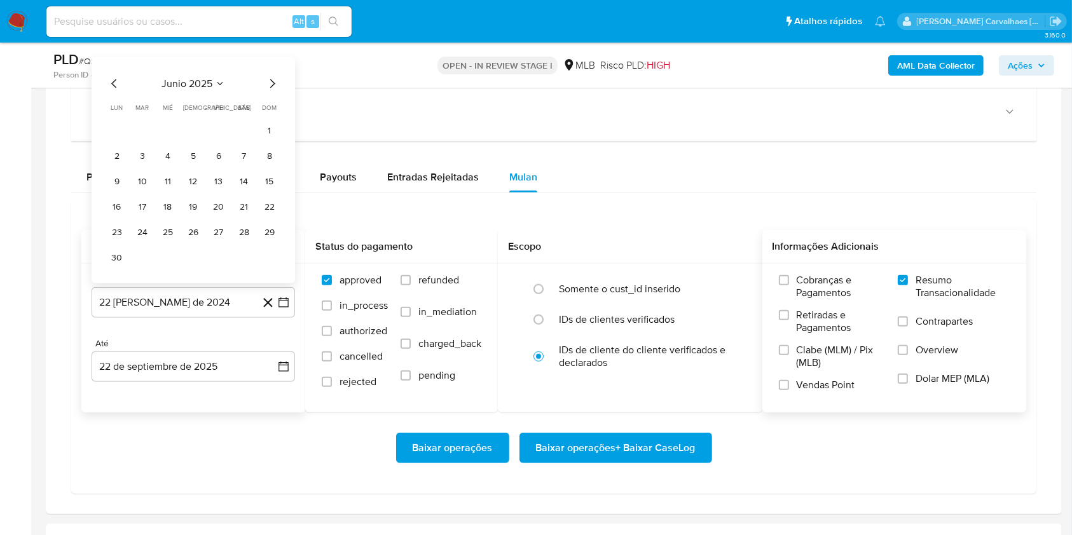
click at [275, 83] on icon "Mes siguiente" at bounding box center [271, 83] width 15 height 15
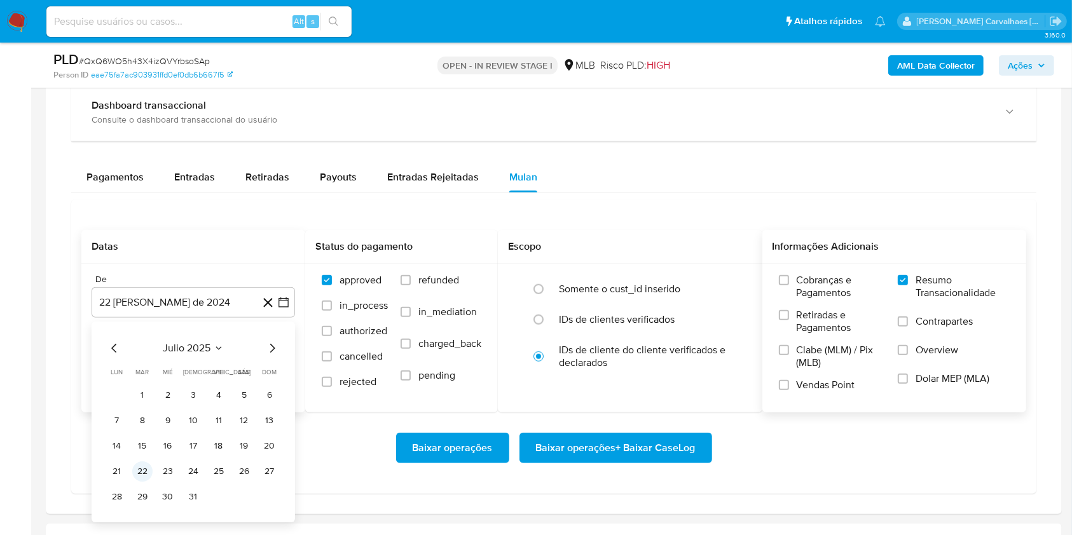
click at [142, 468] on button "22" at bounding box center [142, 471] width 20 height 20
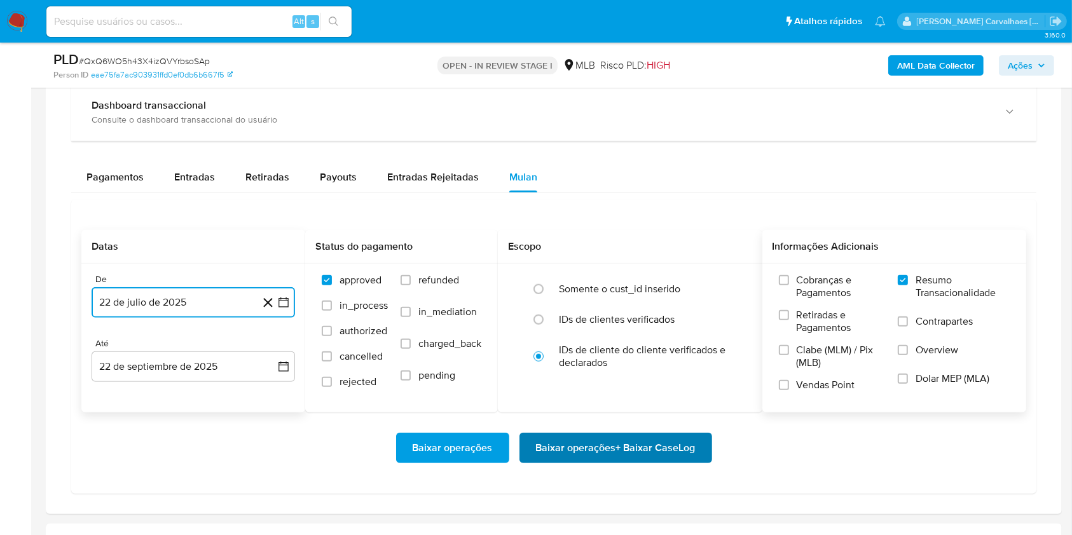
click at [569, 440] on span "Baixar operações + Baixar CaseLog" at bounding box center [616, 448] width 160 height 28
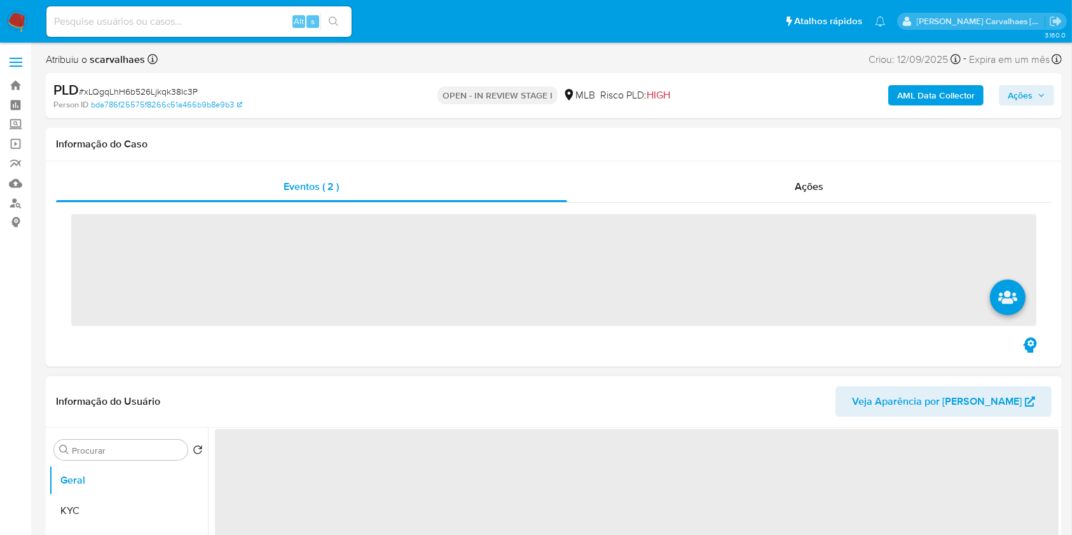
select select "10"
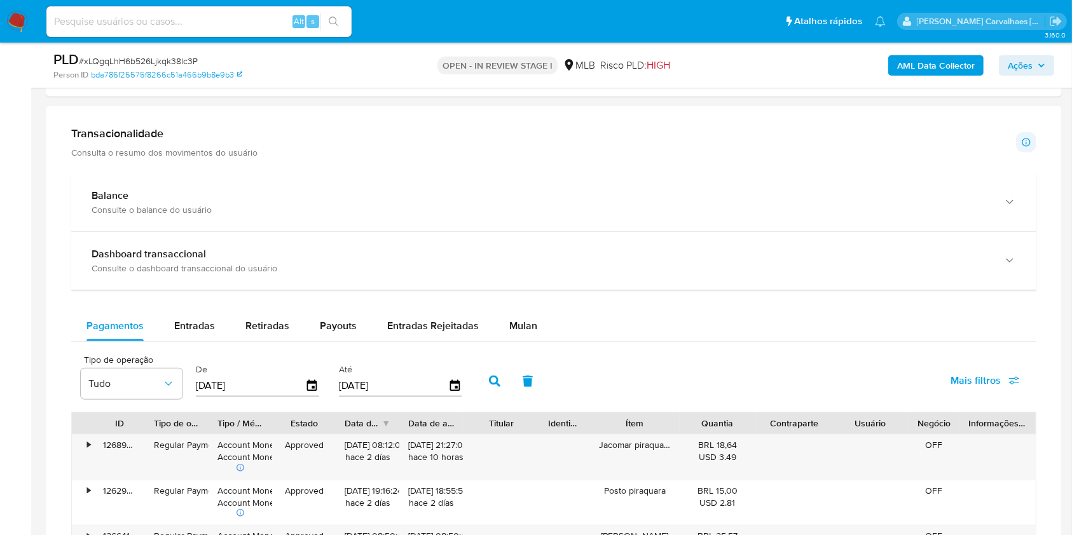
scroll to position [932, 0]
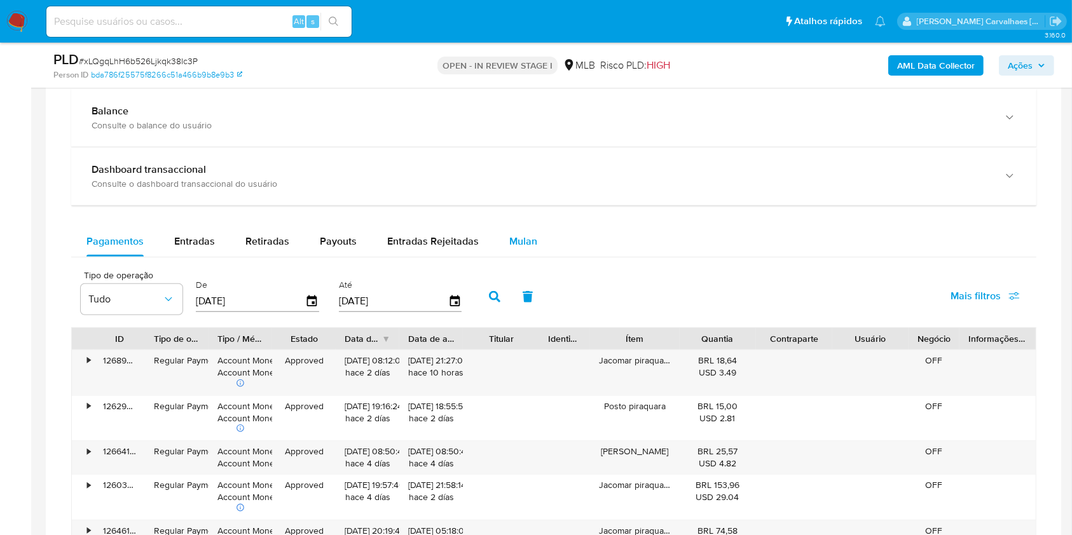
click at [509, 243] on span "Mulan" at bounding box center [523, 241] width 28 height 15
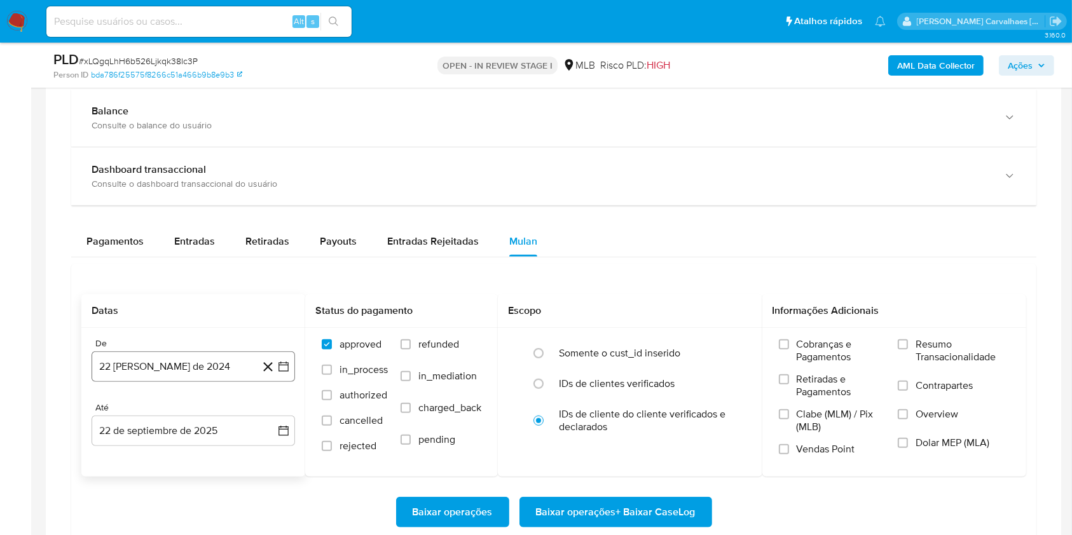
click at [290, 365] on button "22 [PERSON_NAME] de 2024" at bounding box center [193, 366] width 203 height 31
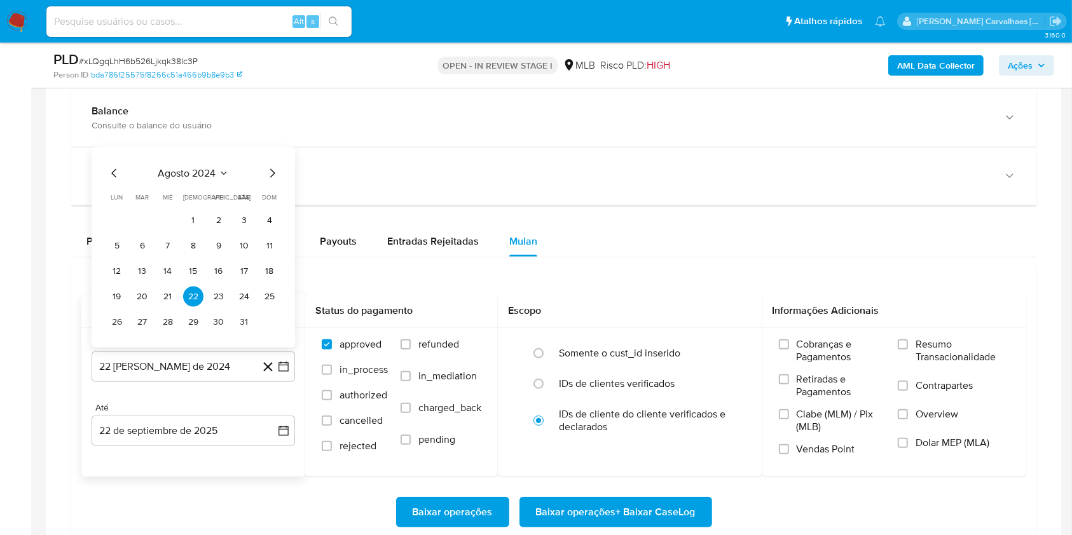
click at [269, 169] on icon "Mes siguiente" at bounding box center [271, 173] width 15 height 15
click at [274, 146] on icon "Mes siguiente" at bounding box center [272, 148] width 5 height 9
click at [271, 172] on icon "Mes siguiente" at bounding box center [271, 173] width 15 height 15
click at [271, 150] on icon "Mes siguiente" at bounding box center [272, 148] width 5 height 9
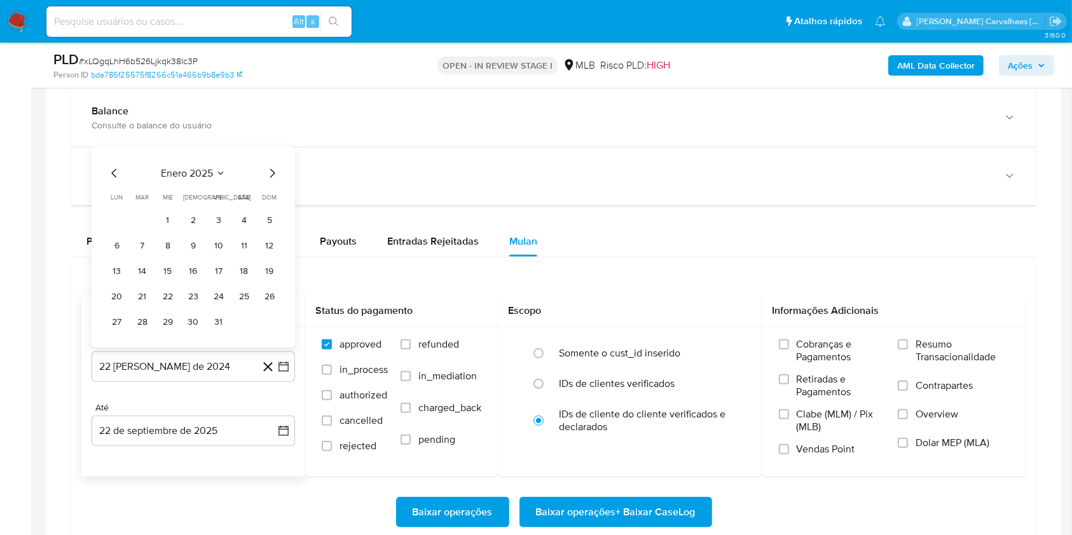
click at [269, 166] on icon "Mes siguiente" at bounding box center [271, 173] width 15 height 15
click at [269, 172] on icon "Mes siguiente" at bounding box center [271, 173] width 15 height 15
click at [269, 150] on icon "Mes siguiente" at bounding box center [271, 147] width 15 height 15
click at [269, 150] on div "abril 2025 abril 2025 lun lunes mar martes mié miércoles jue jueves vie viernes…" at bounding box center [193, 247] width 203 height 201
click at [271, 176] on icon "Mes siguiente" at bounding box center [271, 173] width 15 height 15
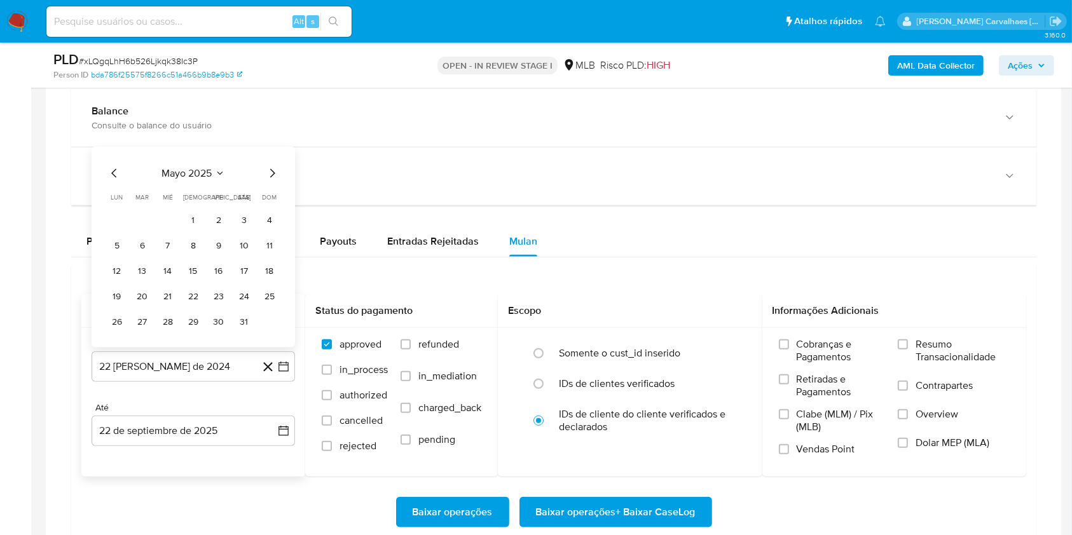
click at [271, 176] on icon "Mes siguiente" at bounding box center [271, 173] width 15 height 15
click at [271, 145] on icon "Mes siguiente" at bounding box center [271, 147] width 15 height 15
click at [147, 294] on button "22" at bounding box center [142, 297] width 20 height 20
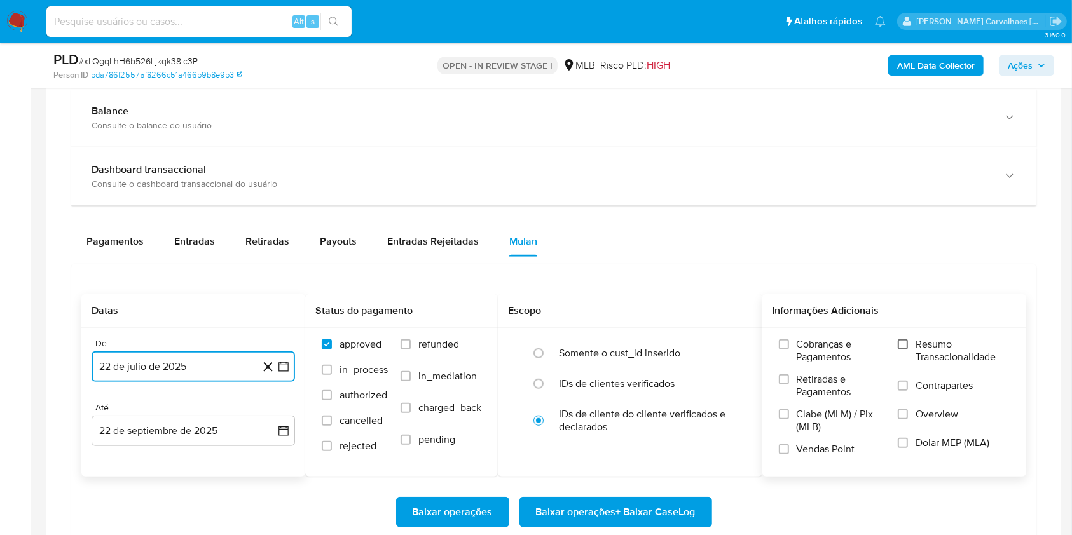
click at [903, 343] on input "Resumo Transacionalidade" at bounding box center [902, 344] width 10 height 10
click at [575, 505] on span "Baixar operações + Baixar CaseLog" at bounding box center [616, 512] width 160 height 28
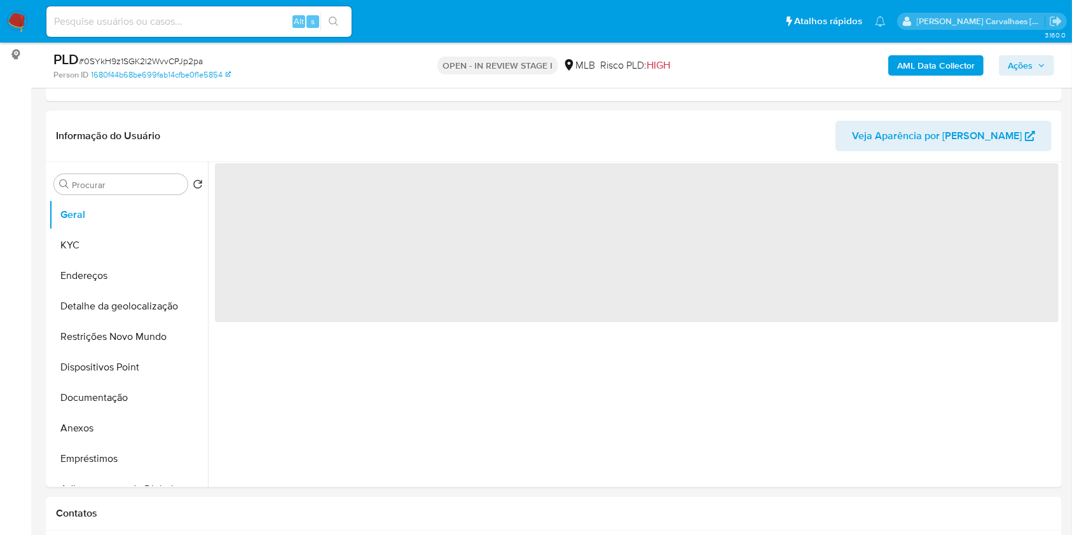
scroll to position [169, 0]
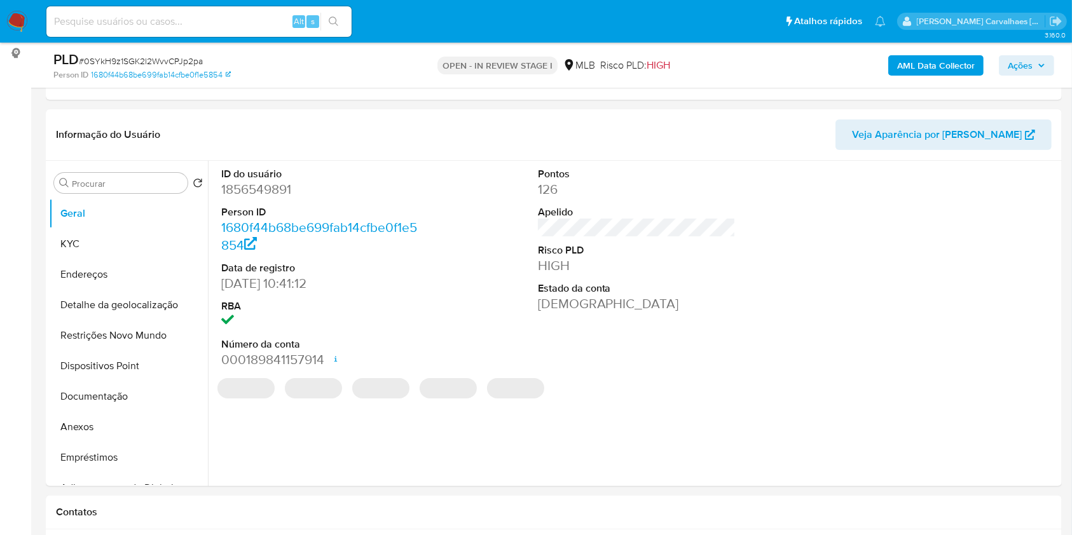
select select "10"
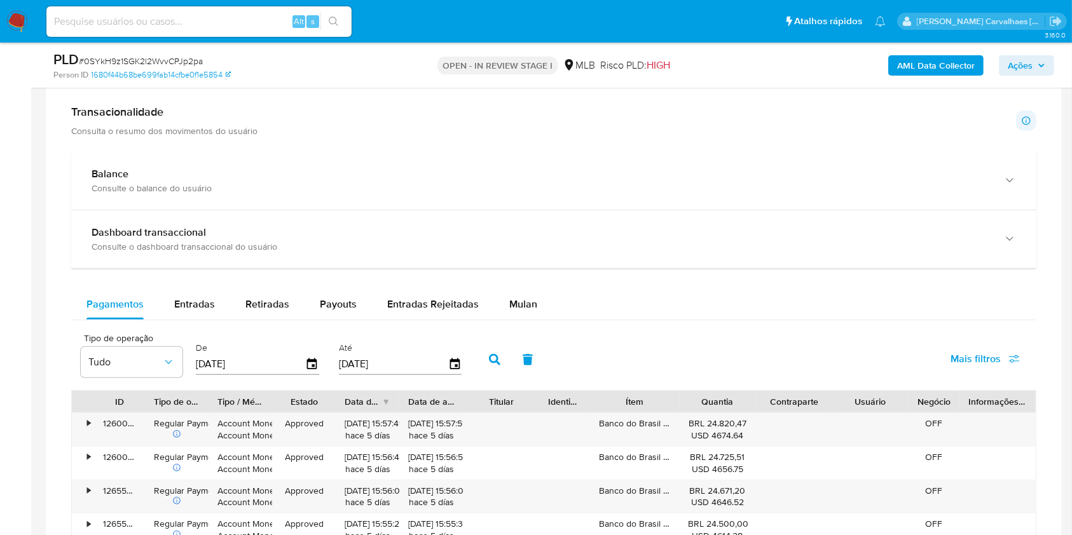
scroll to position [1017, 0]
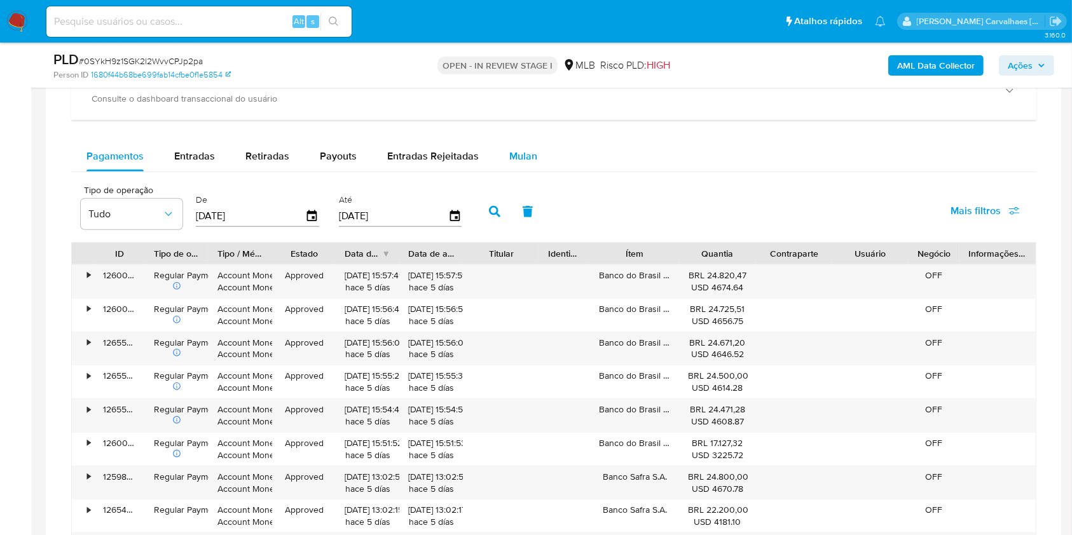
click at [511, 160] on span "Mulan" at bounding box center [523, 156] width 28 height 15
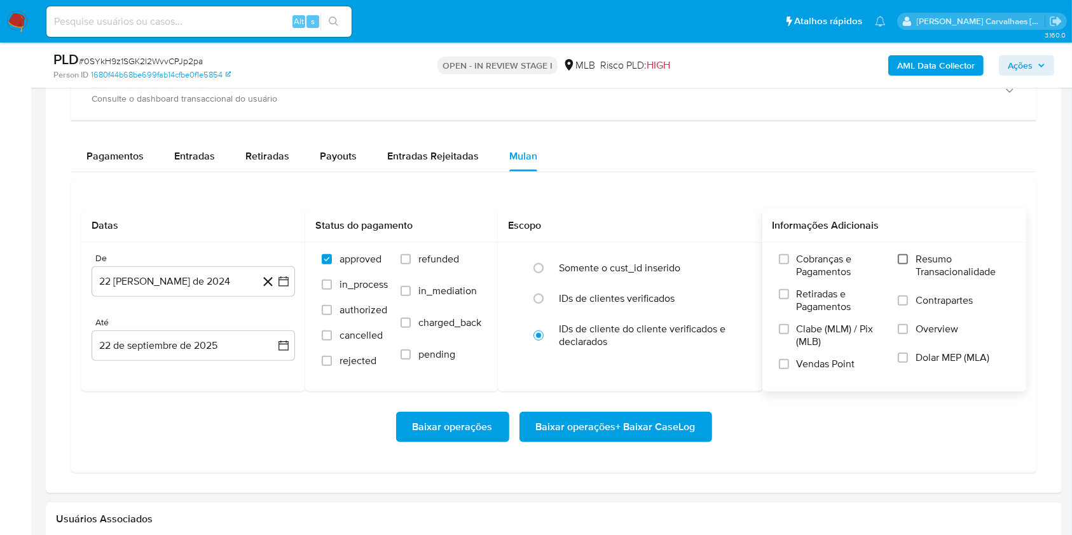
click at [906, 261] on input "Resumo Transacionalidade" at bounding box center [902, 259] width 10 height 10
click at [284, 283] on icon "button" at bounding box center [283, 281] width 13 height 13
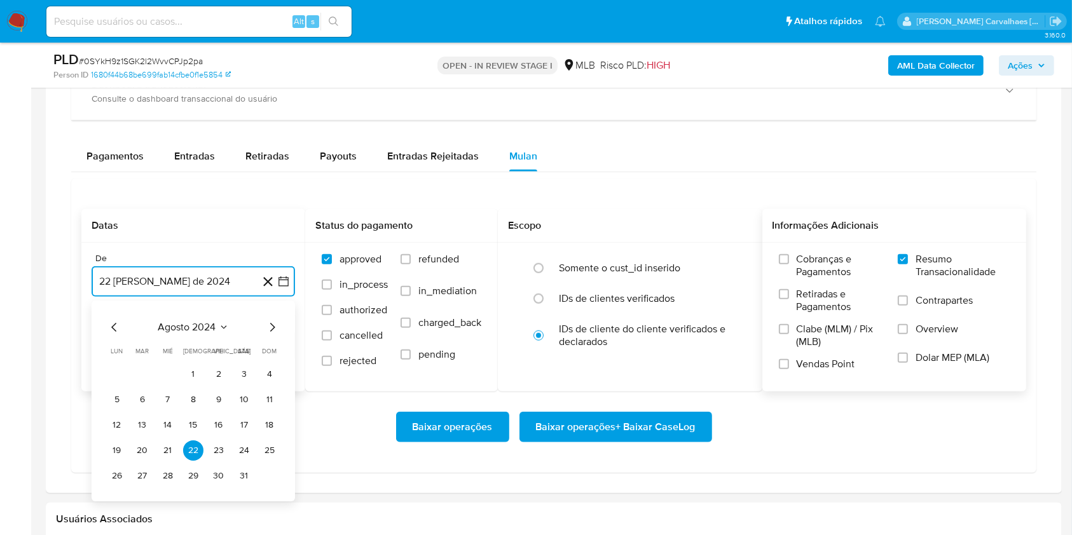
click at [271, 325] on icon "Mes siguiente" at bounding box center [271, 327] width 15 height 15
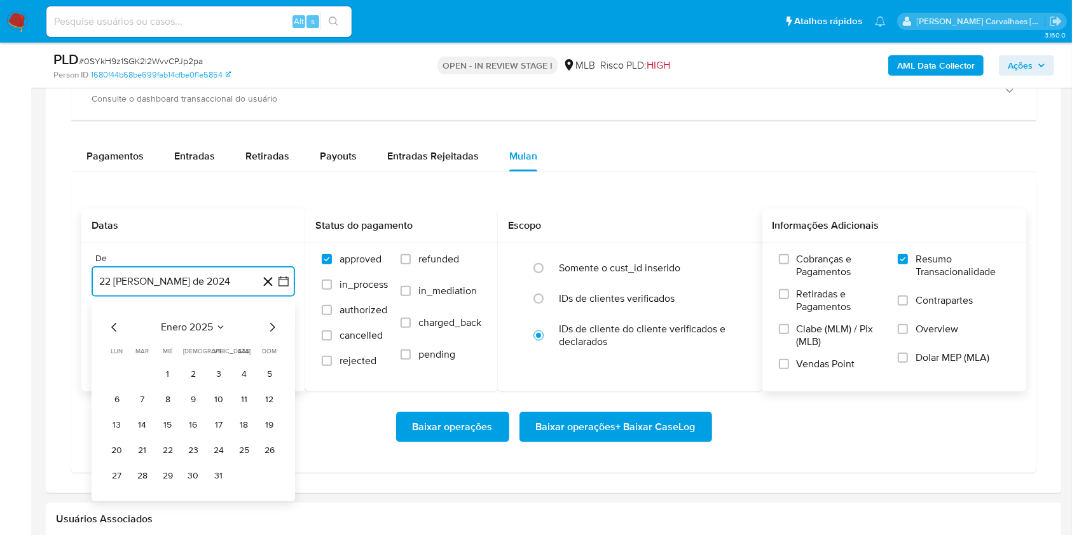
click at [271, 325] on icon "Mes siguiente" at bounding box center [271, 327] width 15 height 15
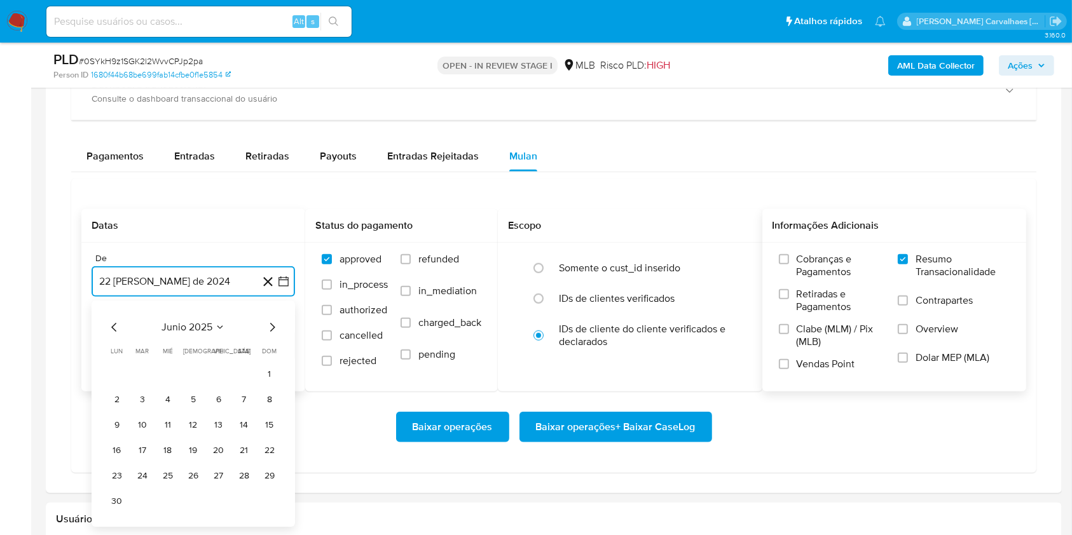
click at [271, 325] on icon "Mes siguiente" at bounding box center [271, 327] width 15 height 15
click at [142, 451] on button "22" at bounding box center [142, 450] width 20 height 20
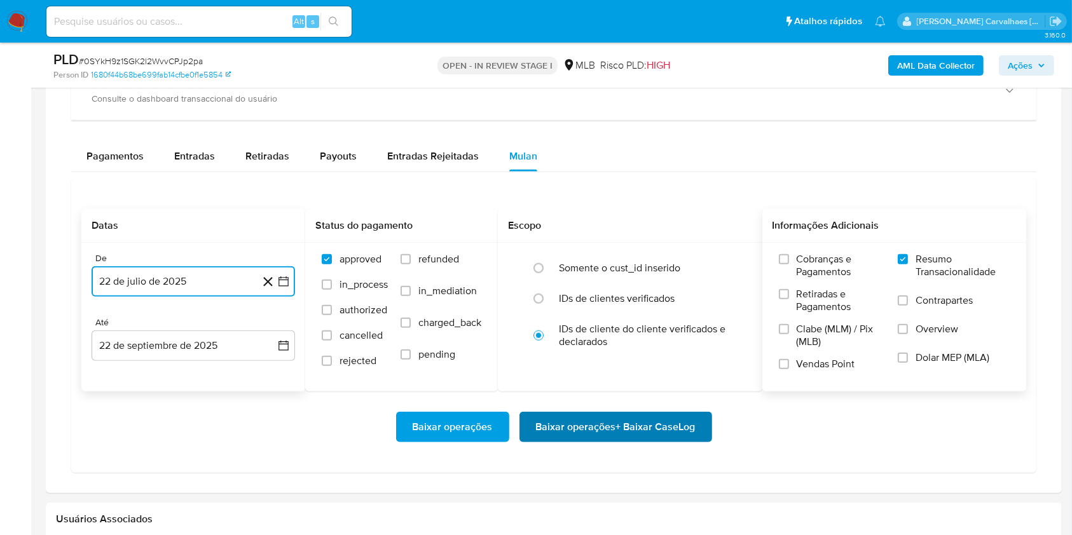
click at [604, 430] on span "Baixar operações + Baixar CaseLog" at bounding box center [616, 427] width 160 height 28
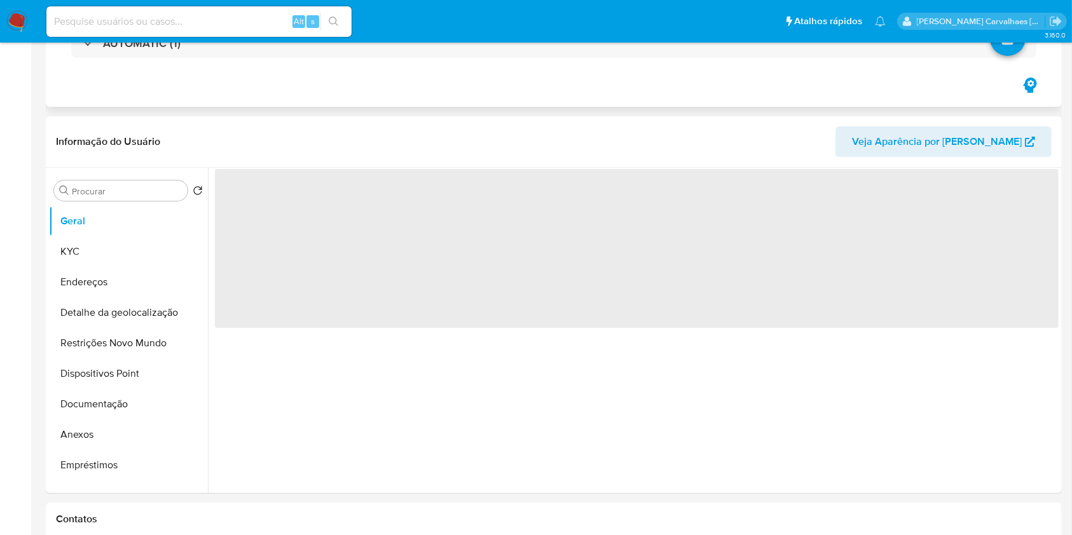
select select "10"
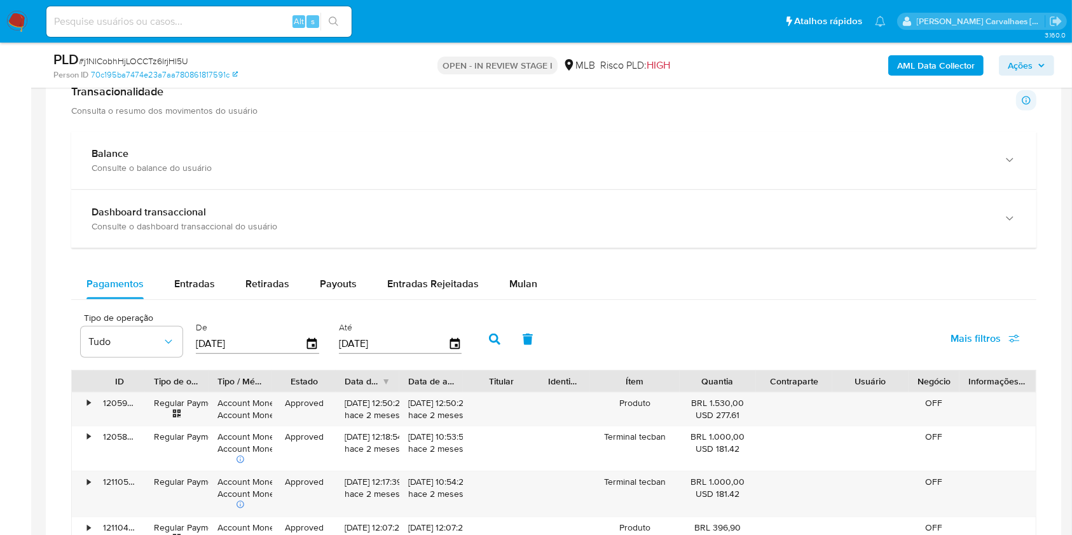
scroll to position [847, 0]
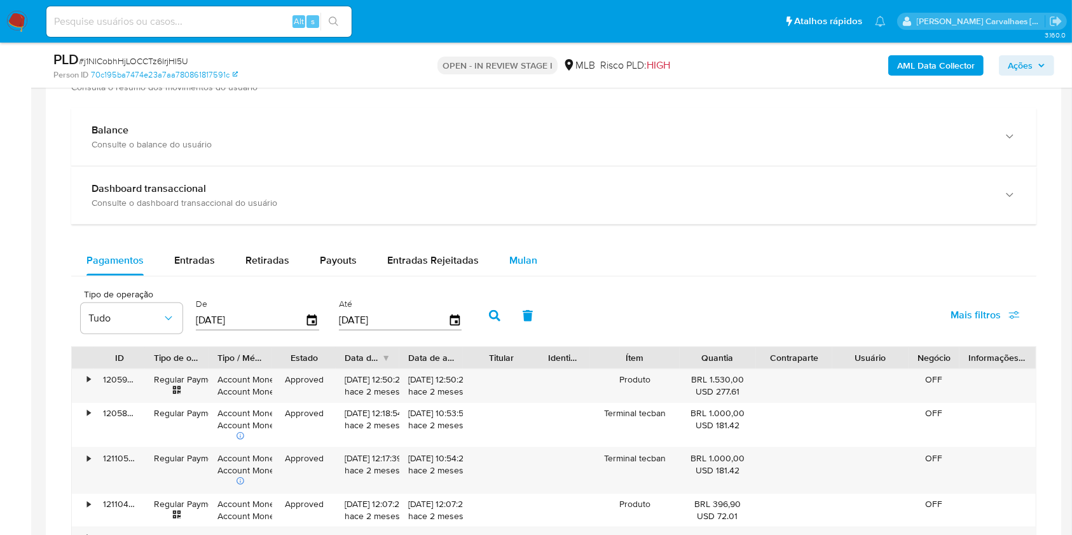
click at [513, 260] on span "Mulan" at bounding box center [523, 260] width 28 height 15
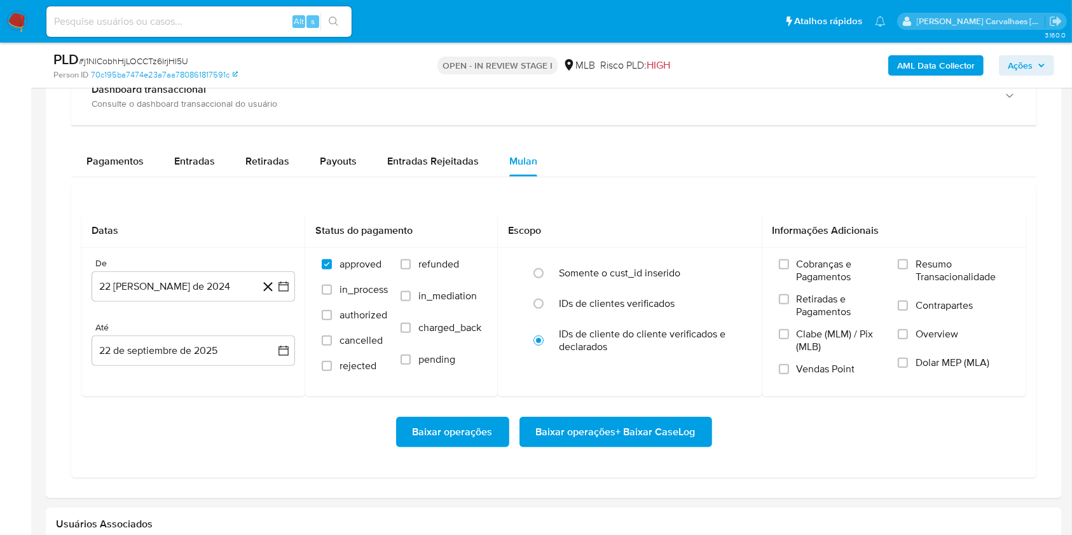
scroll to position [1017, 0]
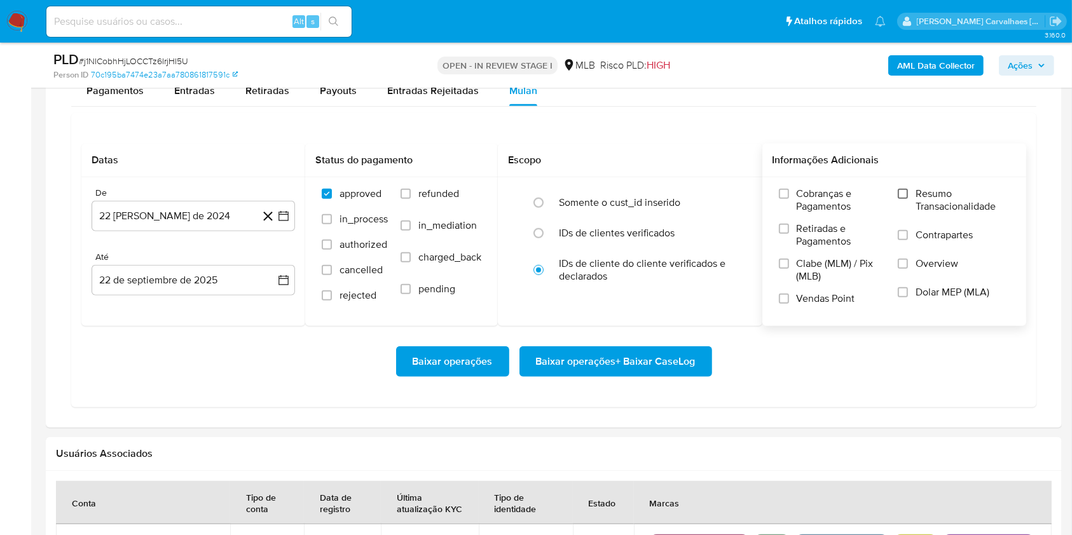
click at [904, 194] on input "Resumo Transacionalidade" at bounding box center [902, 194] width 10 height 10
click at [280, 217] on icon "button" at bounding box center [283, 216] width 13 height 13
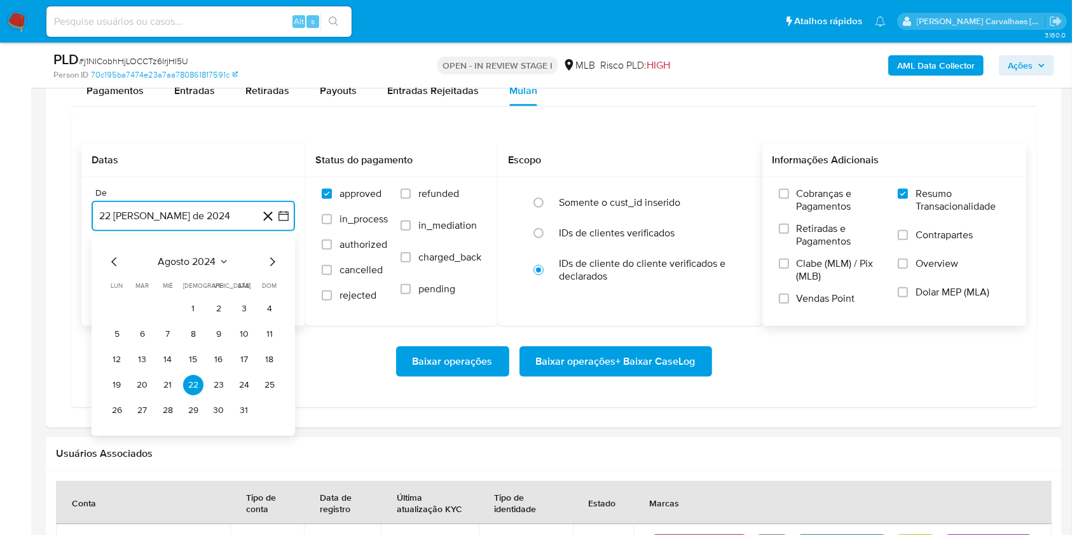
click at [271, 262] on icon "Mes siguiente" at bounding box center [271, 261] width 15 height 15
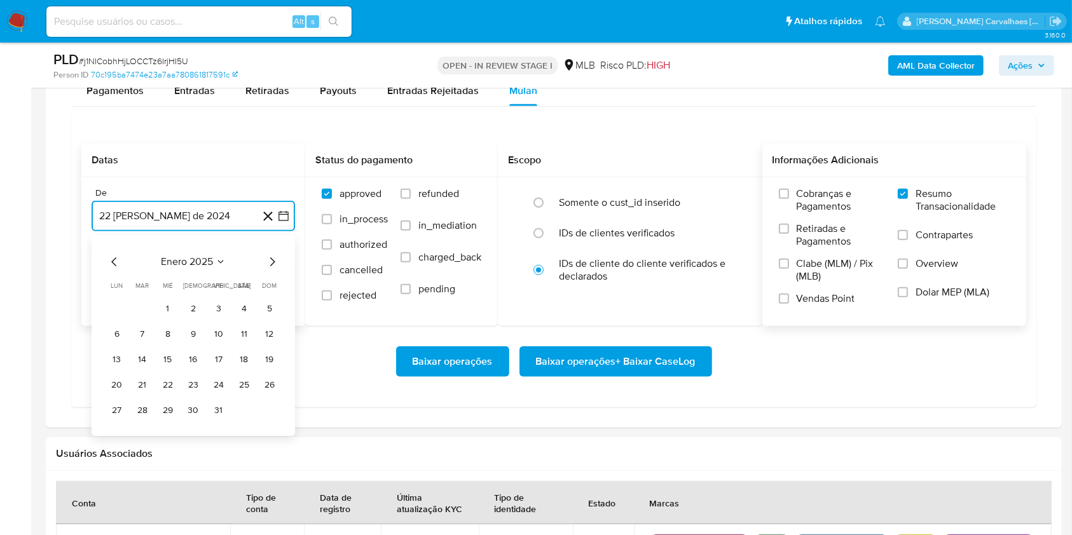
click at [271, 262] on icon "Mes siguiente" at bounding box center [271, 261] width 15 height 15
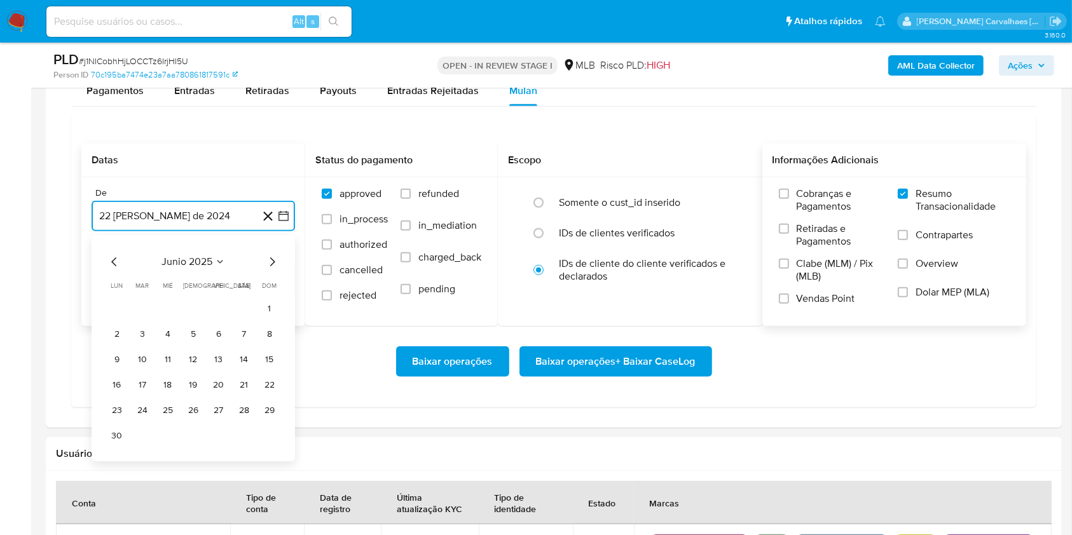
click at [271, 262] on icon "Mes siguiente" at bounding box center [271, 261] width 15 height 15
click at [140, 385] on button "22" at bounding box center [142, 385] width 20 height 20
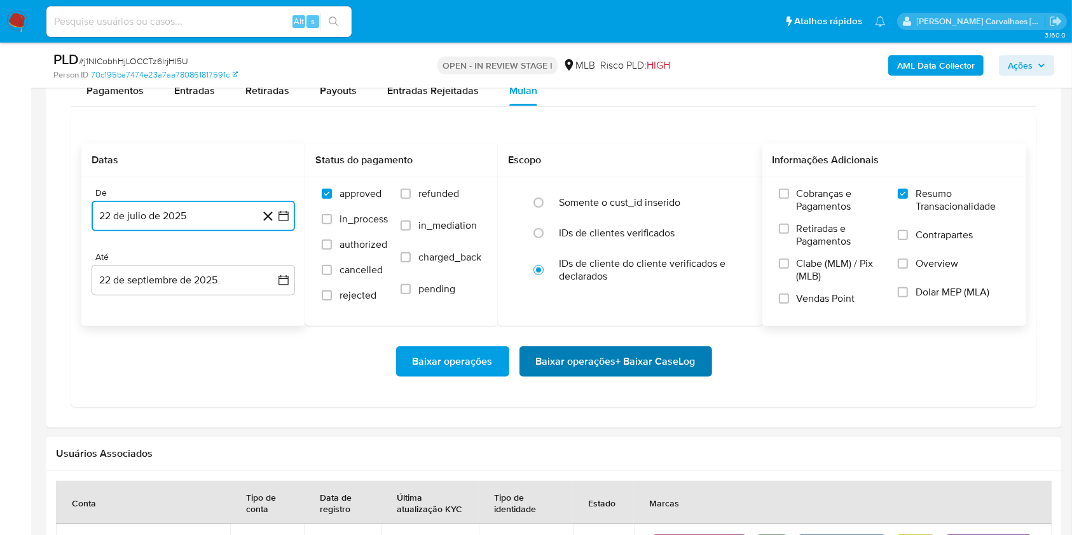
click at [680, 362] on span "Baixar operações + Baixar CaseLog" at bounding box center [616, 362] width 160 height 28
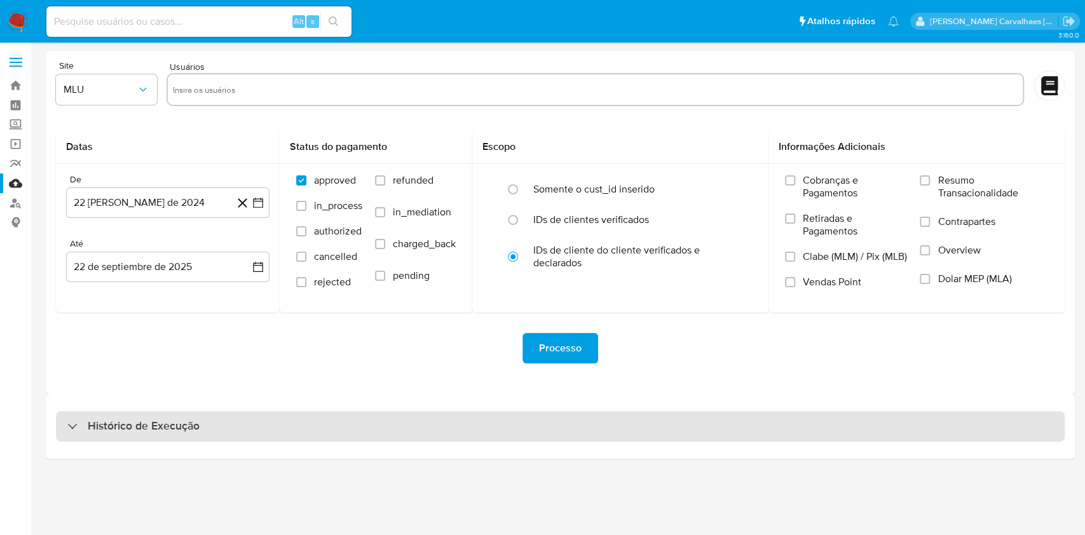
click at [221, 416] on div "Histórico de Execução" at bounding box center [560, 426] width 1009 height 31
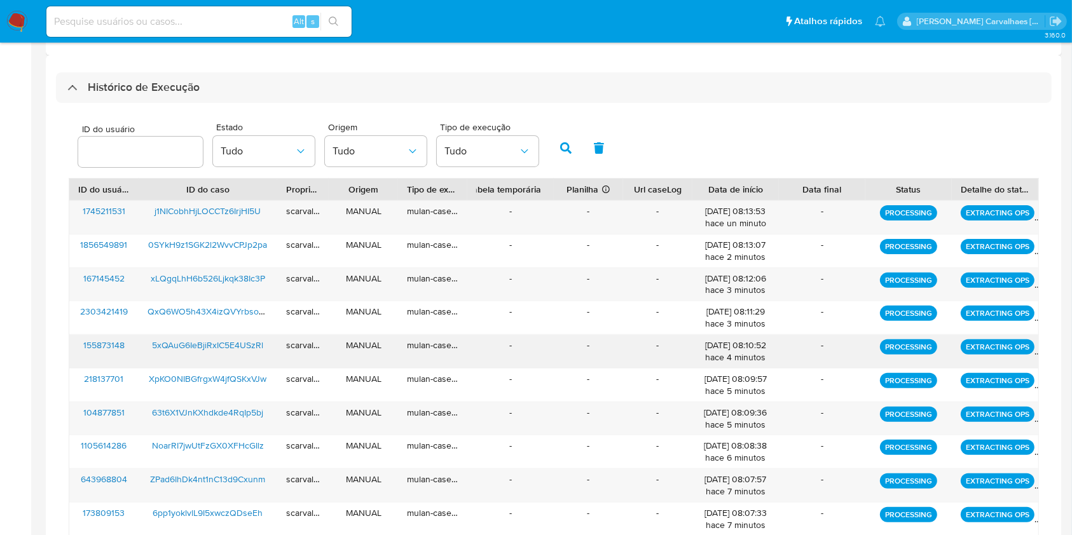
scroll to position [458, 0]
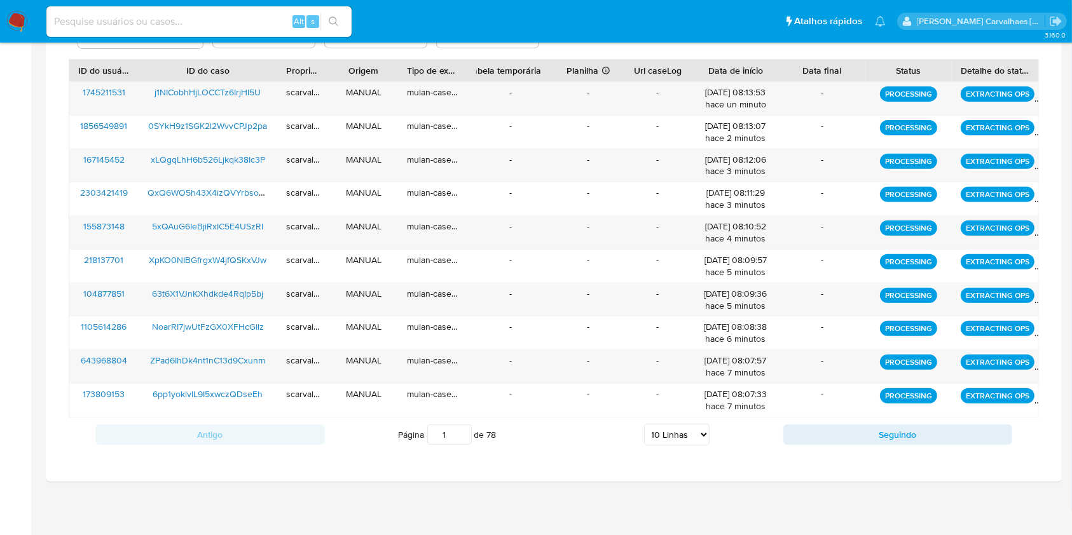
click at [699, 436] on select "5 Linhas 10 Linhas 20 Linhas 25 Linhas 50 Linhas 100 Linhas" at bounding box center [676, 435] width 65 height 22
select select "20"
click at [644, 424] on select "5 Linhas 10 Linhas 20 Linhas 25 Linhas 50 Linhas 100 Linhas" at bounding box center [676, 435] width 65 height 22
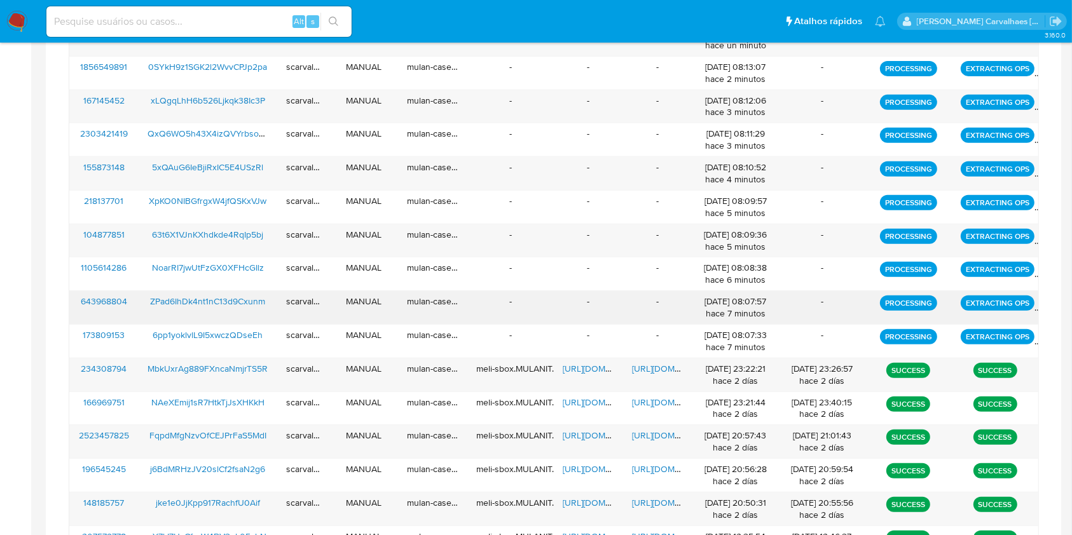
scroll to position [542, 0]
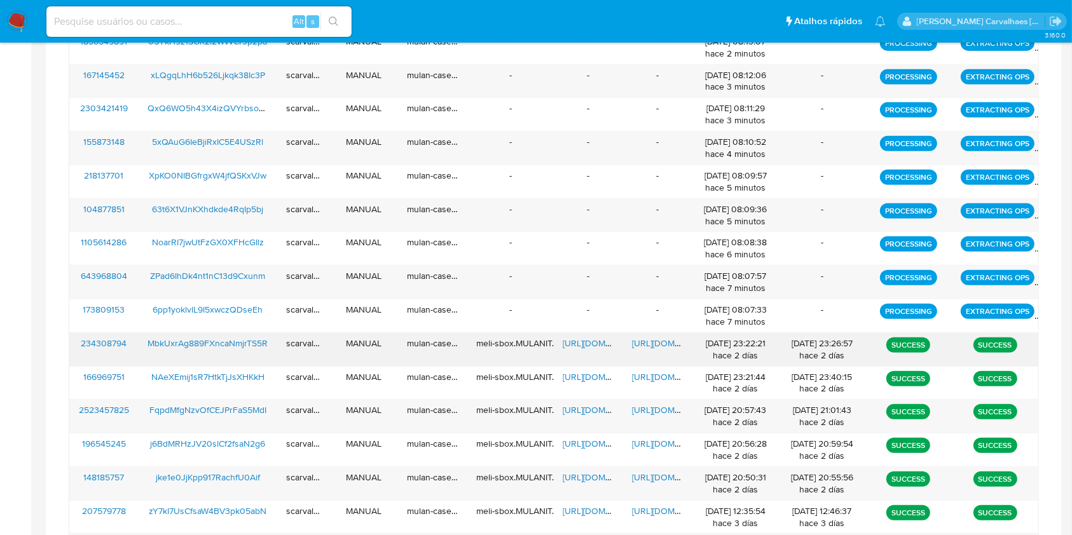
click at [658, 344] on span "[URL][DOMAIN_NAME]" at bounding box center [676, 343] width 88 height 13
click at [583, 341] on span "[URL][DOMAIN_NAME]" at bounding box center [606, 343] width 88 height 13
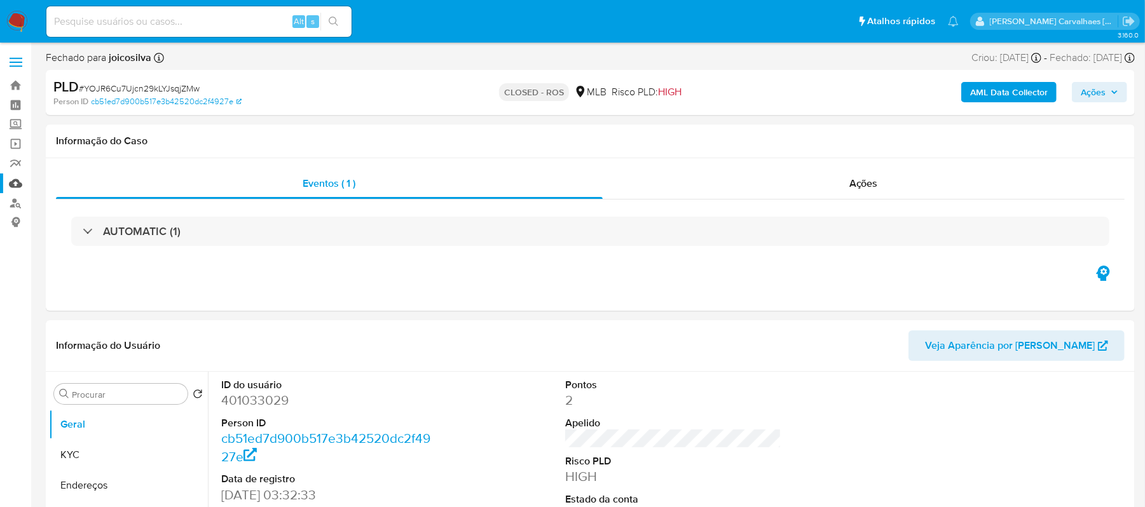
select select "10"
click at [125, 17] on input at bounding box center [198, 21] width 305 height 17
paste input "MbkUxrAg889FXncaNmjrTS5R"
type input "MbkUxrAg889FXncaNmjrTS5R"
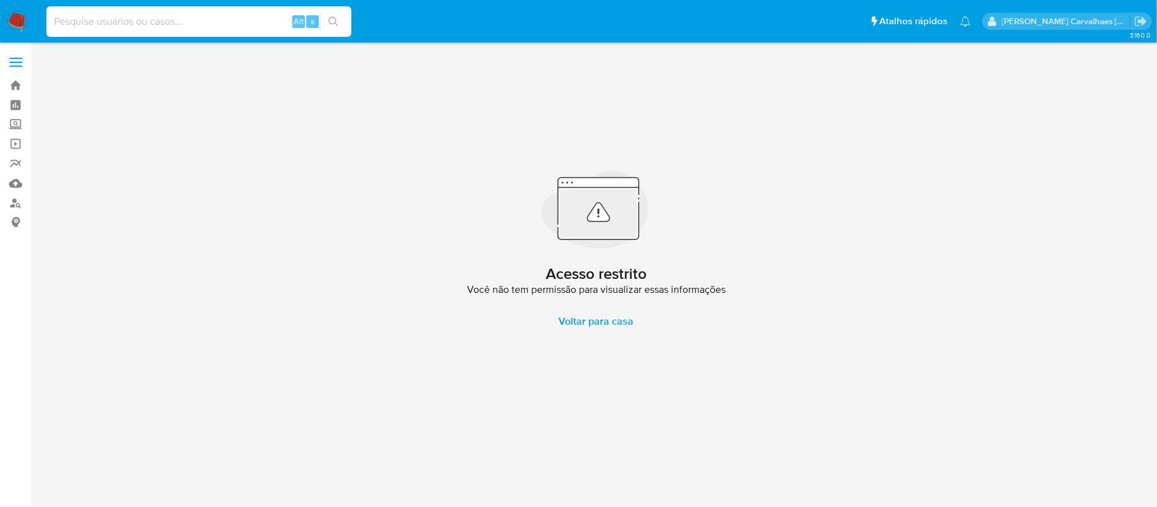
paste input "MbkUxrAg889FXncaNmjrTS5R"
click at [49, 24] on input "MbkUxrAg889FXncaNmjrTS5R" at bounding box center [198, 21] width 305 height 17
type input "MbkUxrAg889FXncaNmjrTS5R"
click at [339, 27] on button "search-icon" at bounding box center [333, 22] width 26 height 18
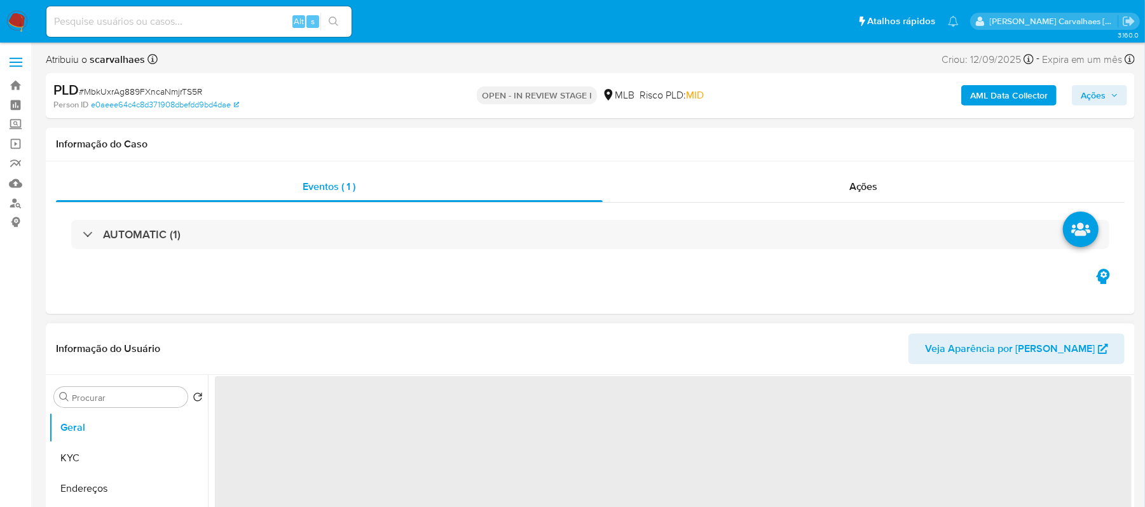
select select "10"
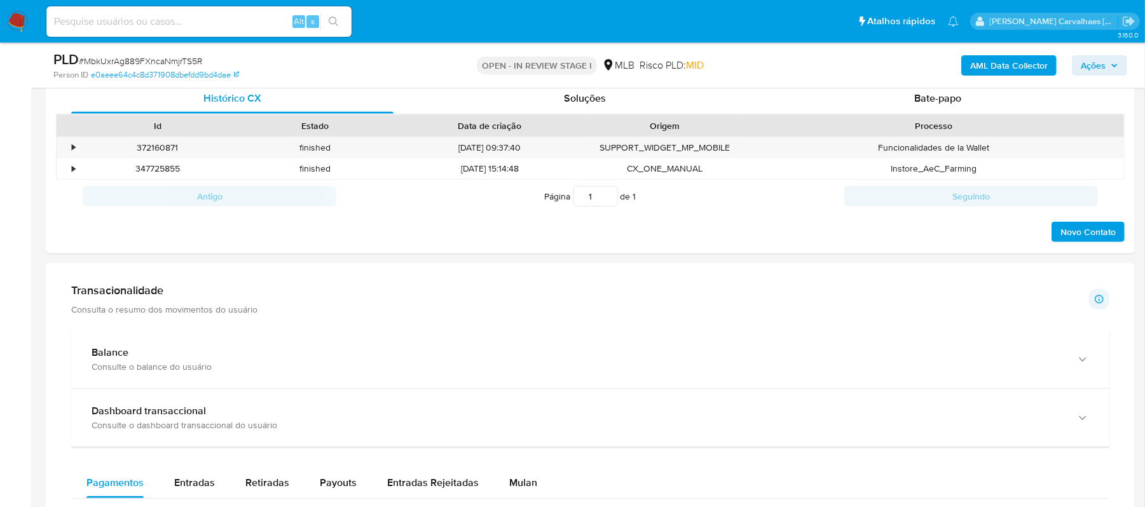
scroll to position [596, 0]
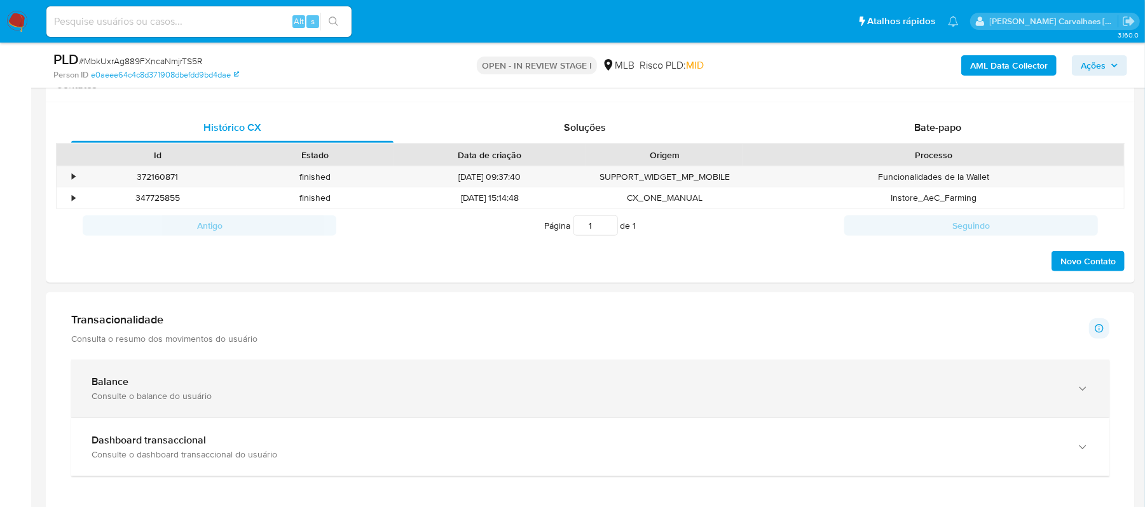
click at [290, 379] on div "Balance" at bounding box center [578, 382] width 972 height 13
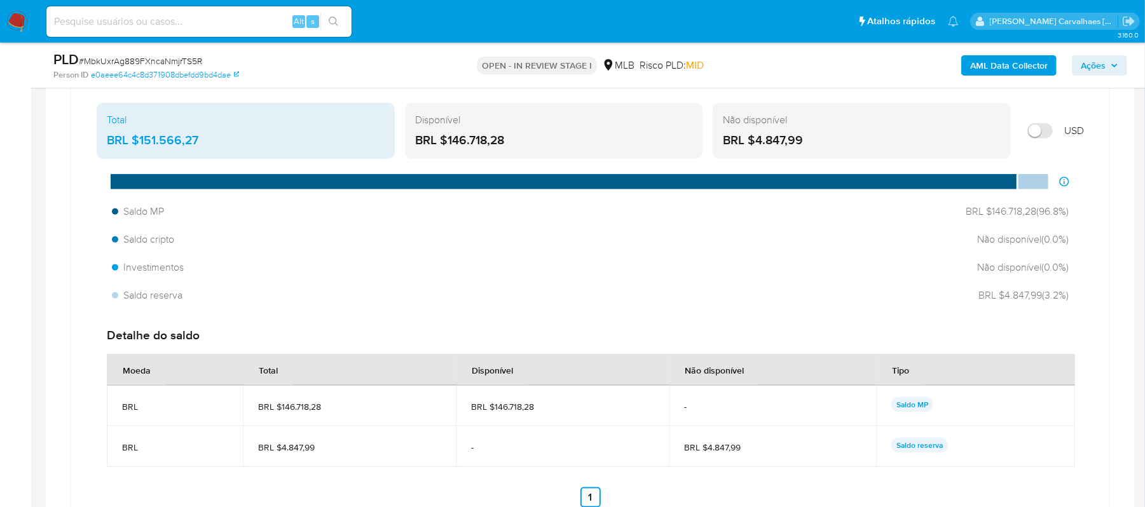
scroll to position [936, 0]
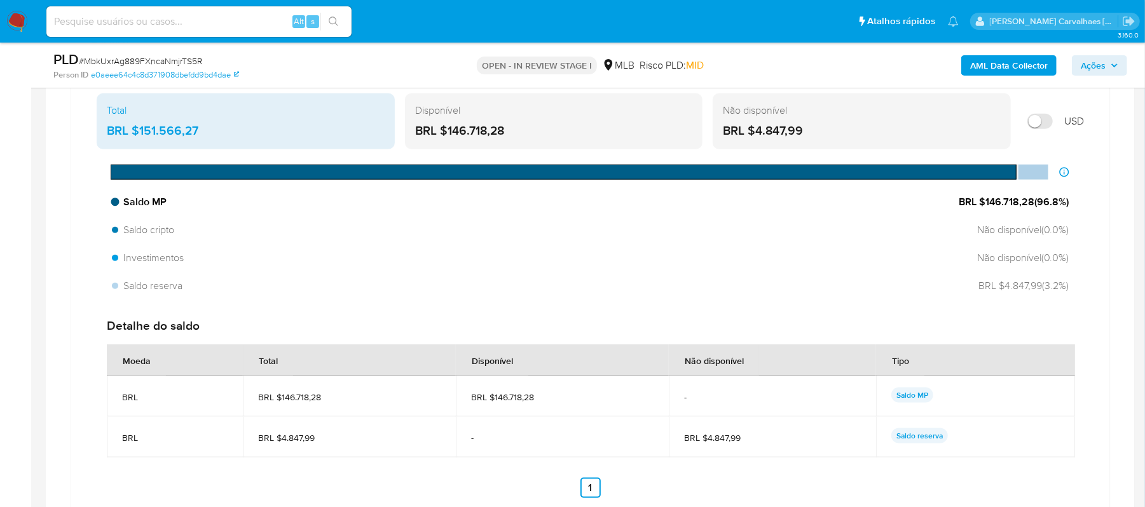
click at [156, 205] on span "Saldo MP" at bounding box center [139, 202] width 55 height 14
click at [127, 201] on span "Saldo MP" at bounding box center [139, 202] width 55 height 14
drag, startPoint x: 954, startPoint y: 201, endPoint x: 1072, endPoint y: 204, distance: 117.6
click at [1072, 204] on div "Saldo MP BRL $146.718,28 ( 96.8 %)" at bounding box center [590, 202] width 967 height 24
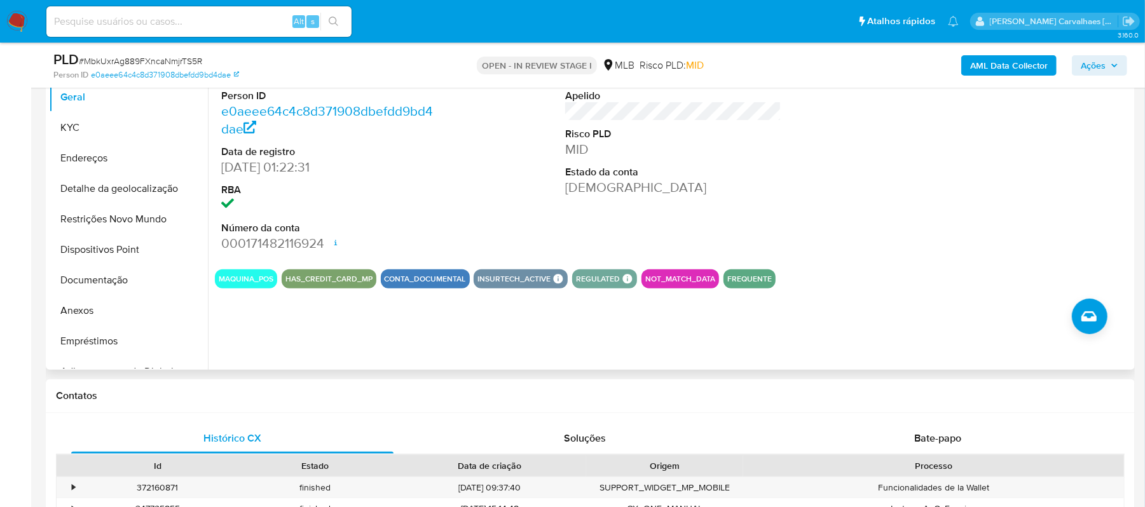
scroll to position [173, 0]
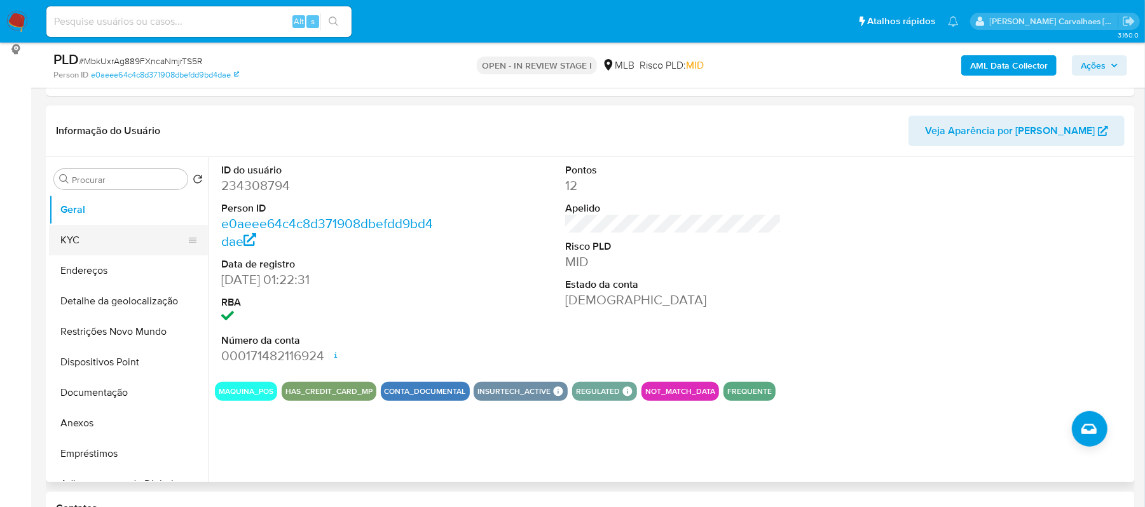
click at [95, 242] on button "KYC" at bounding box center [123, 240] width 149 height 31
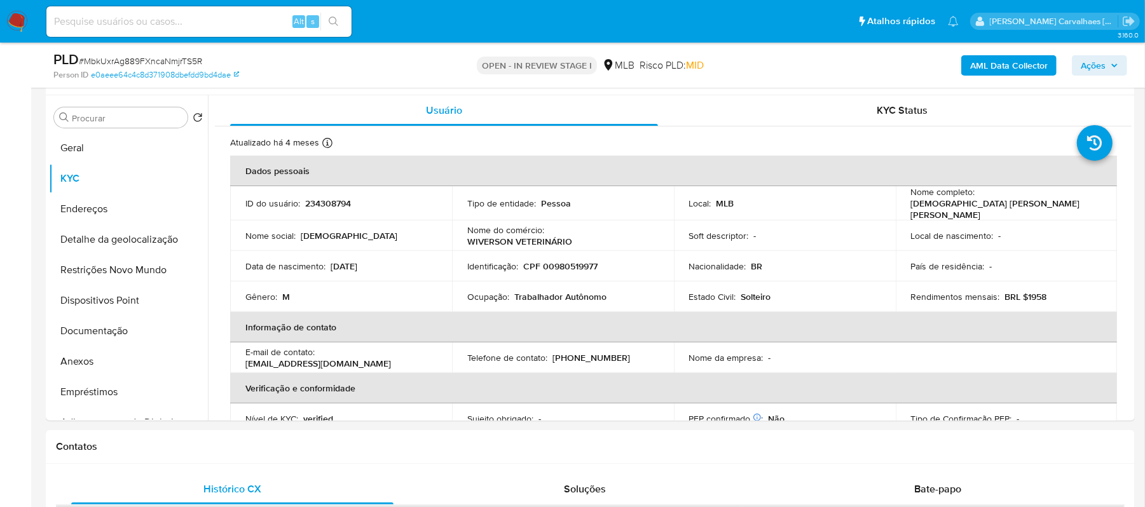
scroll to position [244, 0]
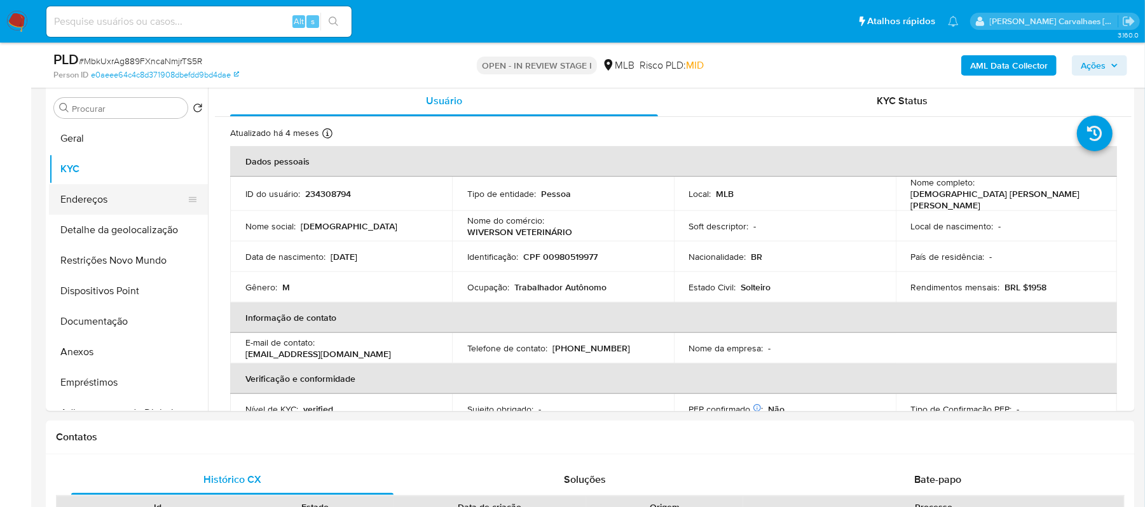
click at [133, 203] on button "Endereços" at bounding box center [123, 199] width 149 height 31
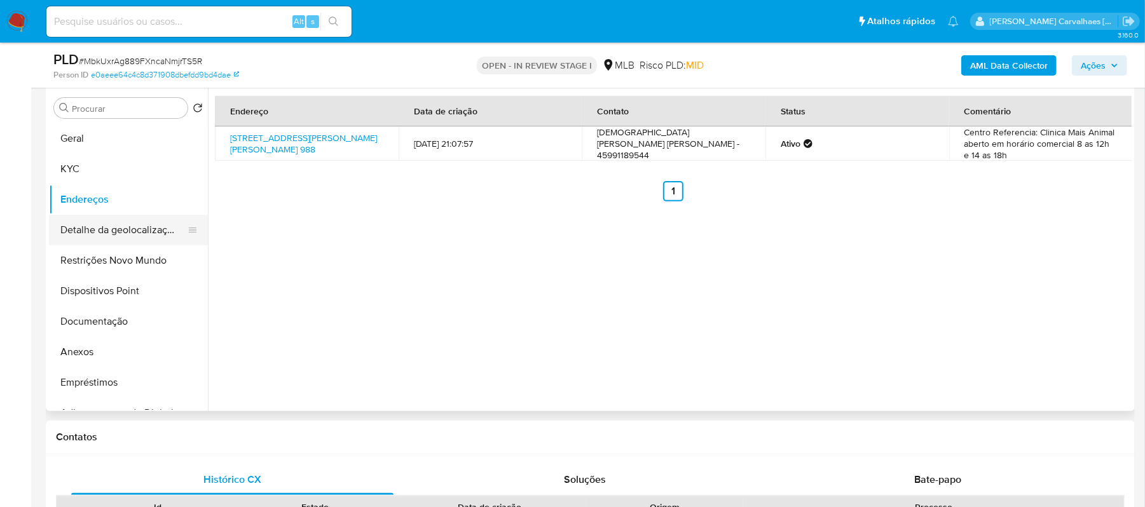
click at [137, 232] on button "Detalhe da geolocalização" at bounding box center [123, 230] width 149 height 31
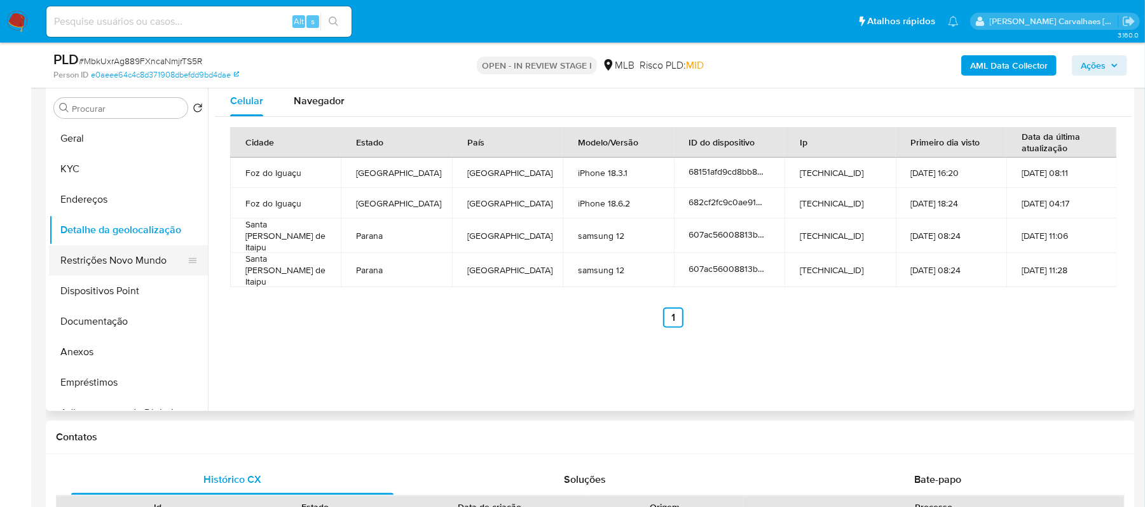
drag, startPoint x: 113, startPoint y: 250, endPoint x: 183, endPoint y: 250, distance: 69.9
click at [113, 250] on button "Restrições Novo Mundo" at bounding box center [123, 260] width 149 height 31
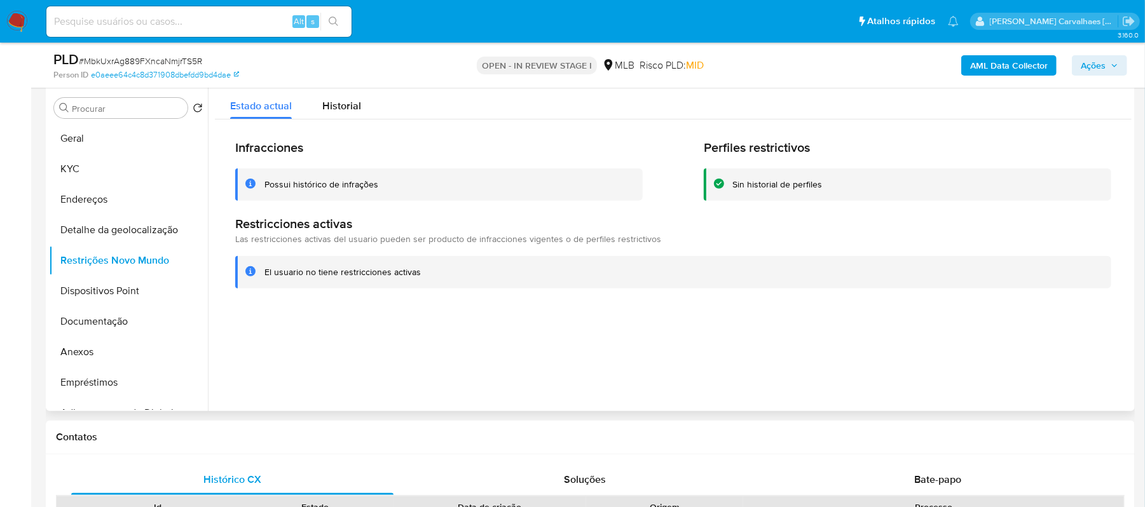
drag, startPoint x: 263, startPoint y: 181, endPoint x: 380, endPoint y: 189, distance: 117.2
click at [380, 189] on div "Possui histórico de infrações" at bounding box center [438, 184] width 407 height 32
click at [282, 309] on div at bounding box center [670, 248] width 924 height 325
drag, startPoint x: 264, startPoint y: 275, endPoint x: 408, endPoint y: 273, distance: 143.7
click at [419, 273] on div "El usuario no tiene restricciones activas" at bounding box center [682, 272] width 836 height 12
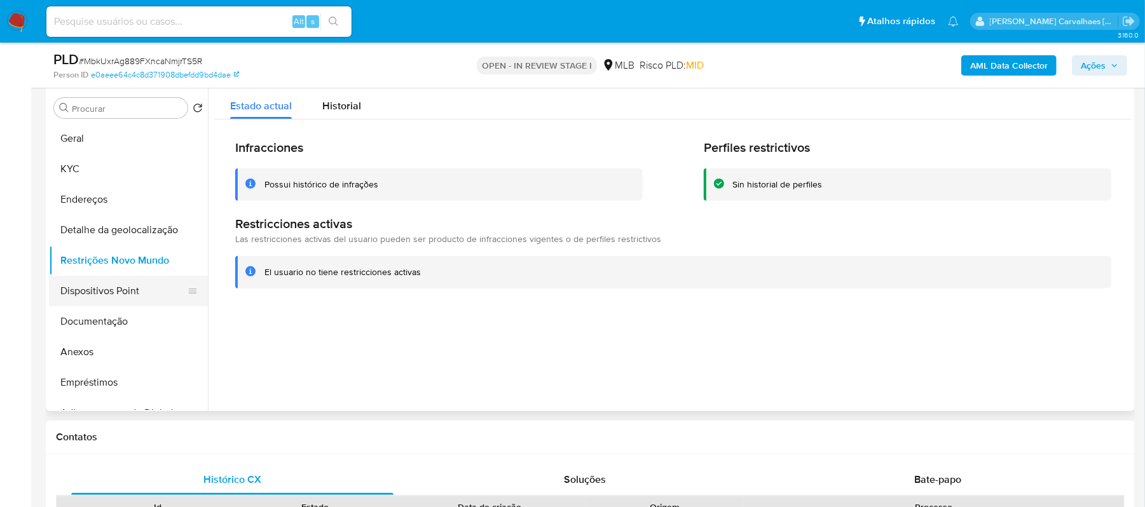
click at [125, 295] on button "Dispositivos Point" at bounding box center [123, 291] width 149 height 31
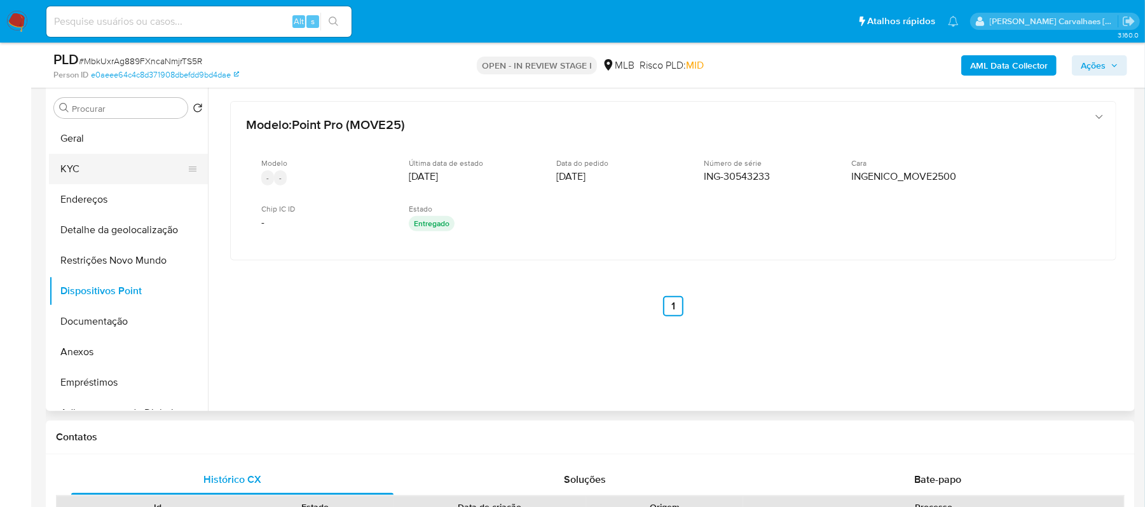
click at [107, 161] on button "KYC" at bounding box center [123, 169] width 149 height 31
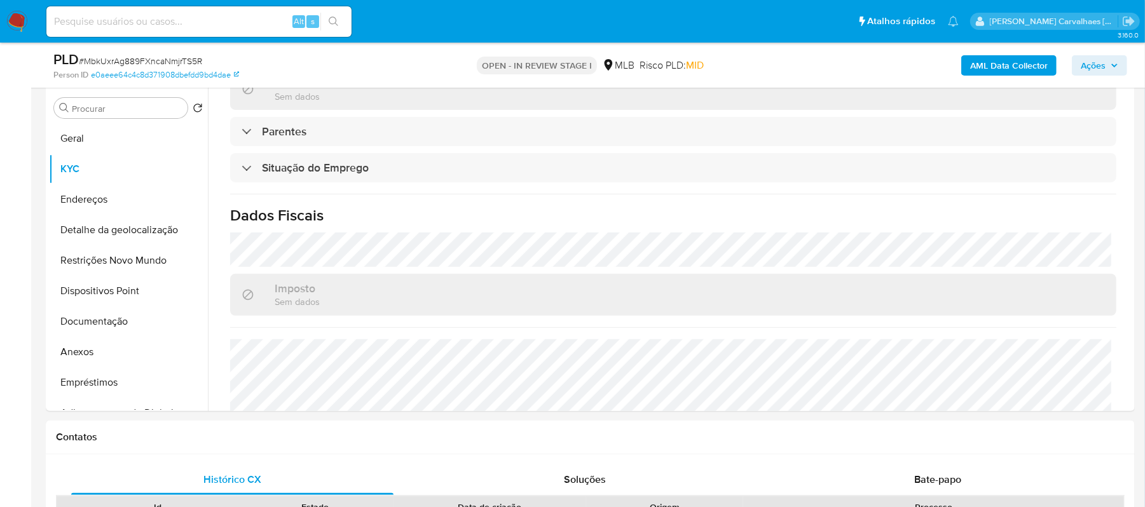
scroll to position [508, 0]
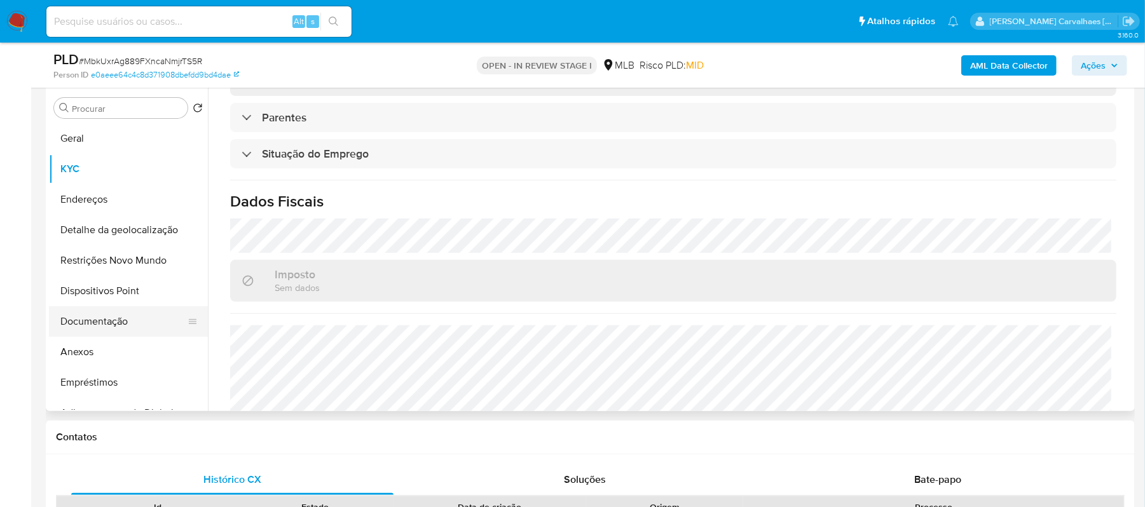
click at [122, 324] on button "Documentação" at bounding box center [123, 321] width 149 height 31
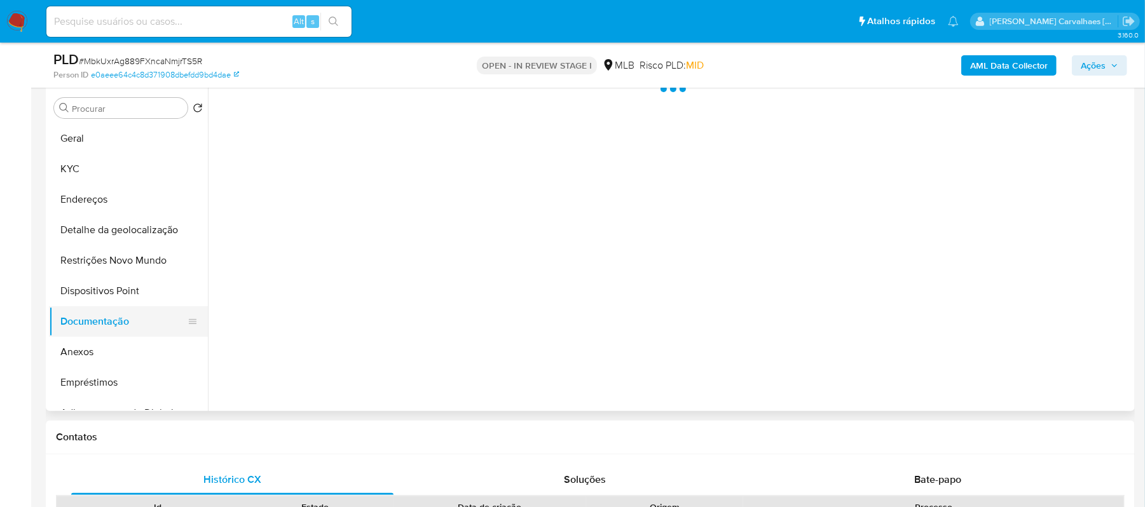
scroll to position [0, 0]
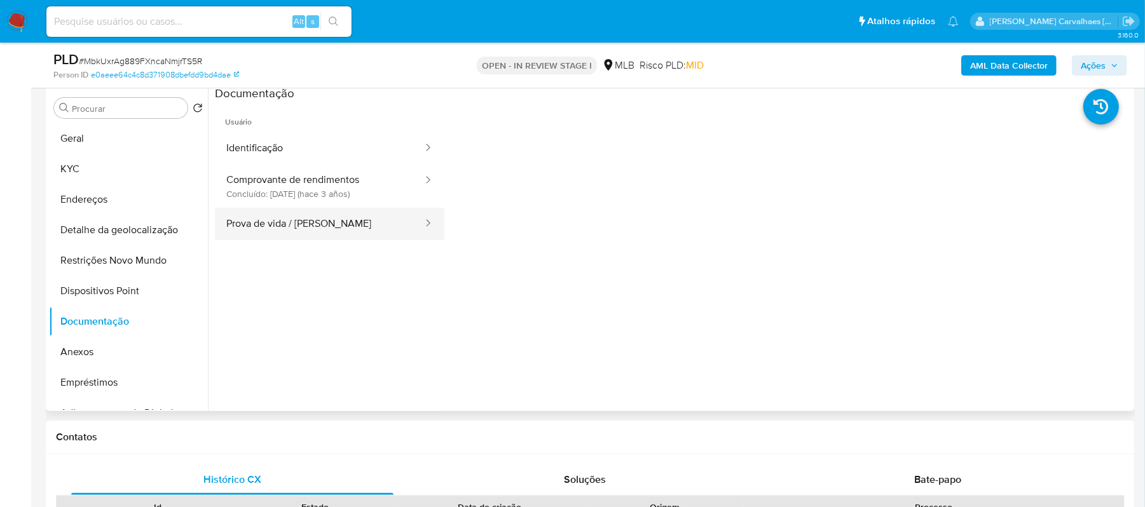
click at [290, 228] on button "Prova de vida / [PERSON_NAME]" at bounding box center [319, 224] width 209 height 32
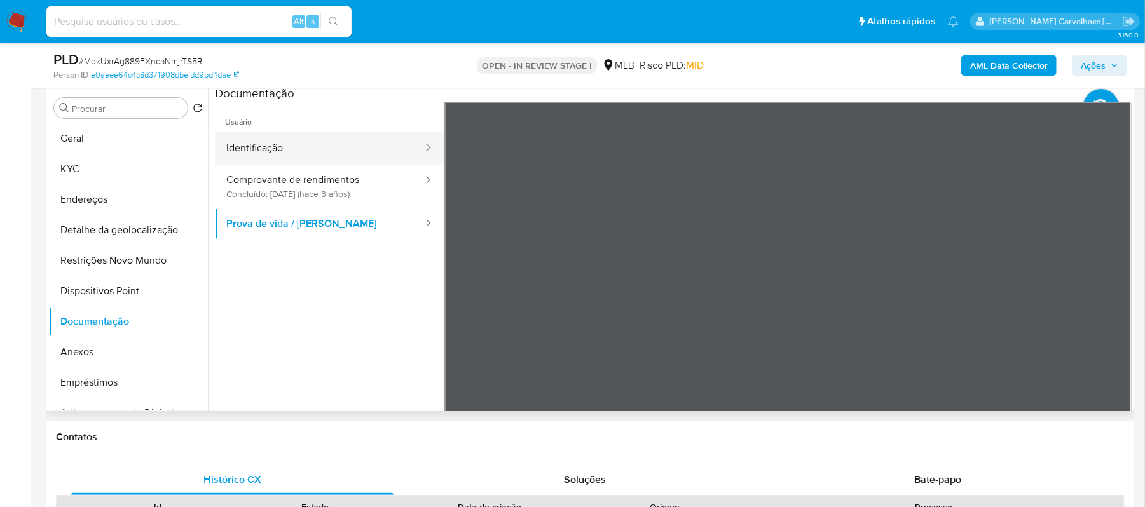
click at [355, 148] on button "Identificação" at bounding box center [319, 148] width 209 height 32
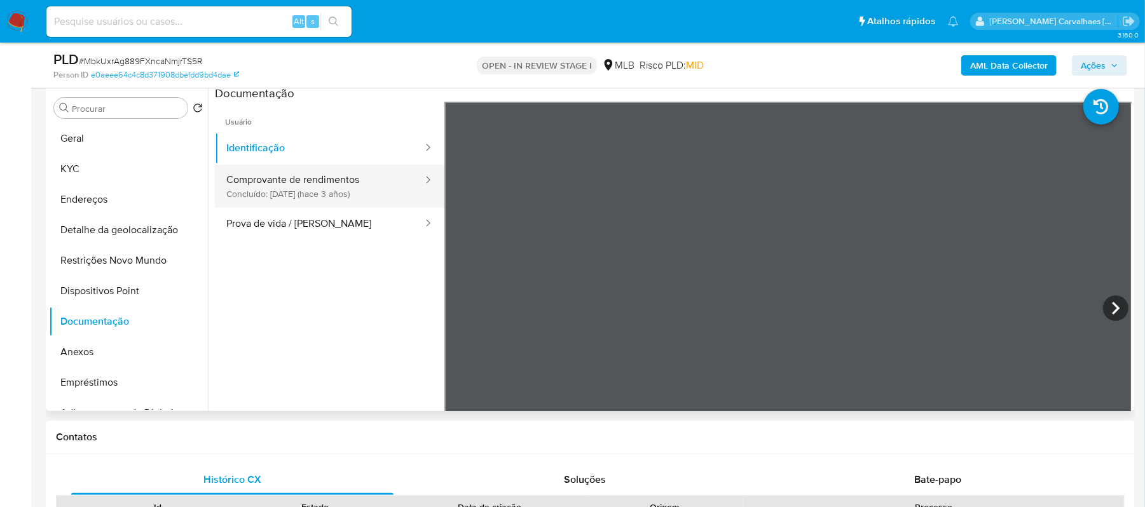
click at [290, 183] on button "Comprovante de rendimentos Concluído: [DATE] (hace 3 años)" at bounding box center [319, 186] width 209 height 43
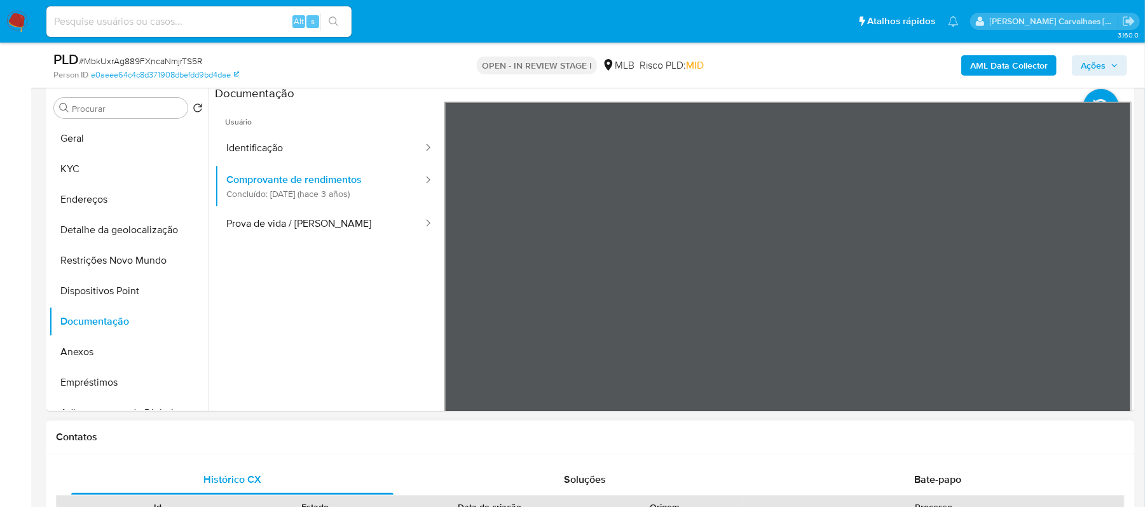
click at [405, 120] on div "Usuário Identificação Comprovante de rendimentos Concluído: [DATE] (hace 3 años…" at bounding box center [673, 305] width 917 height 407
click at [81, 177] on div "Procurar Retornar ao pedido padrão Geral KYC Endereços Detalhe da geolocalizaçã…" at bounding box center [590, 248] width 1082 height 325
